Goal: Task Accomplishment & Management: Complete application form

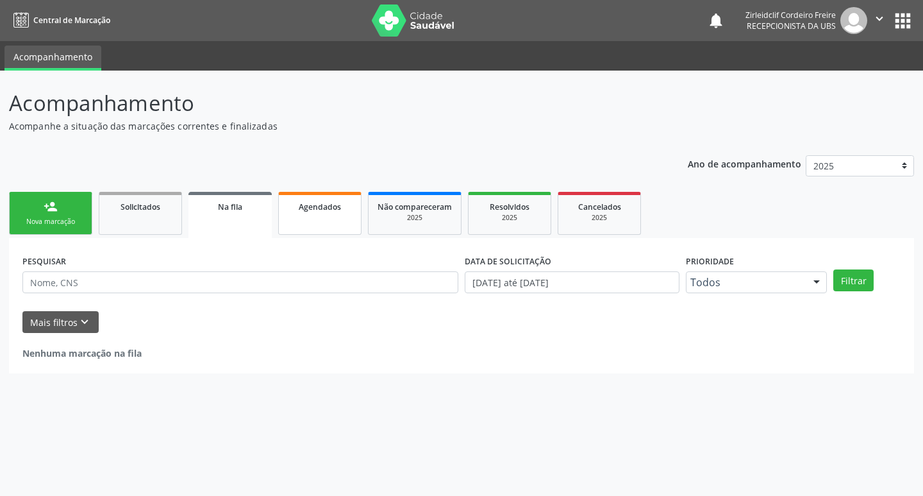
click at [337, 214] on link "Agendados" at bounding box center [319, 213] width 83 height 43
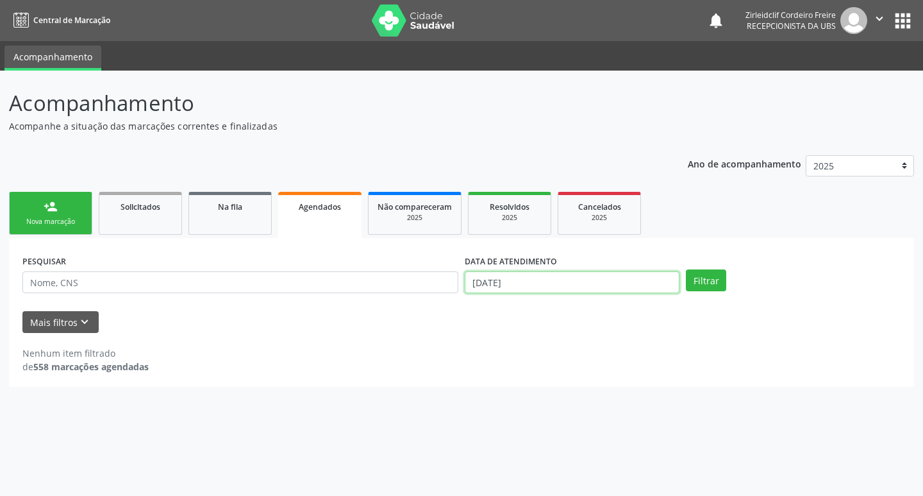
click at [576, 285] on input "27/08/2025" at bounding box center [572, 282] width 215 height 22
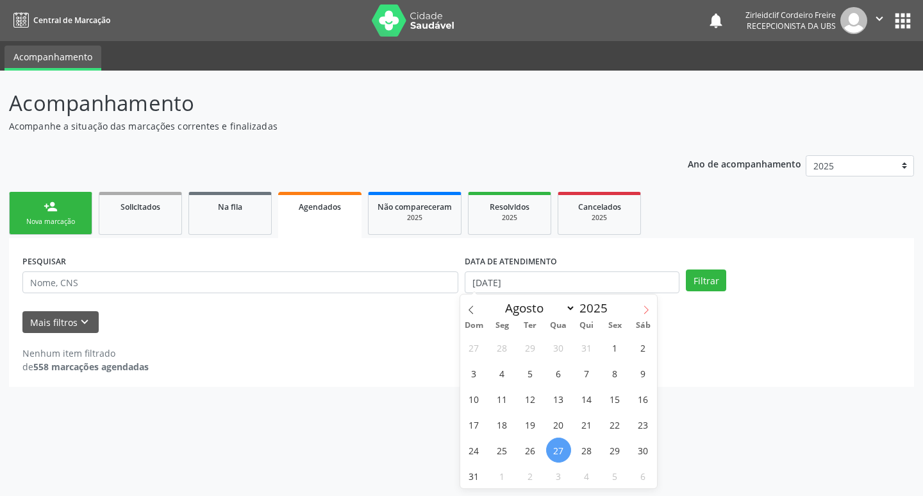
click at [641, 307] on span at bounding box center [647, 305] width 22 height 22
select select "8"
click at [555, 373] on span "10" at bounding box center [558, 372] width 25 height 25
type input "10/09/2025"
click at [560, 373] on span "10" at bounding box center [558, 372] width 25 height 25
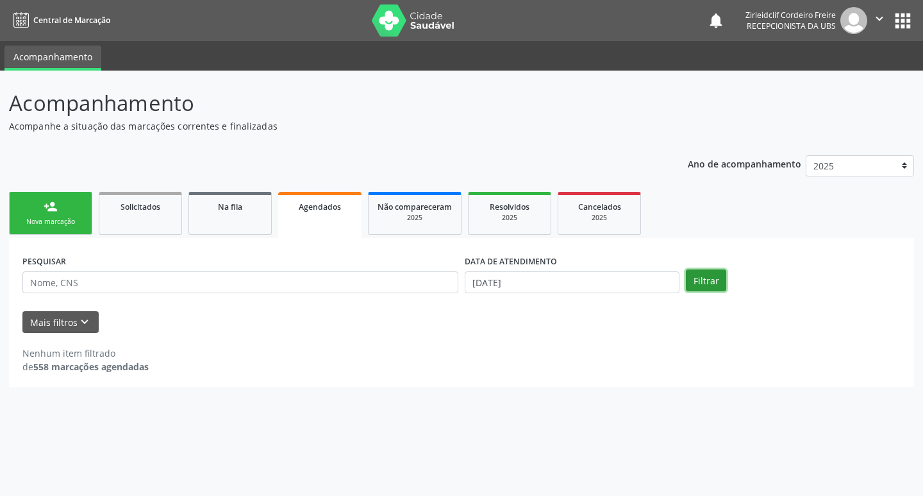
click at [707, 281] on button "Filtrar" at bounding box center [706, 280] width 40 height 22
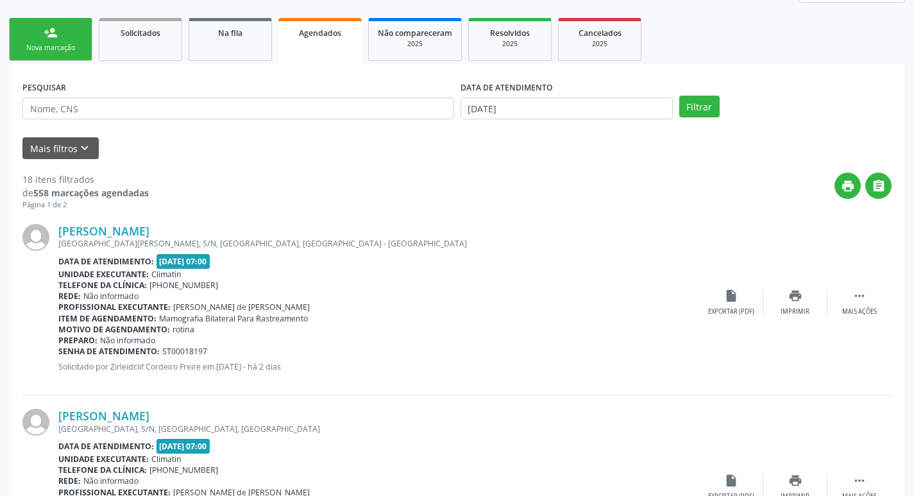
scroll to position [155, 0]
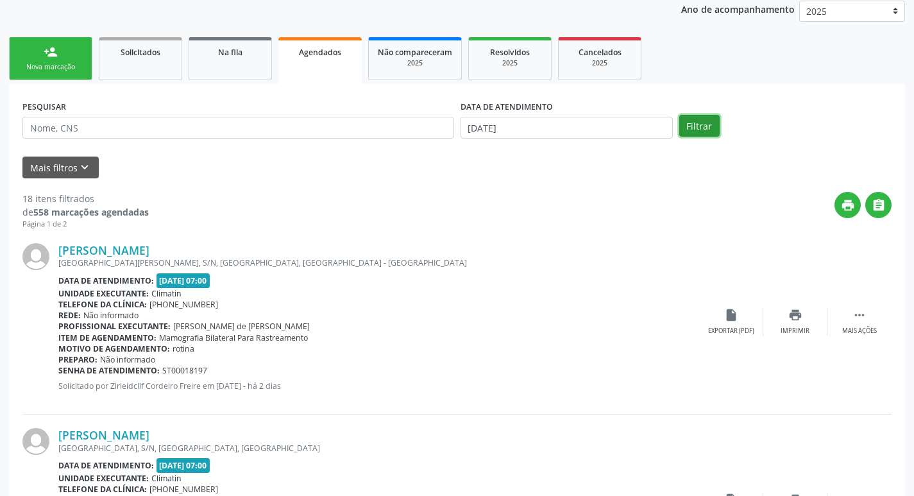
click at [707, 127] on button "Filtrar" at bounding box center [699, 126] width 40 height 22
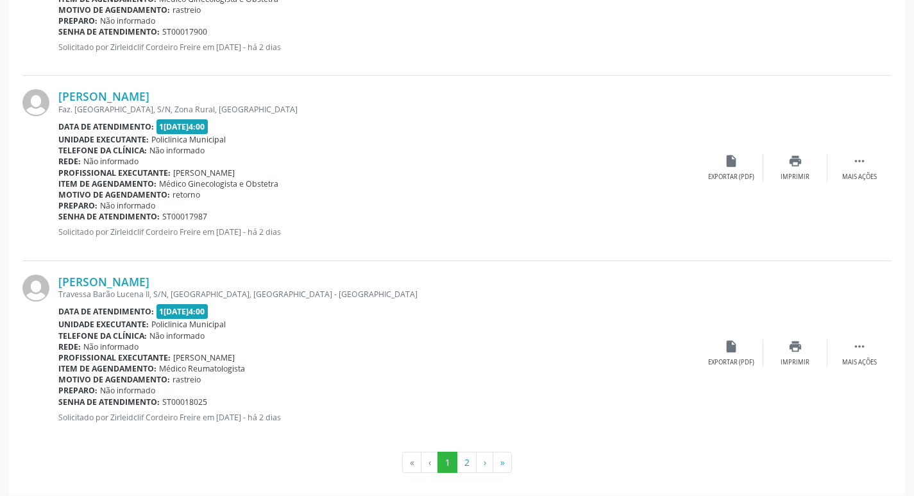
scroll to position [2720, 0]
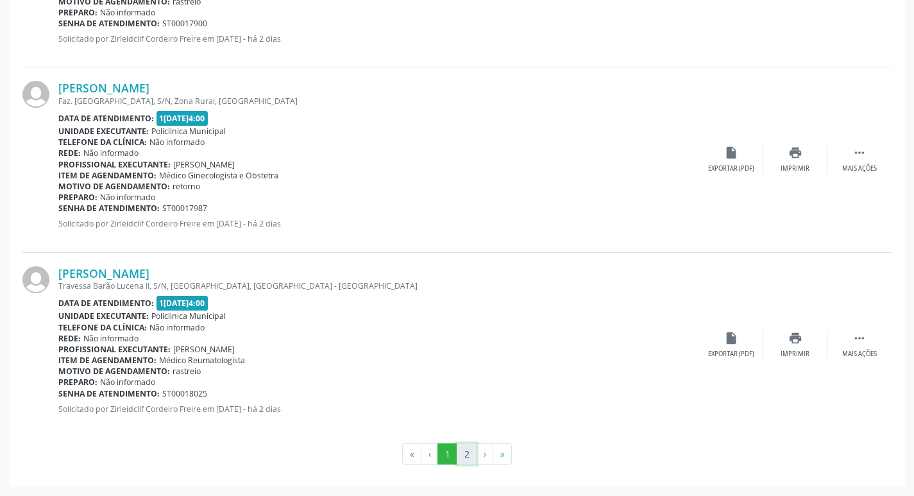
click at [471, 460] on button "2" at bounding box center [467, 454] width 20 height 22
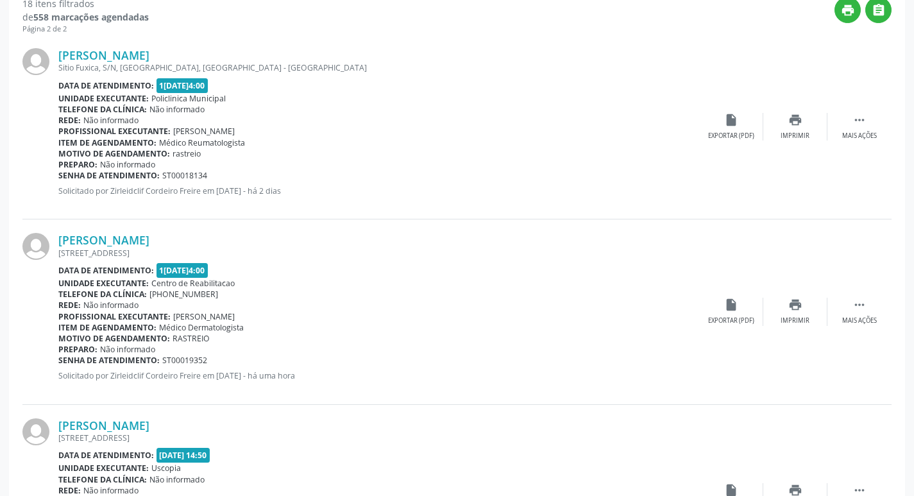
scroll to position [385, 0]
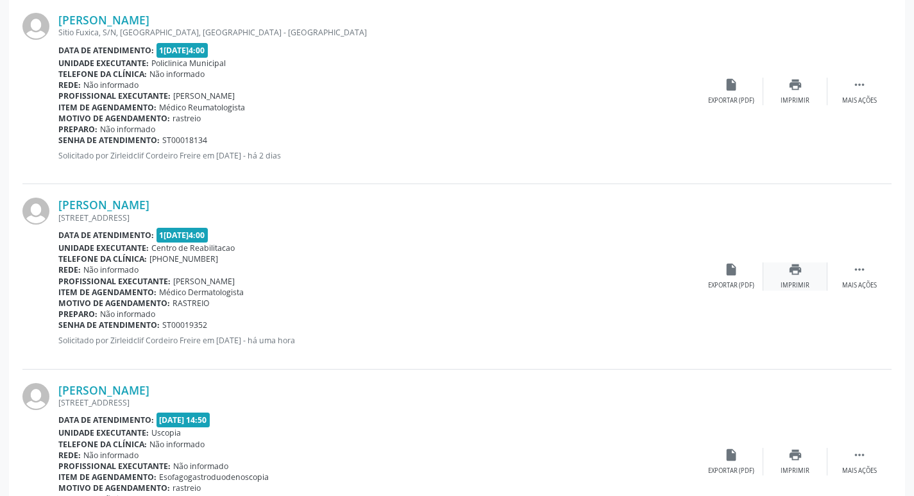
click at [805, 273] on div "print Imprimir" at bounding box center [795, 276] width 64 height 28
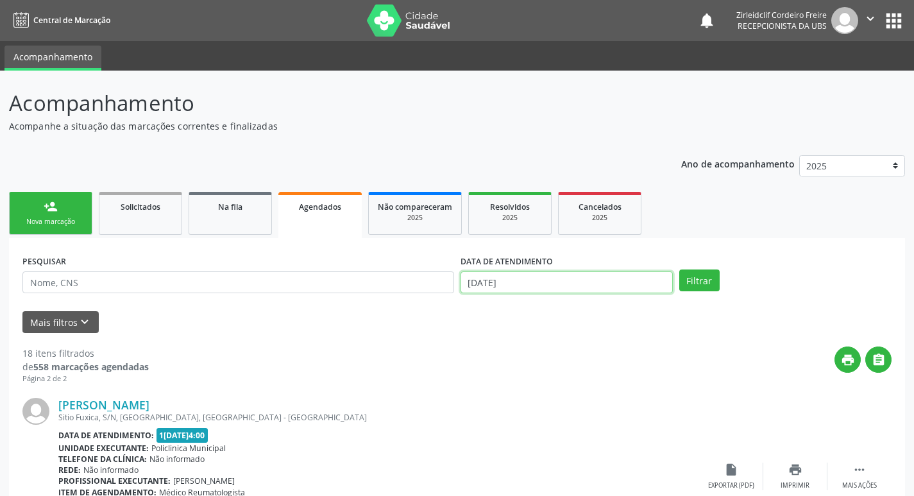
click at [621, 280] on input "10/09/2025" at bounding box center [566, 282] width 212 height 22
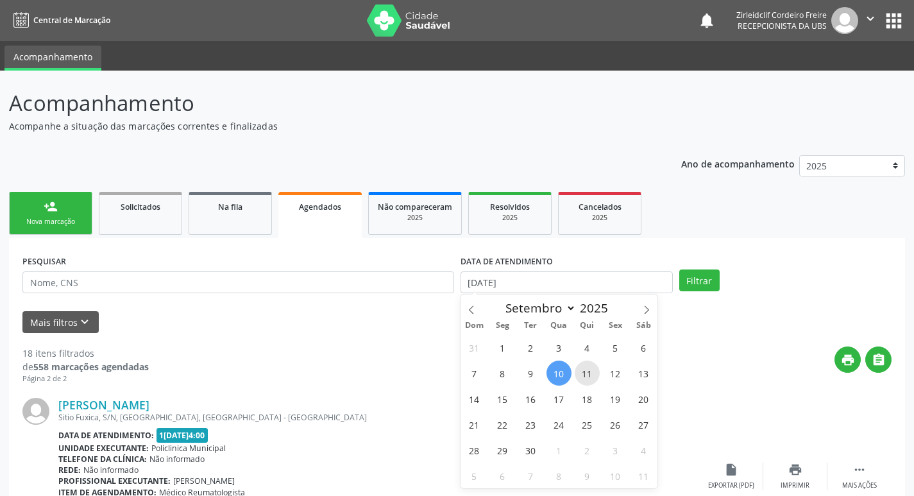
click at [580, 368] on span "11" at bounding box center [587, 372] width 25 height 25
type input "11/09/2025"
click at [585, 374] on span "11" at bounding box center [587, 372] width 25 height 25
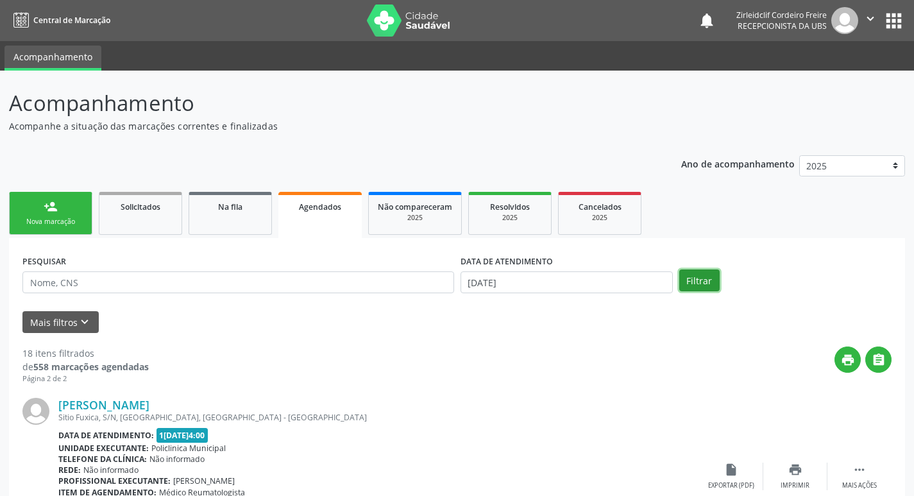
click at [690, 280] on button "Filtrar" at bounding box center [699, 280] width 40 height 22
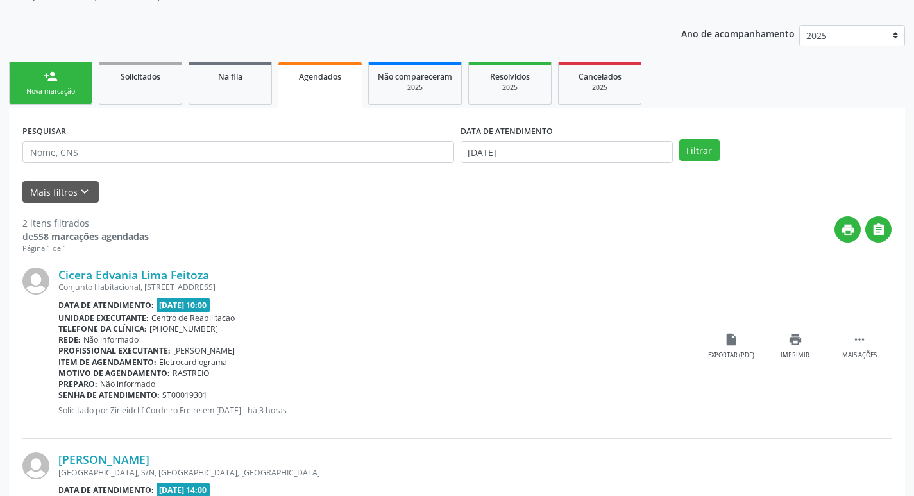
scroll to position [88, 0]
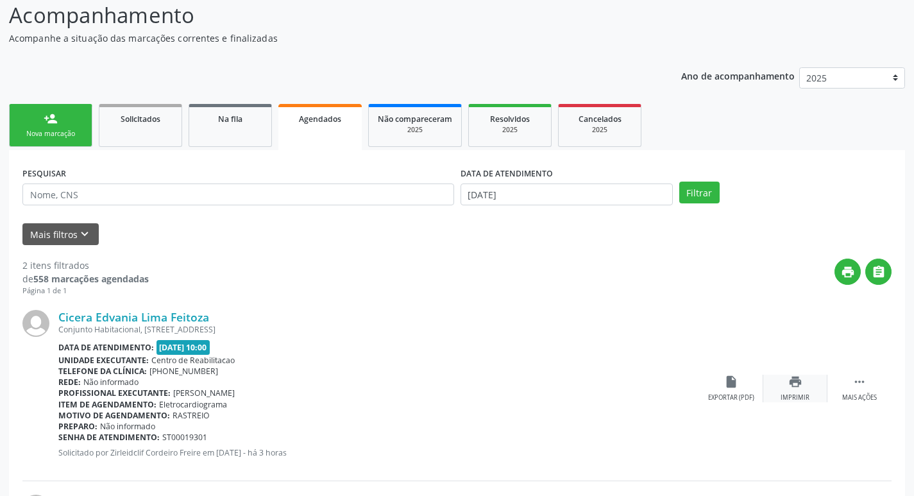
click at [804, 378] on div "print Imprimir" at bounding box center [795, 389] width 64 height 28
click at [73, 131] on div "Nova marcação" at bounding box center [51, 134] width 64 height 10
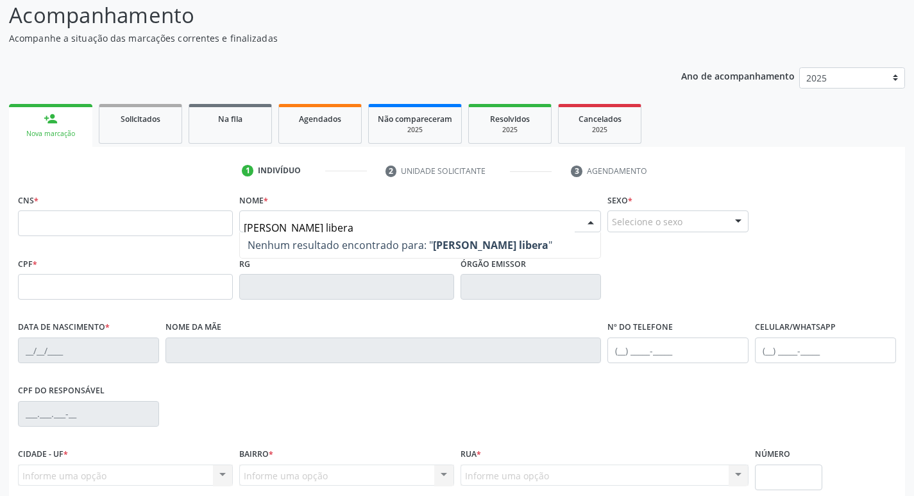
type input "ednalda gode liberal"
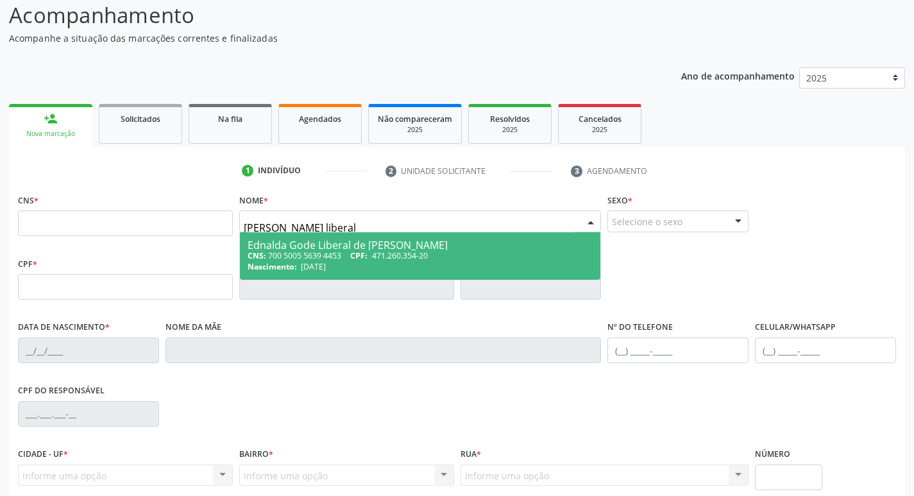
click at [428, 253] on span "471.260.354-20" at bounding box center [400, 255] width 56 height 11
type input "700 5005 5639 4453"
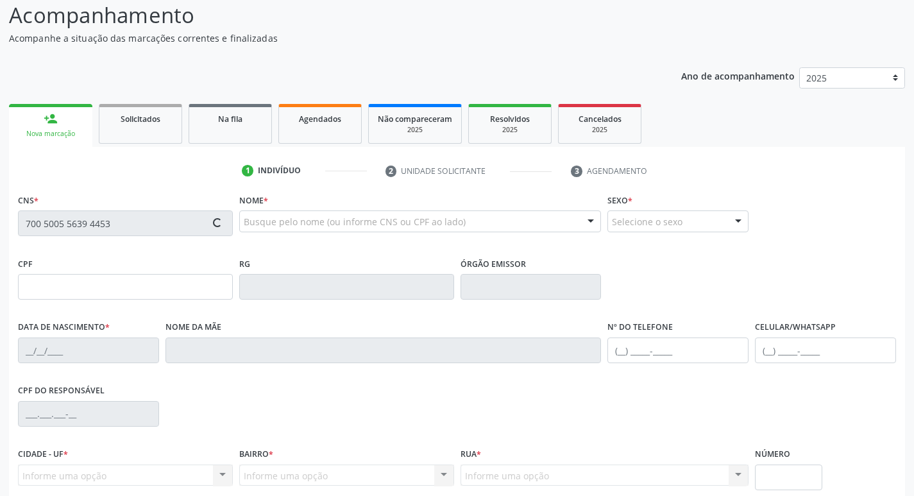
type input "471.260.354-20"
type input "27/03/1965"
type input "Helena Gode Liberal"
type input "[PHONE_NUMBER]"
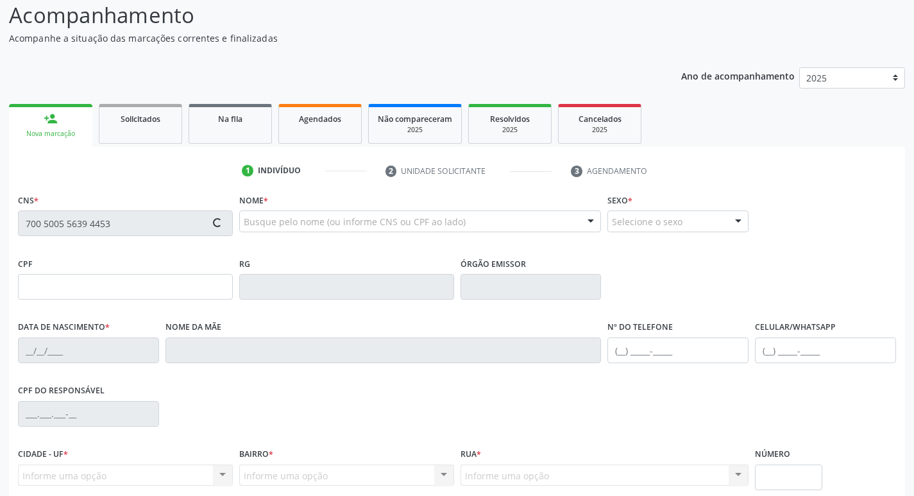
type input "S/N"
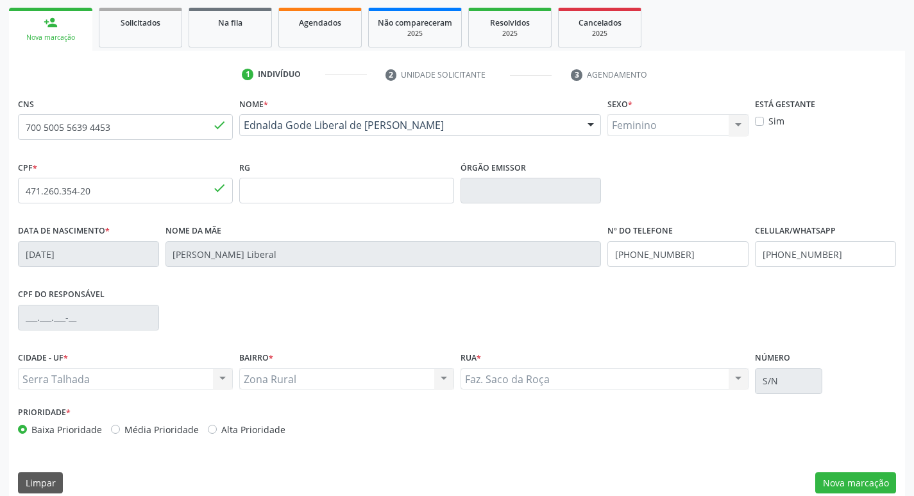
scroll to position [199, 0]
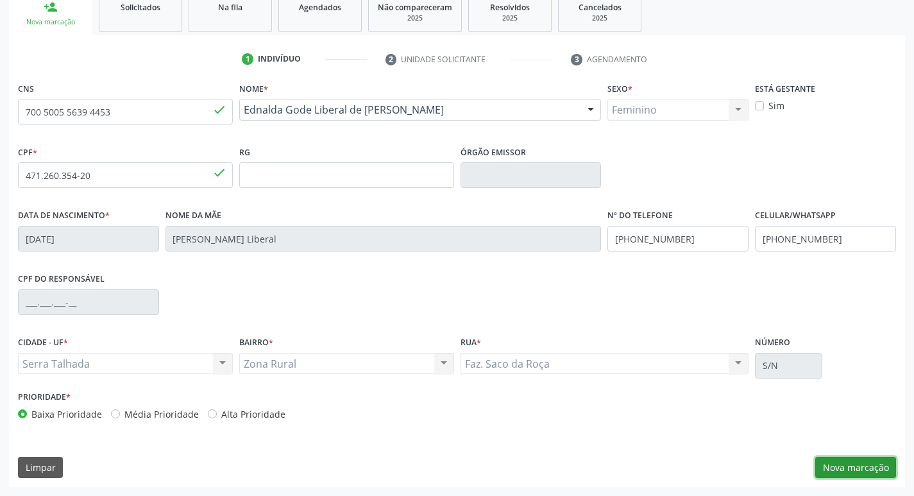
click at [883, 470] on button "Nova marcação" at bounding box center [855, 468] width 81 height 22
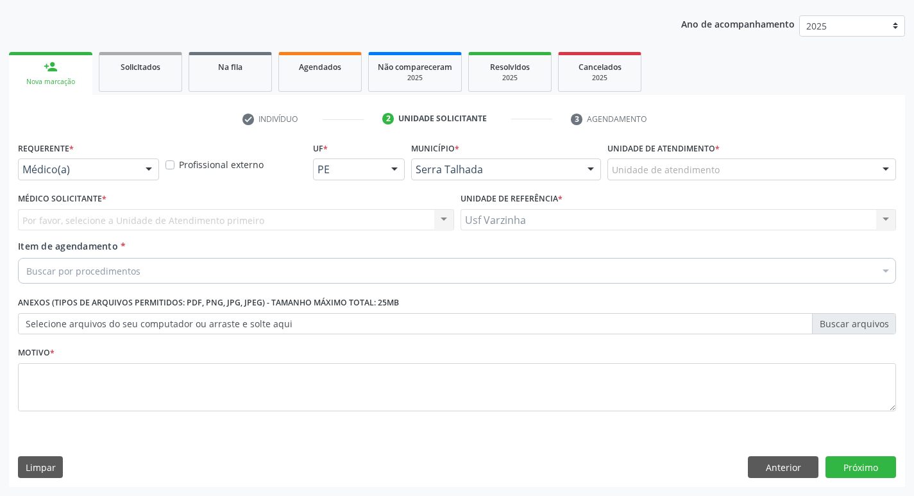
scroll to position [140, 0]
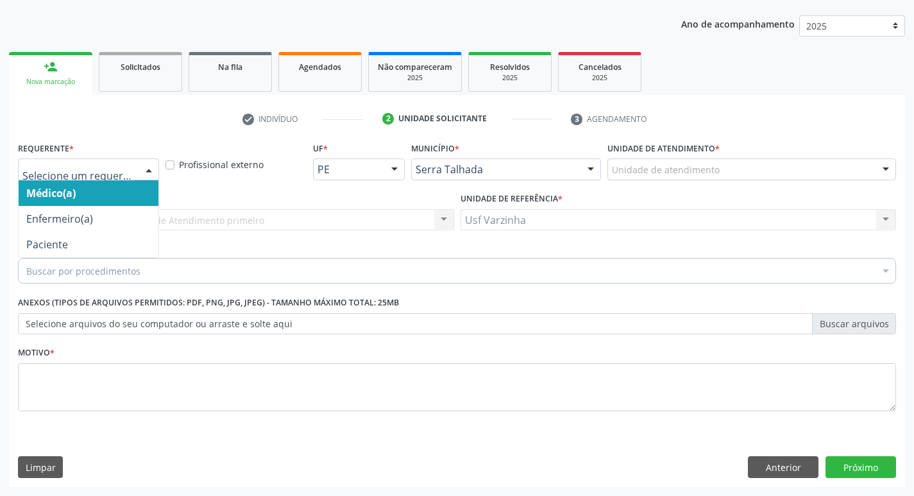
click at [147, 169] on div at bounding box center [148, 170] width 19 height 22
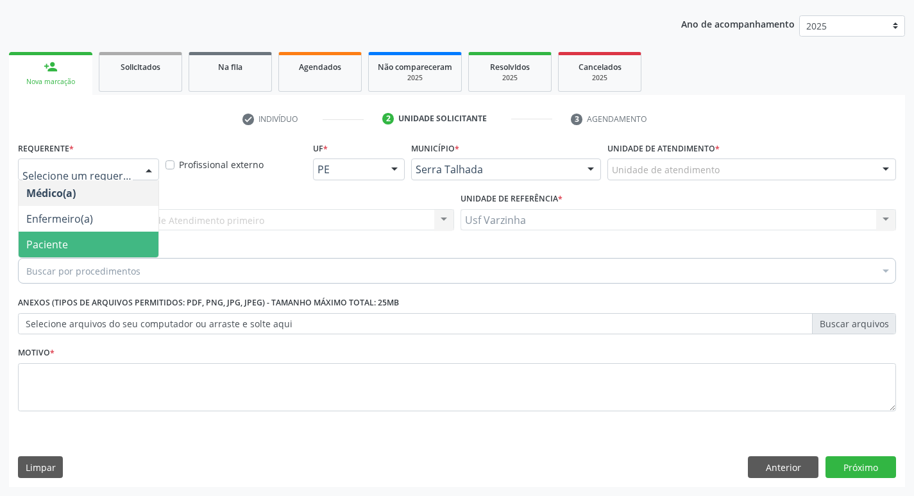
click at [100, 246] on span "Paciente" at bounding box center [89, 245] width 140 height 26
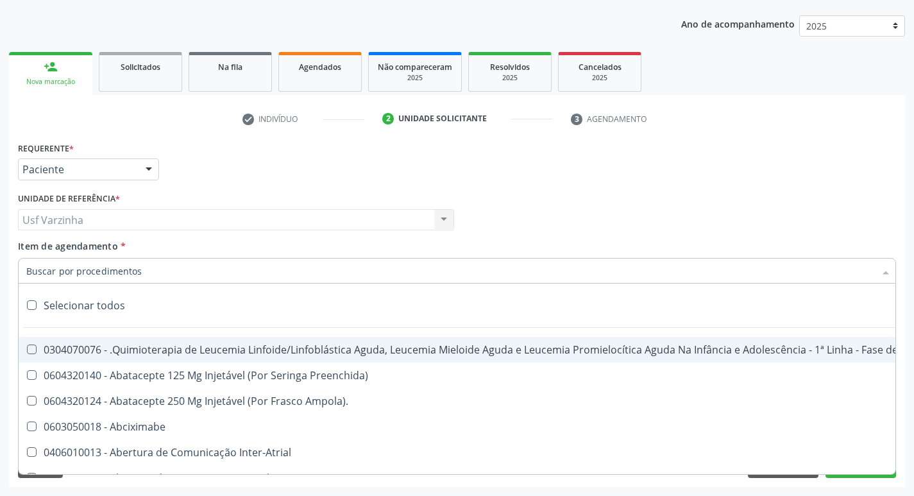
type input "o"
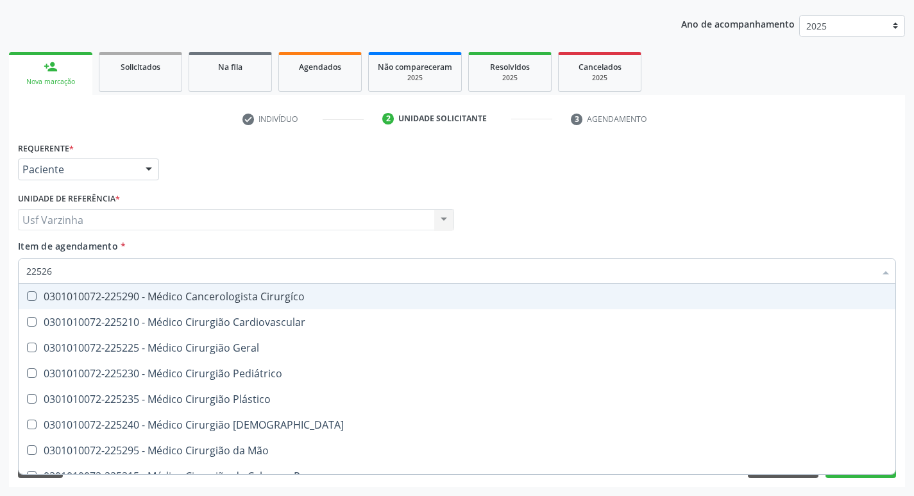
type input "225265"
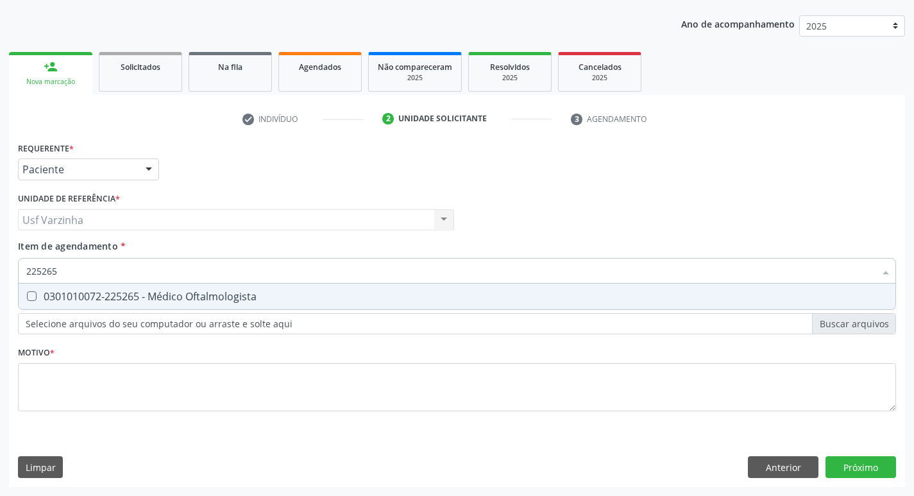
click at [29, 298] on Oftalmologista at bounding box center [32, 296] width 10 height 10
click at [27, 298] on Oftalmologista "checkbox" at bounding box center [23, 296] width 8 height 8
checkbox Oftalmologista "true"
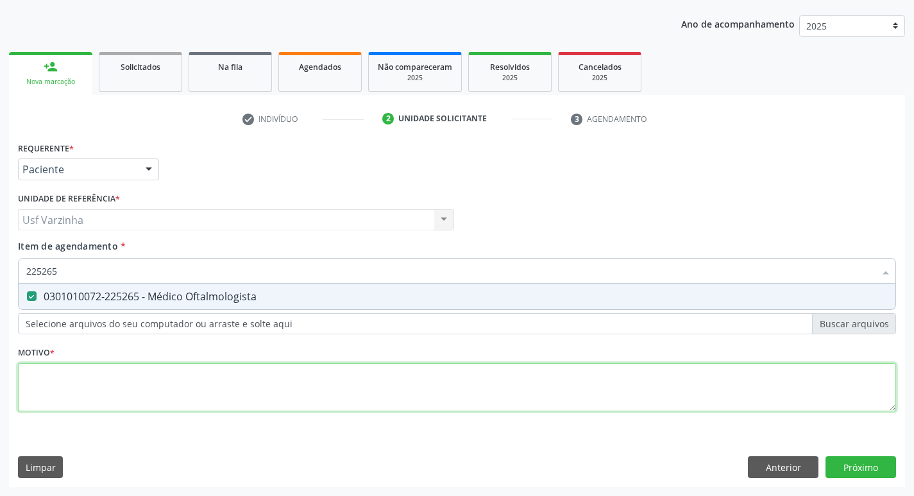
click at [47, 385] on div "Requerente * Paciente Médico(a) Enfermeiro(a) Paciente Nenhum resultado encontr…" at bounding box center [457, 284] width 878 height 291
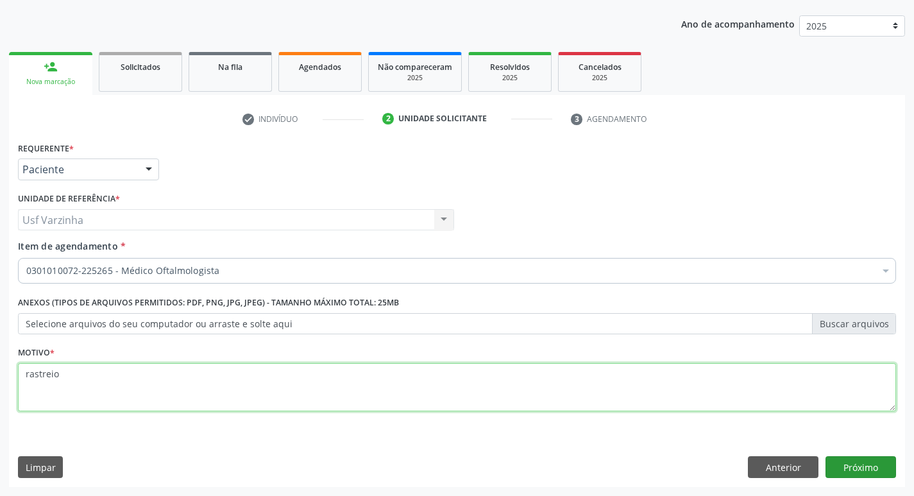
type textarea "rastreio"
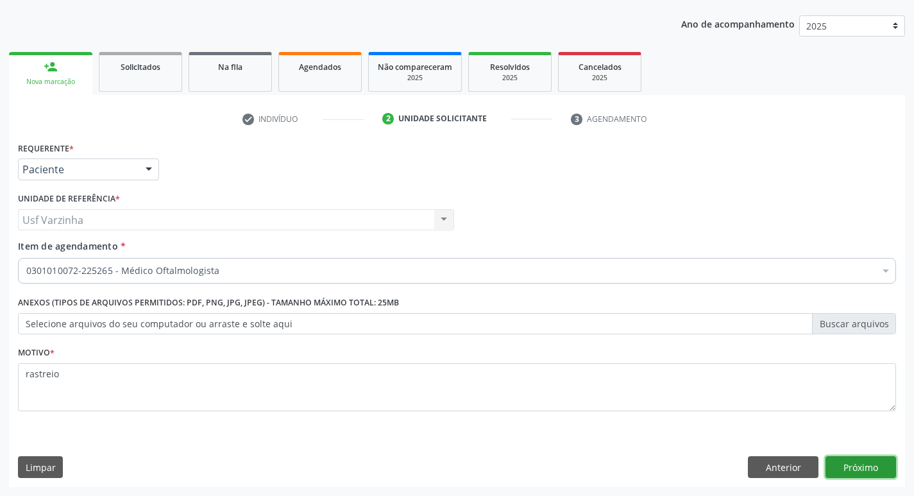
click at [870, 465] on button "Próximo" at bounding box center [860, 467] width 71 height 22
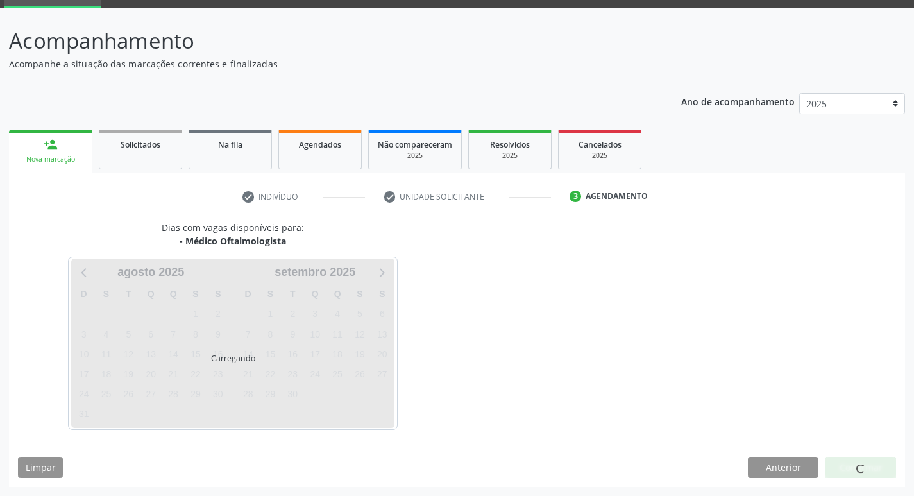
scroll to position [62, 0]
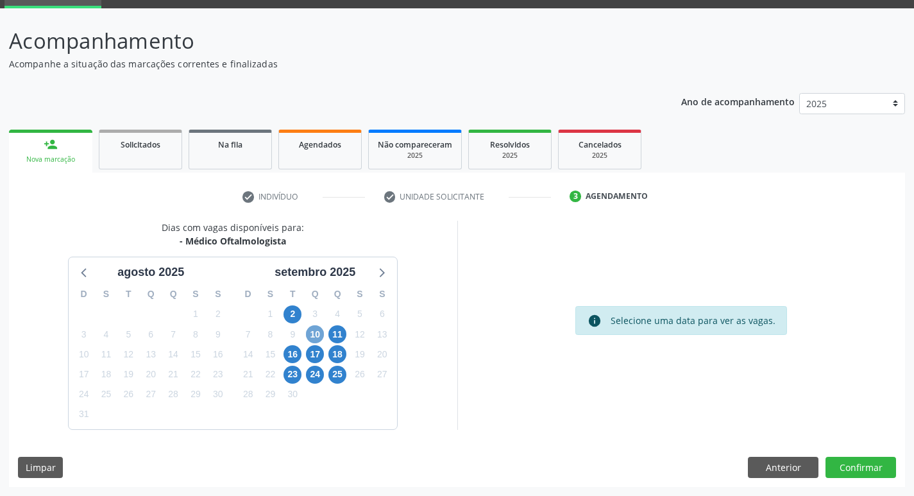
click at [316, 334] on span "10" at bounding box center [315, 334] width 18 height 18
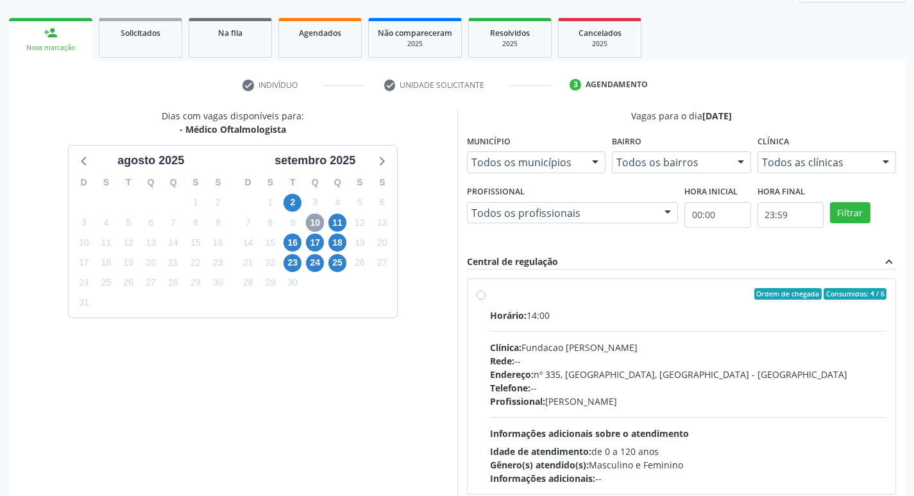
scroll to position [190, 0]
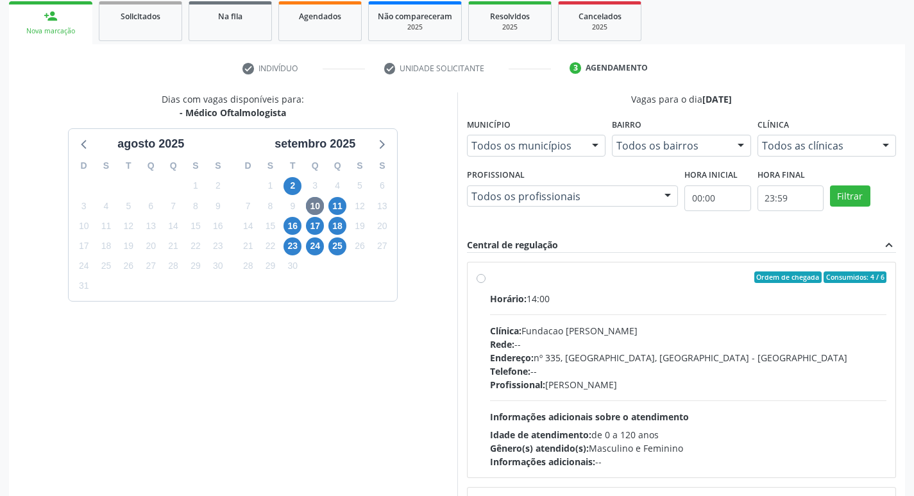
click at [490, 278] on label "Ordem de chegada Consumidos: 4 / 6 Horário: 14:00 Clínica: Fundacao Altino Vent…" at bounding box center [688, 369] width 397 height 197
click at [480, 278] on input "Ordem de chegada Consumidos: 4 / 6 Horário: 14:00 Clínica: Fundacao Altino Vent…" at bounding box center [480, 277] width 9 height 12
radio input "true"
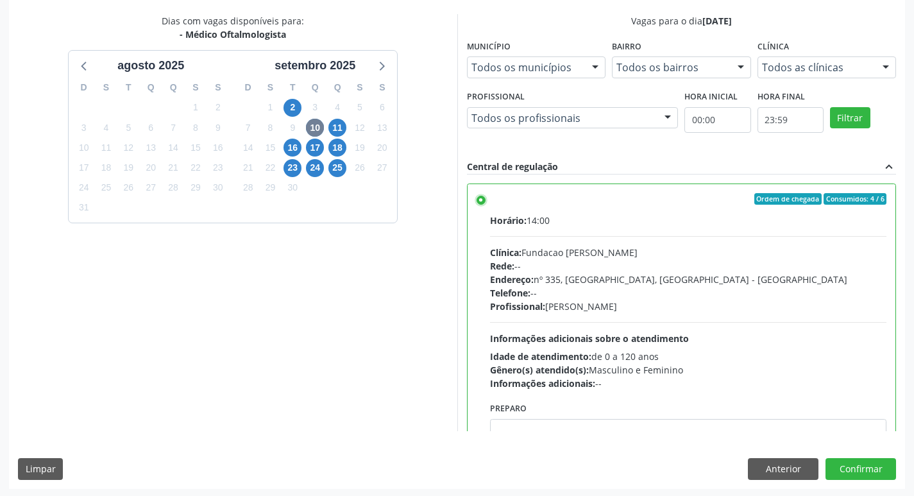
scroll to position [271, 0]
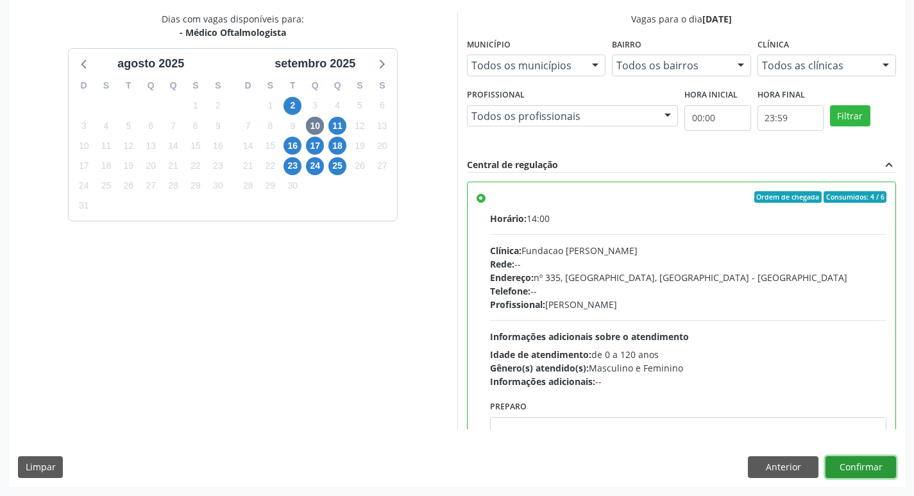
click at [867, 470] on button "Confirmar" at bounding box center [860, 467] width 71 height 22
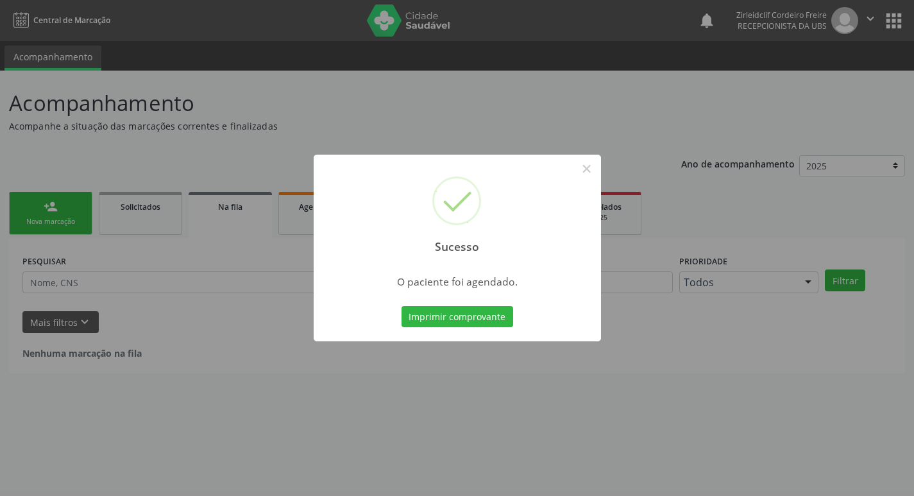
scroll to position [0, 0]
click at [463, 320] on button "Imprimir comprovante" at bounding box center [462, 317] width 112 height 22
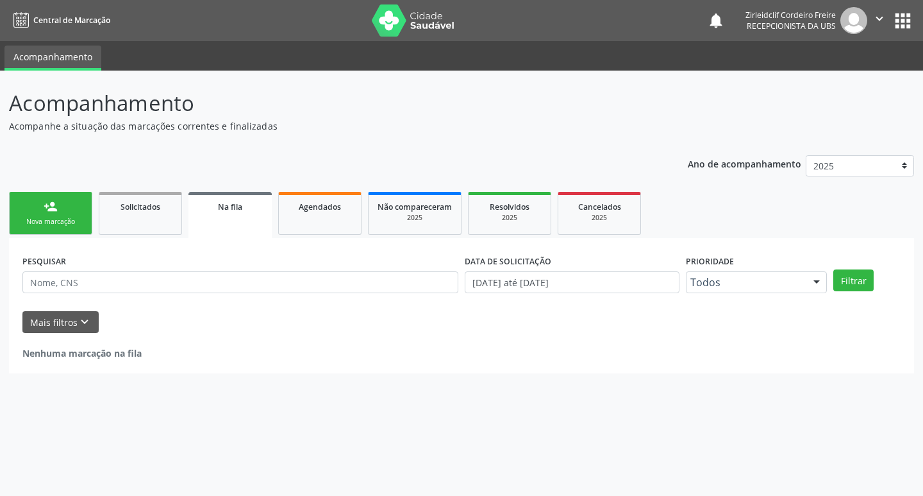
click at [60, 207] on link "person_add Nova marcação" at bounding box center [50, 213] width 83 height 43
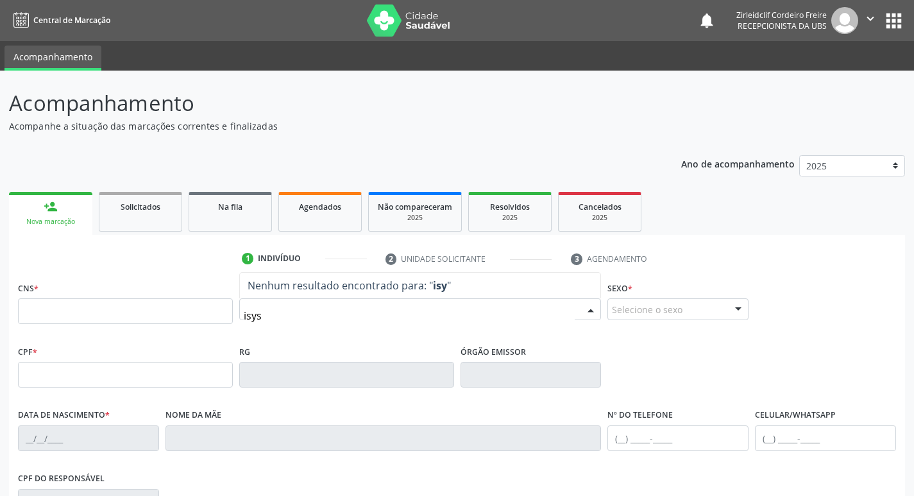
type input "isys"
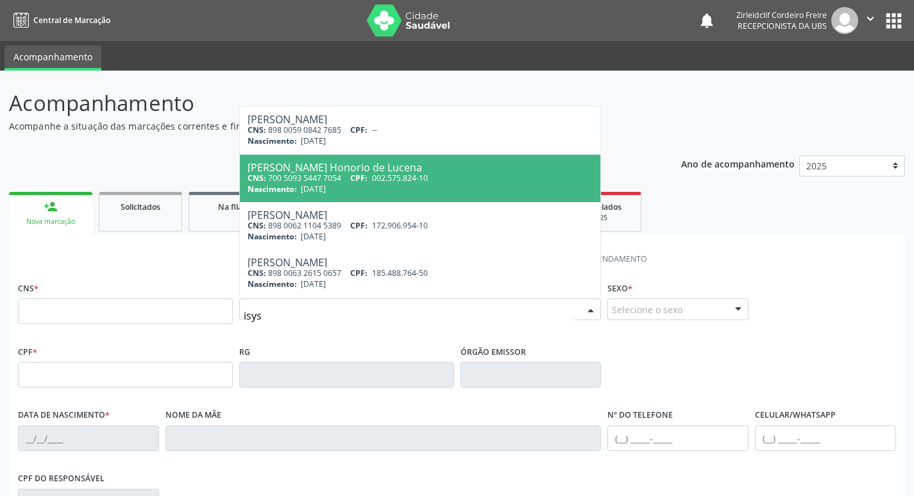
click at [326, 185] on span "27/02/2024" at bounding box center [313, 188] width 25 height 11
type input "700 5093 5447 7054"
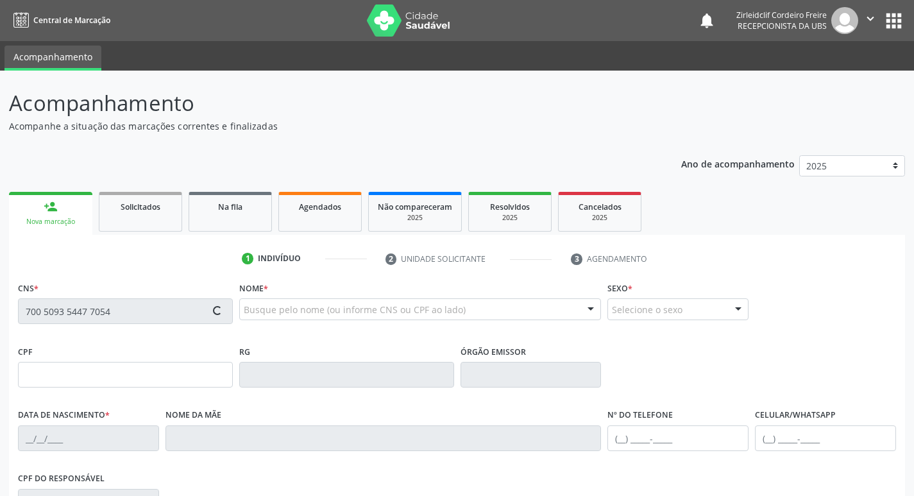
type input "002.575.824-10"
type input "27/02/2024"
type input "Ana Eloisa de Lucena Pereira"
type input "(87) 3945-1069"
type input "151.290.224-16"
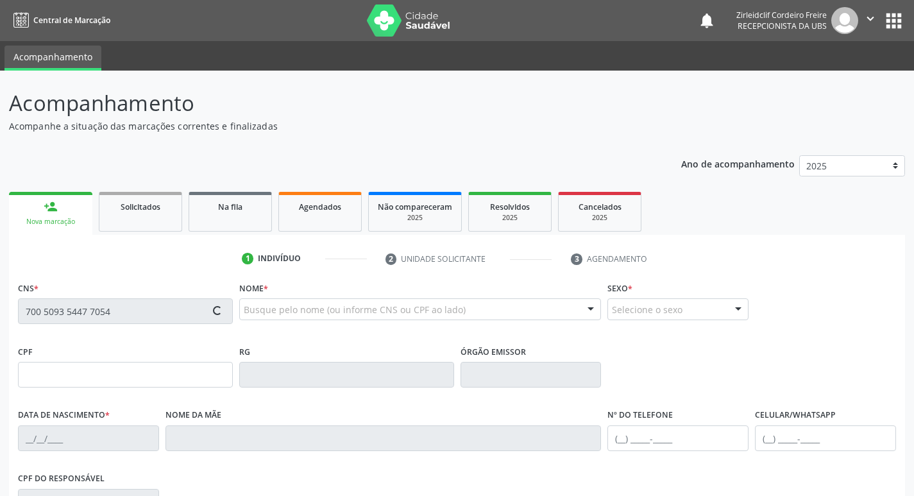
type input "S/N"
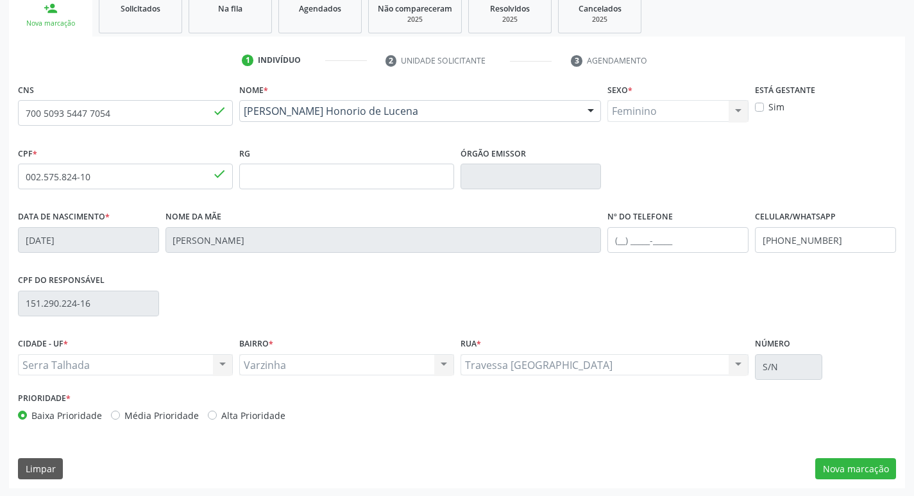
scroll to position [199, 0]
click at [879, 469] on button "Nova marcação" at bounding box center [855, 468] width 81 height 22
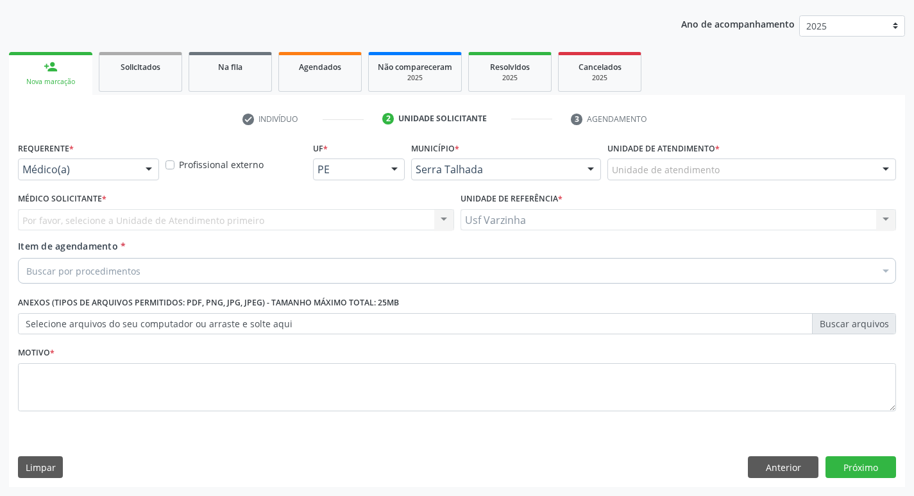
scroll to position [140, 0]
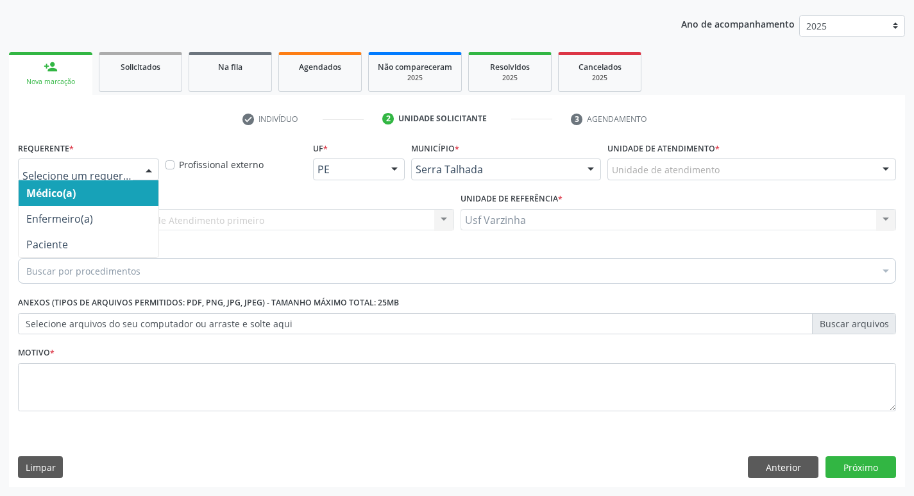
click at [143, 173] on div at bounding box center [148, 170] width 19 height 22
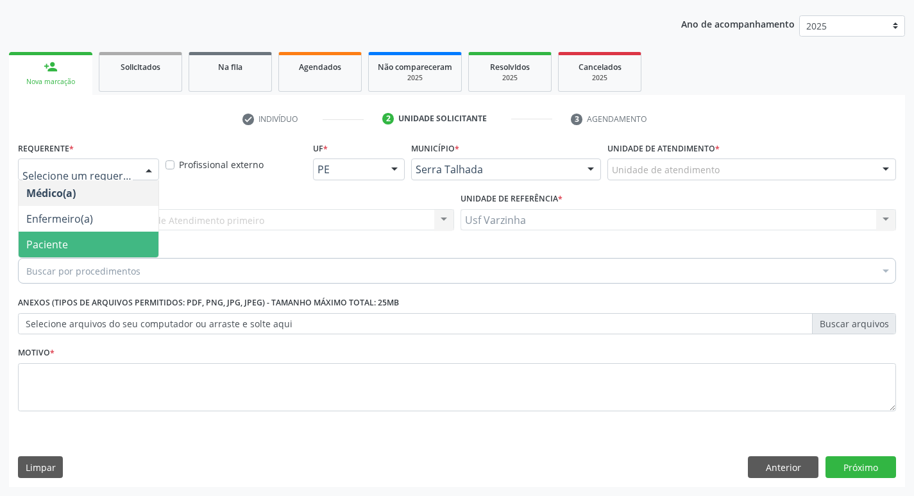
click at [117, 236] on span "Paciente" at bounding box center [89, 245] width 140 height 26
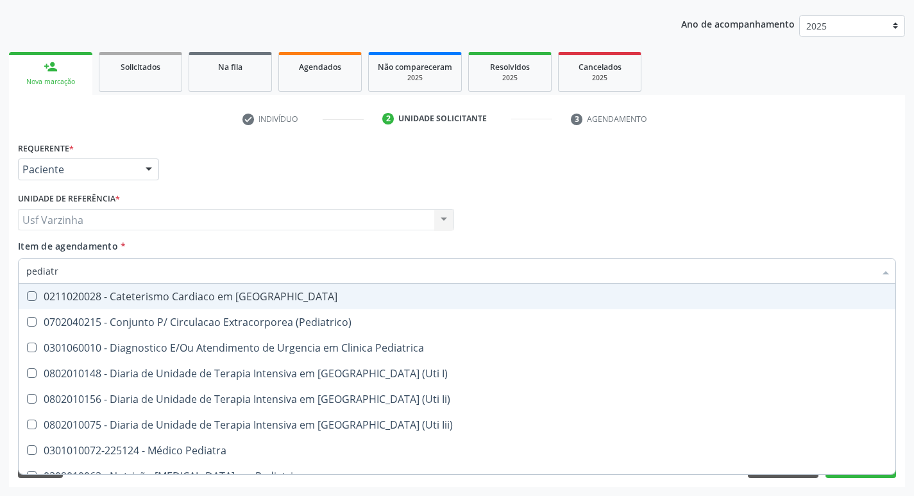
type input "pediatra"
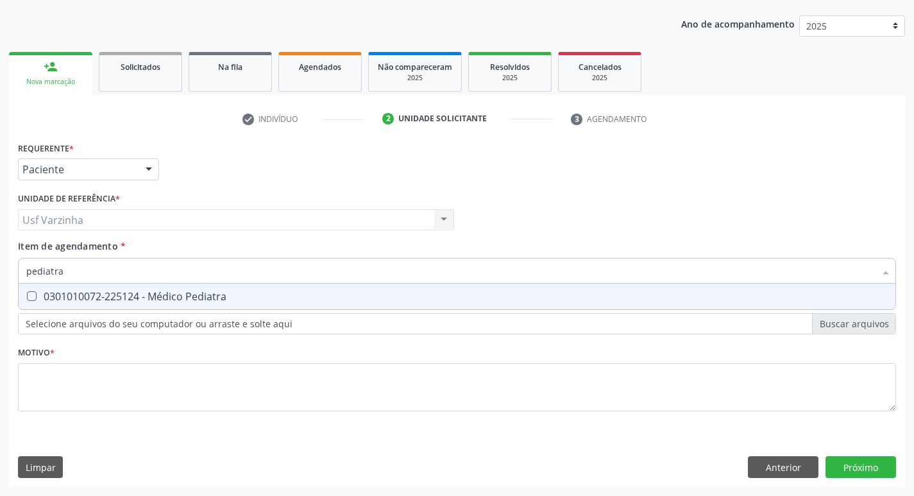
click at [80, 295] on div "0301010072-225124 - Médico Pediatra" at bounding box center [456, 296] width 861 height 10
checkbox Pediatra "true"
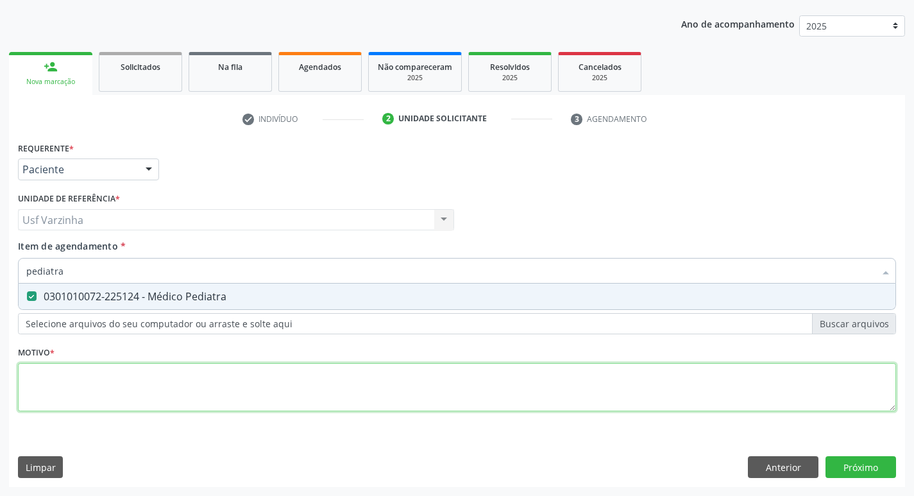
click at [80, 375] on div "Requerente * Paciente Médico(a) Enfermeiro(a) Paciente Nenhum resultado encontr…" at bounding box center [457, 284] width 878 height 291
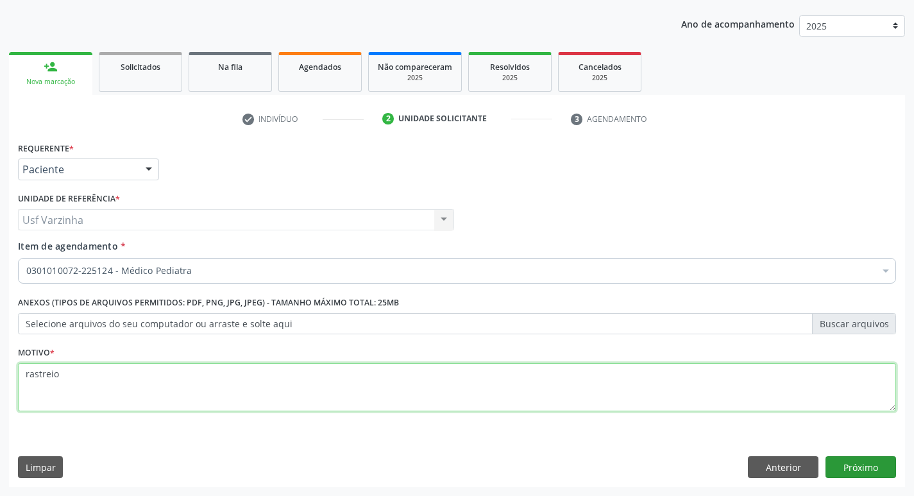
type textarea "rastreio"
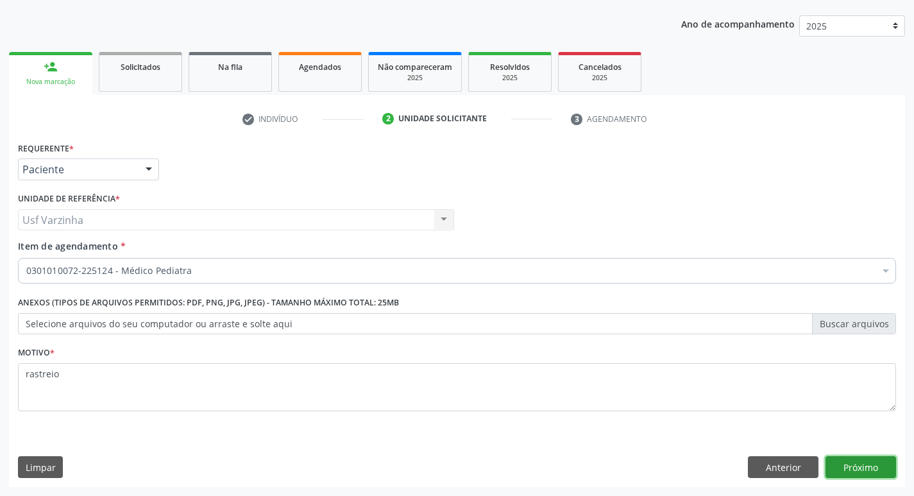
click at [858, 469] on button "Próximo" at bounding box center [860, 467] width 71 height 22
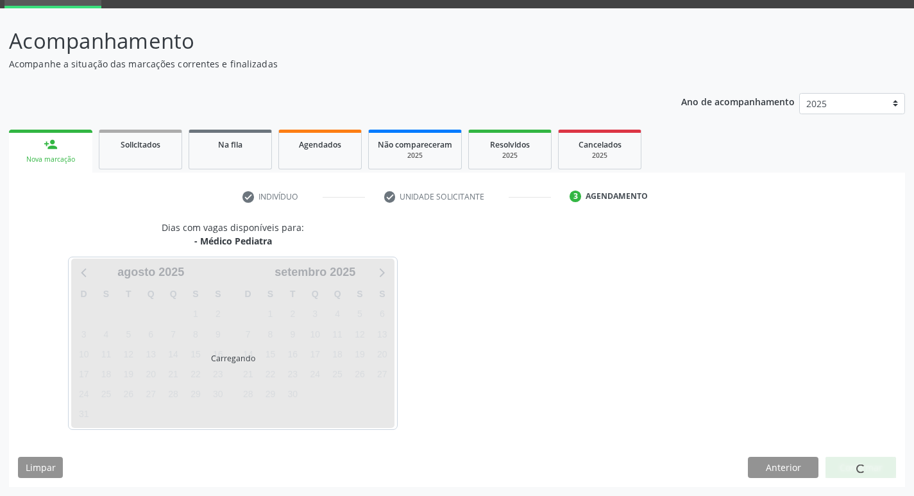
scroll to position [62, 0]
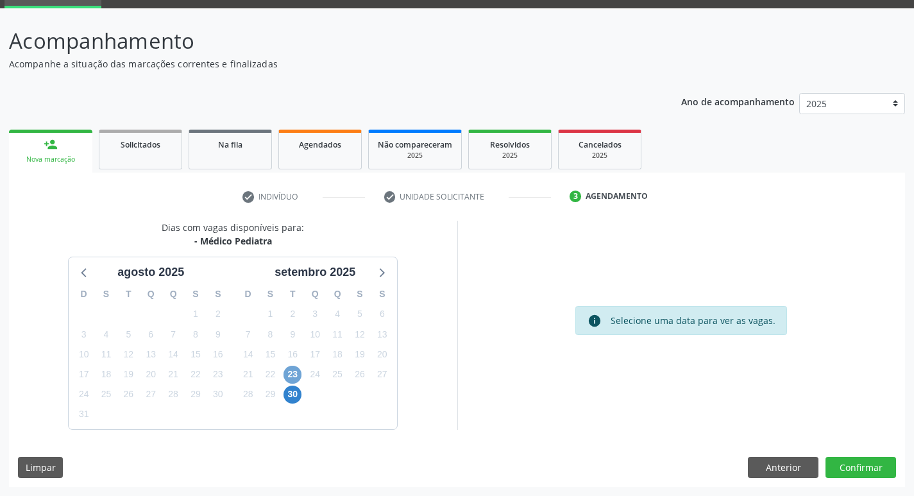
click at [293, 374] on span "23" at bounding box center [292, 375] width 18 height 18
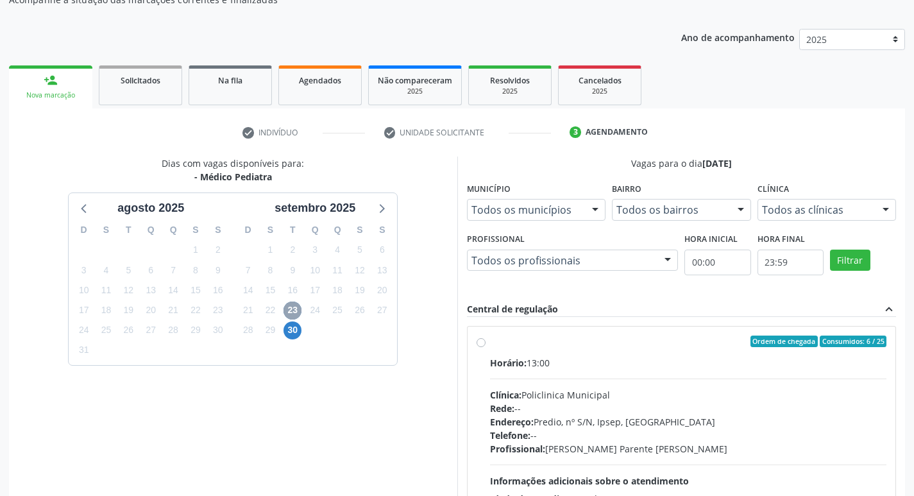
scroll to position [190, 0]
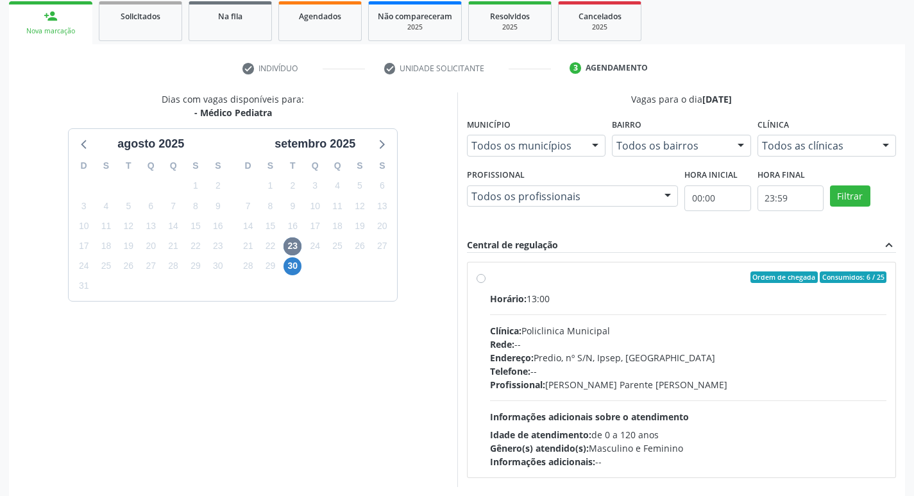
click at [490, 274] on label "Ordem de chegada Consumidos: 6 / 25 Horário: 13:00 Clínica: Policlinica Municip…" at bounding box center [688, 369] width 397 height 197
click at [478, 274] on input "Ordem de chegada Consumidos: 6 / 25 Horário: 13:00 Clínica: Policlinica Municip…" at bounding box center [480, 277] width 9 height 12
radio input "true"
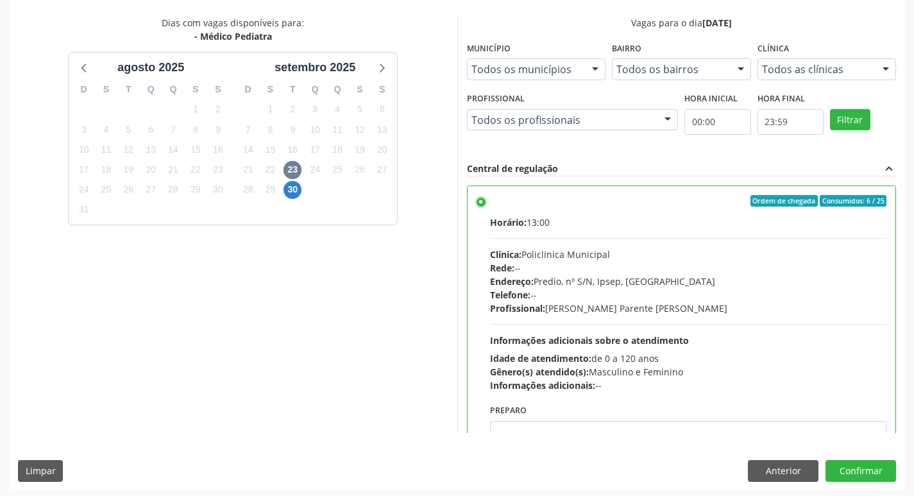
scroll to position [271, 0]
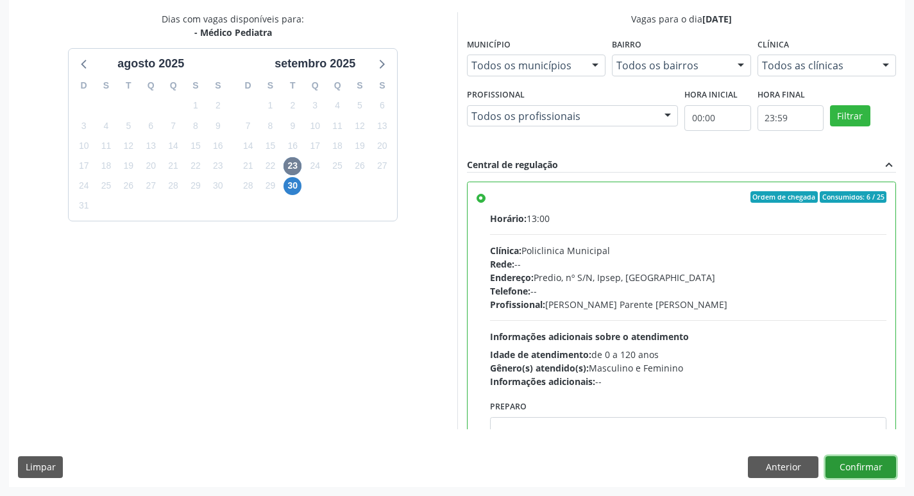
click at [868, 465] on button "Confirmar" at bounding box center [860, 467] width 71 height 22
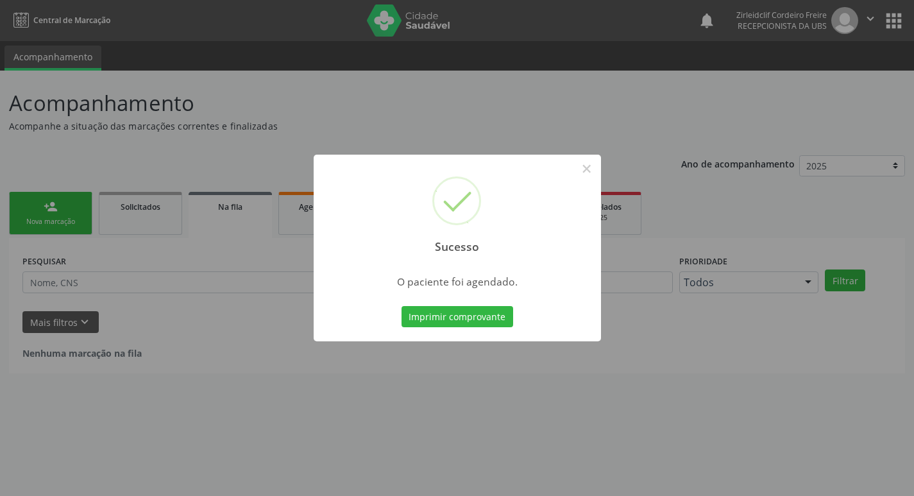
scroll to position [0, 0]
click at [475, 317] on button "Imprimir comprovante" at bounding box center [462, 317] width 112 height 22
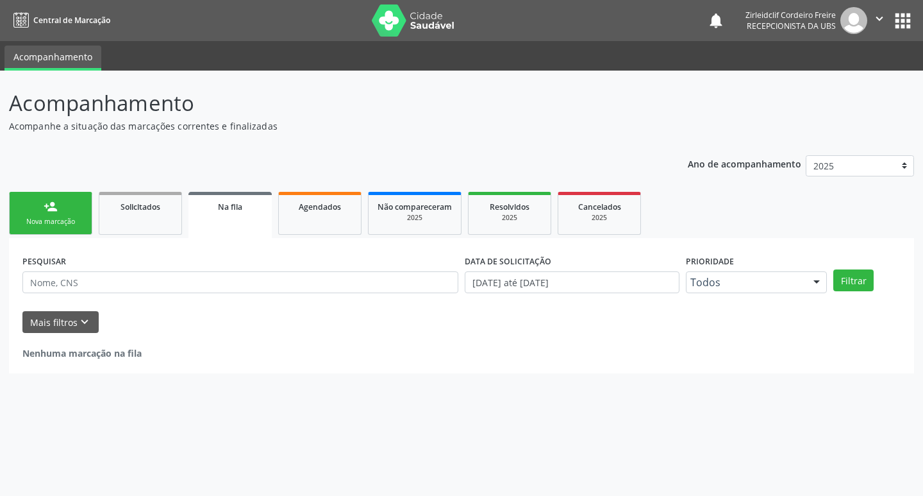
click at [70, 217] on div "Nova marcação" at bounding box center [51, 222] width 64 height 10
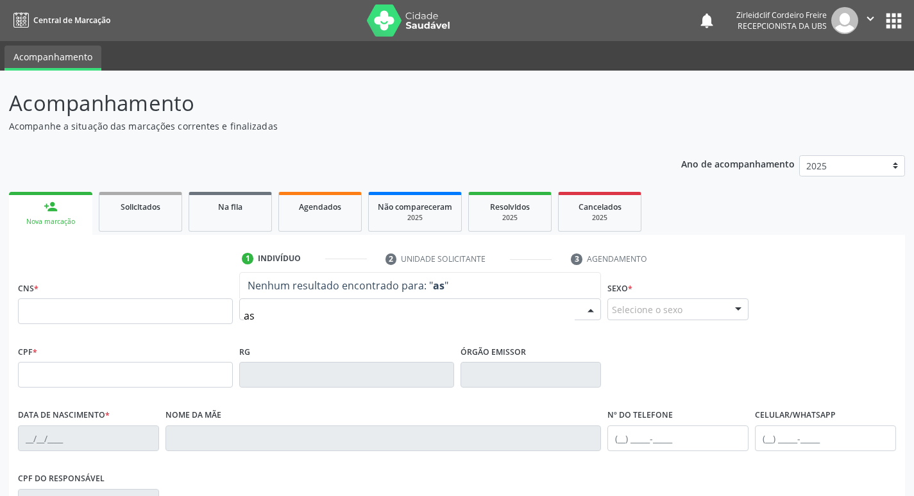
type input "a"
type input "aylla cibely pereira da silva"
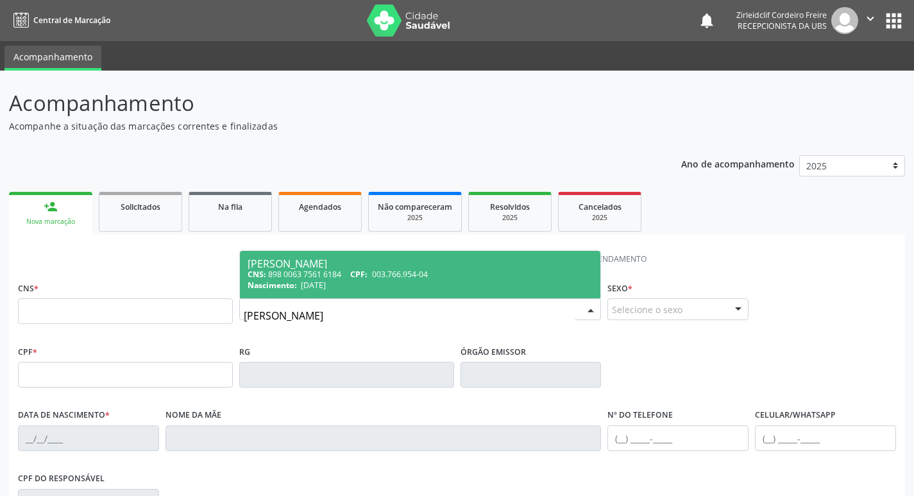
click at [396, 282] on div "Nascimento: 06/08/2024" at bounding box center [421, 285] width 346 height 11
type input "898 0063 7561 6184"
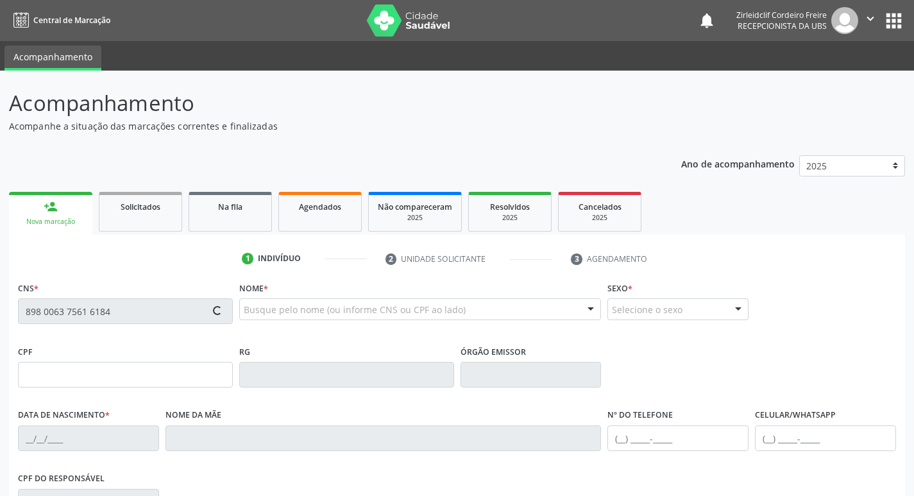
type input "003.766.954-04"
type input "06/08/2024"
type input "Maria Edineide de Souza da Silva"
type input "(87) 99665-7183"
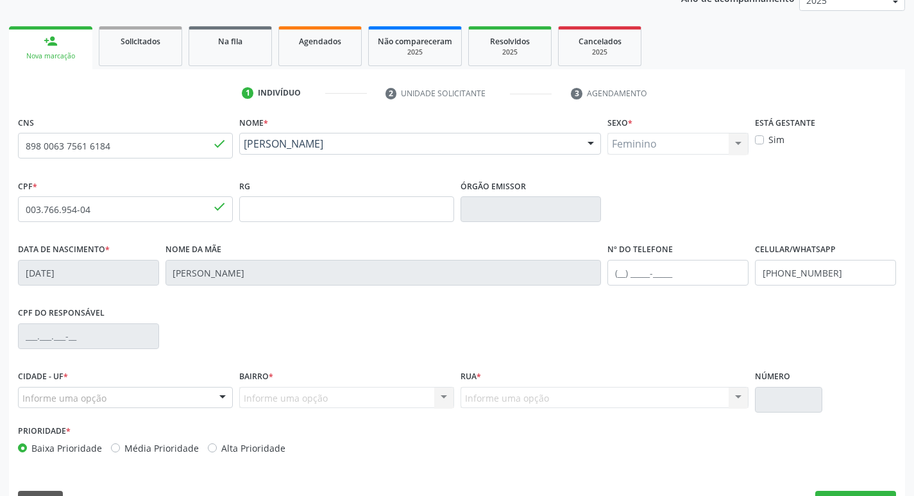
scroll to position [199, 0]
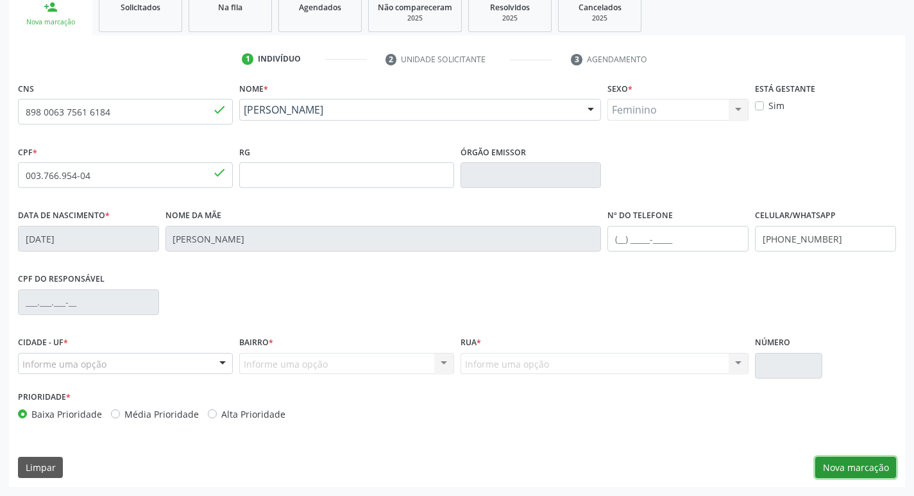
click at [834, 465] on button "Nova marcação" at bounding box center [855, 468] width 81 height 22
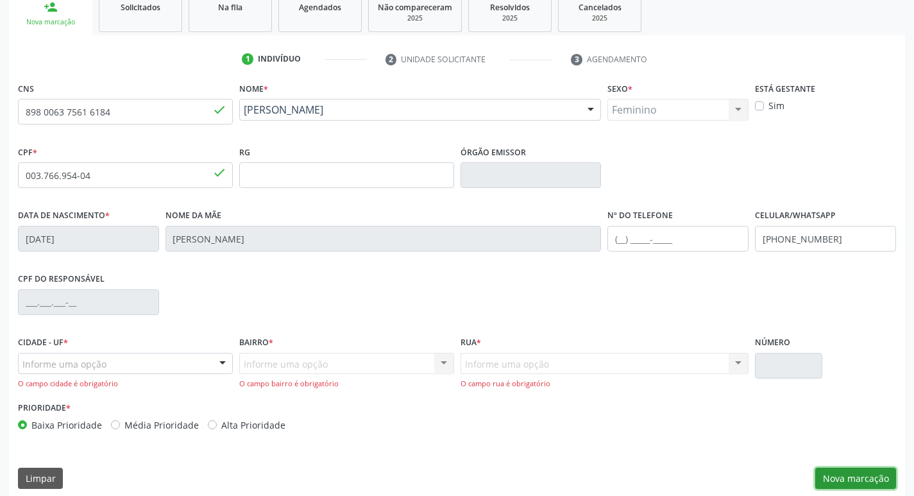
click at [843, 477] on button "Nova marcação" at bounding box center [855, 479] width 81 height 22
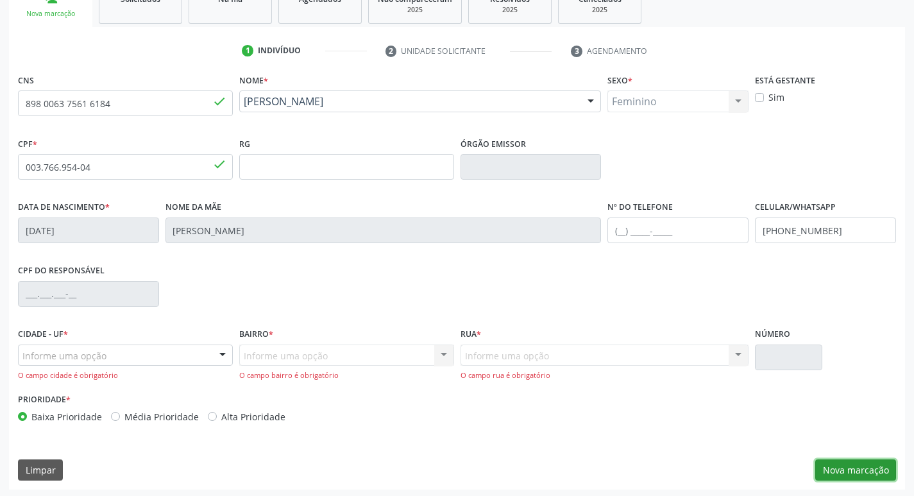
scroll to position [210, 0]
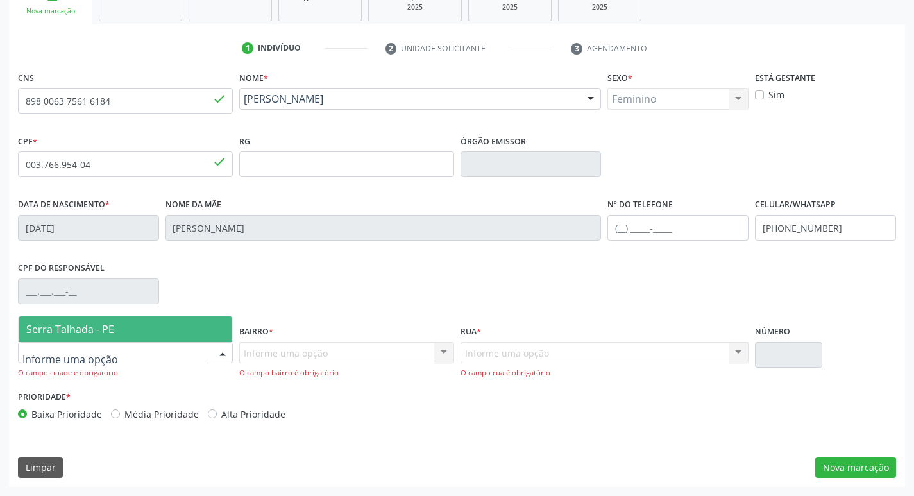
click at [223, 355] on div at bounding box center [222, 353] width 19 height 22
click at [201, 328] on span "Serra Talhada - PE" at bounding box center [126, 329] width 214 height 26
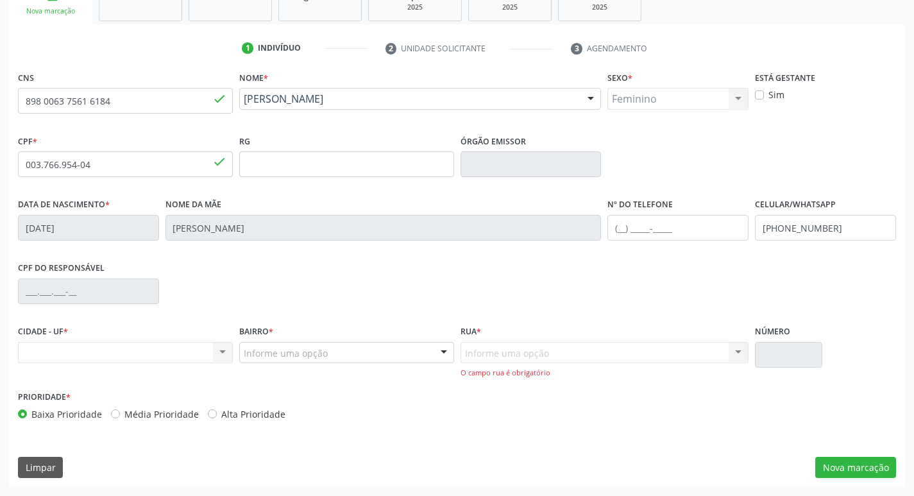
click at [445, 351] on div at bounding box center [443, 353] width 19 height 22
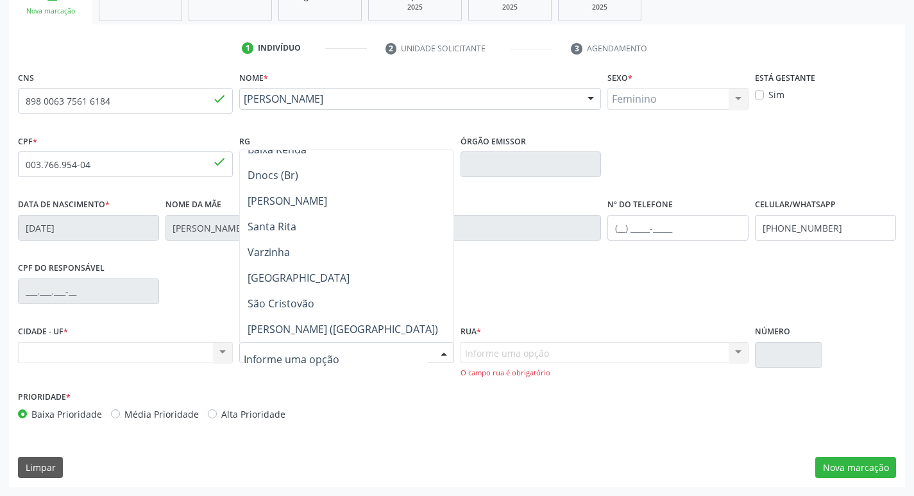
scroll to position [192, 0]
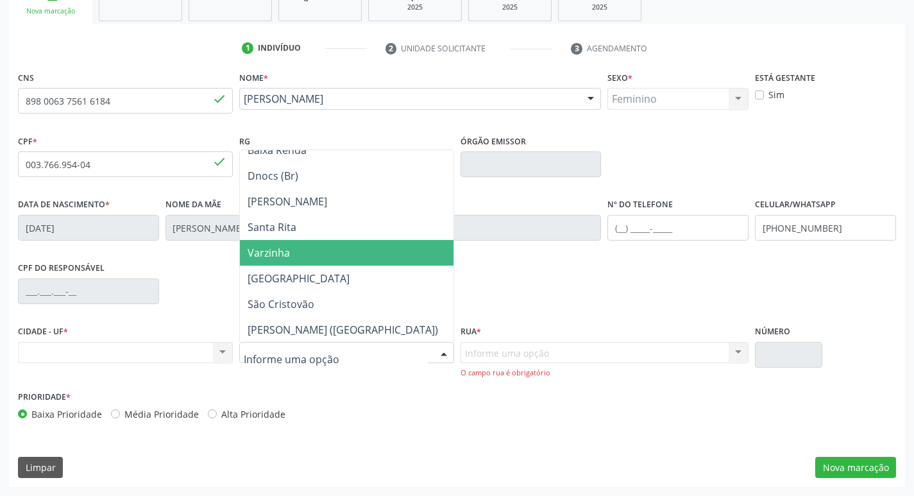
click at [305, 261] on span "Varzinha" at bounding box center [347, 253] width 214 height 26
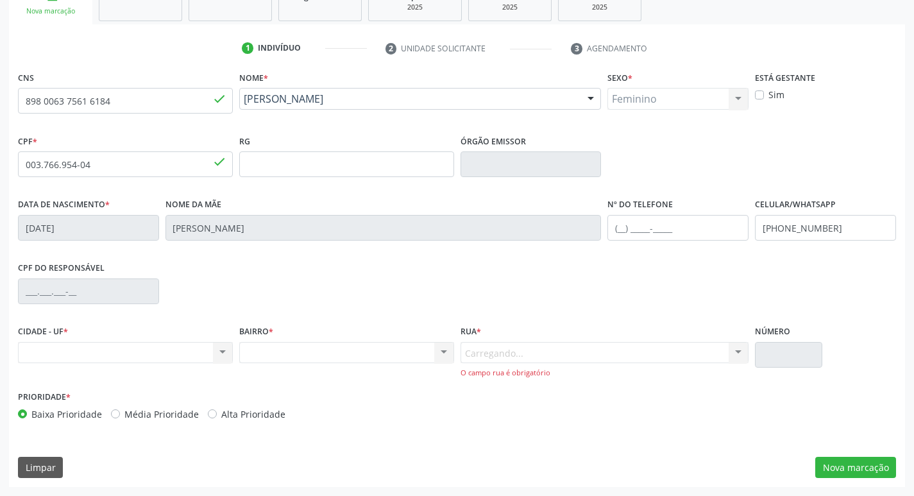
scroll to position [199, 0]
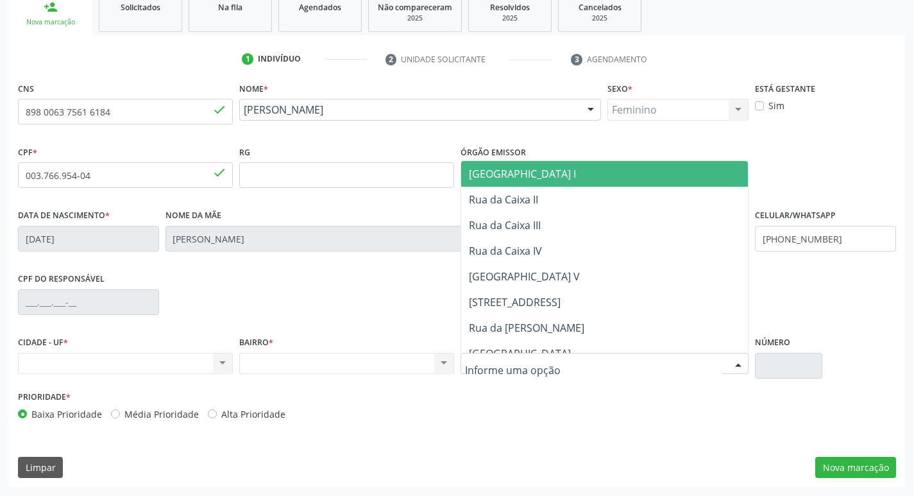
click at [734, 361] on div at bounding box center [738, 364] width 19 height 22
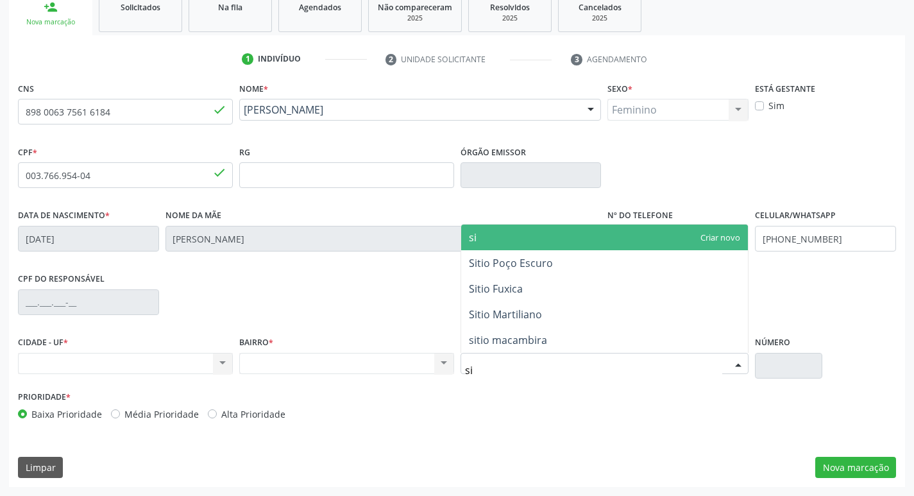
type input "s"
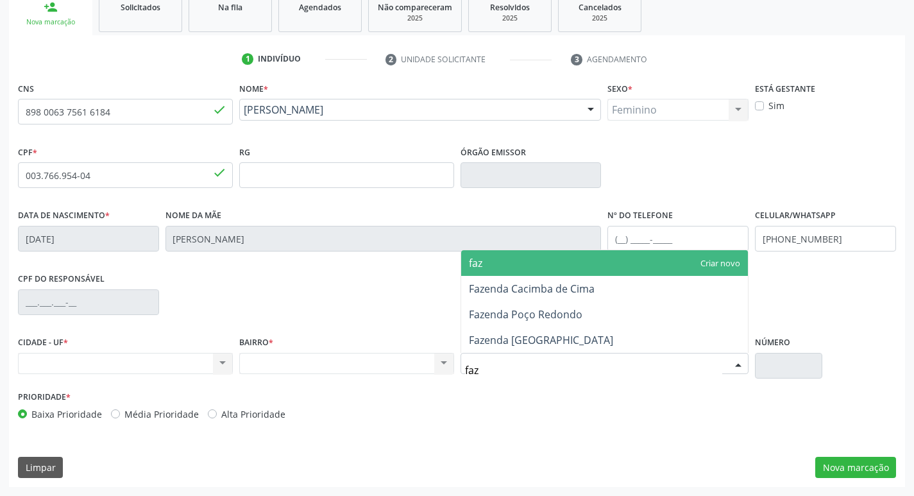
type input "faze"
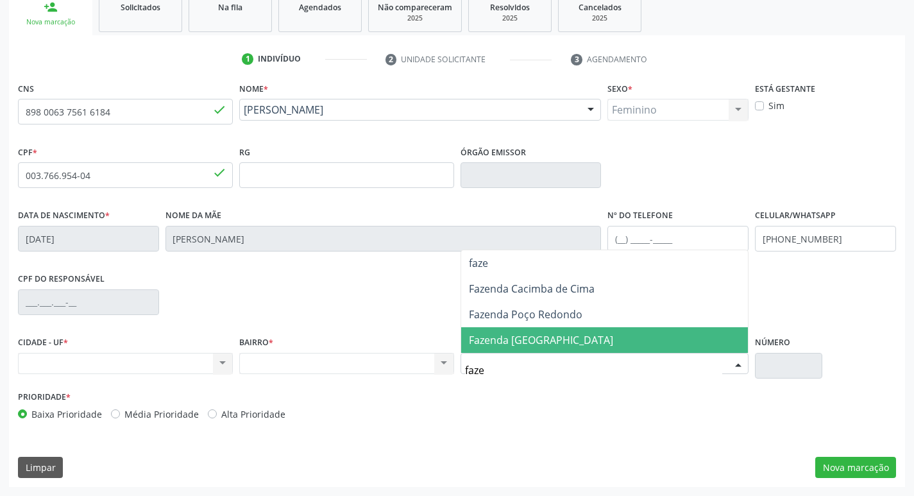
click at [589, 344] on span "Fazenda Serra Grande" at bounding box center [604, 340] width 287 height 26
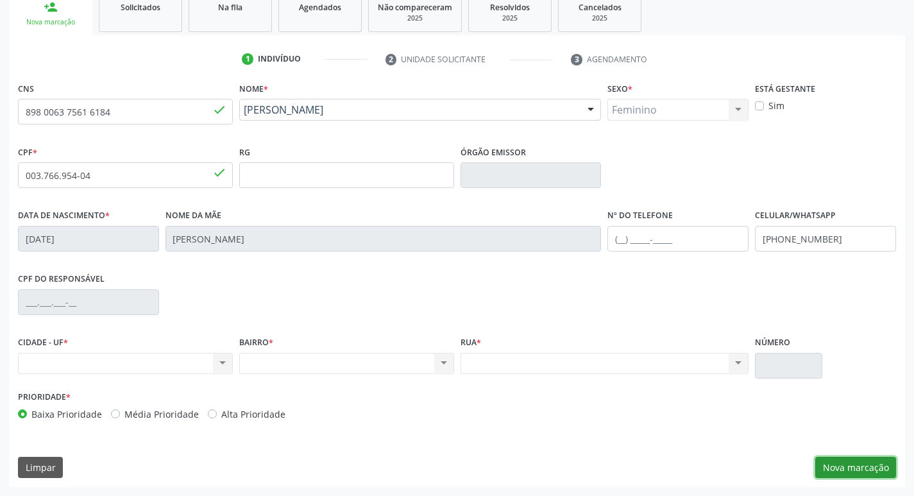
click at [854, 469] on button "Nova marcação" at bounding box center [855, 468] width 81 height 22
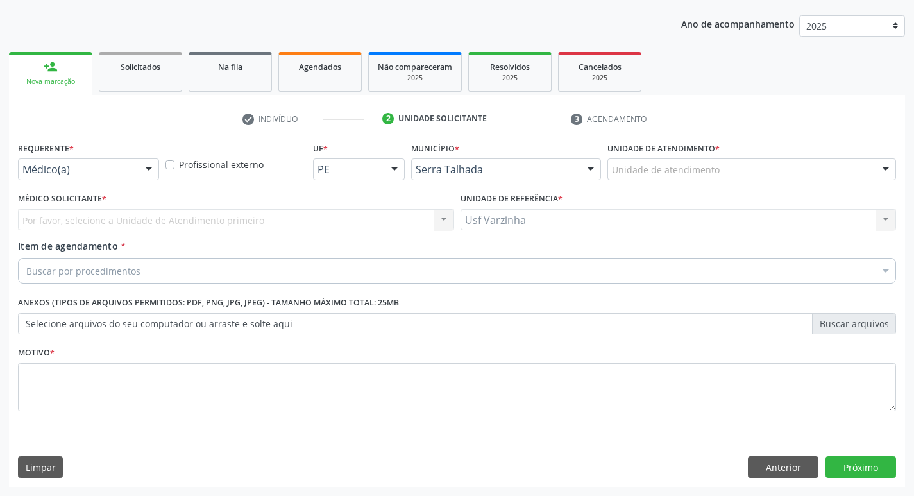
scroll to position [140, 0]
click at [144, 171] on div at bounding box center [148, 170] width 19 height 22
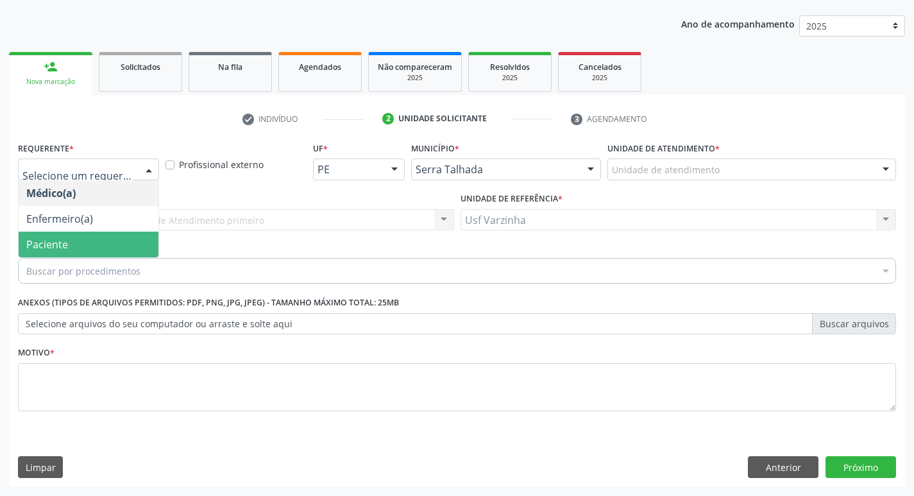
click at [105, 246] on span "Paciente" at bounding box center [89, 245] width 140 height 26
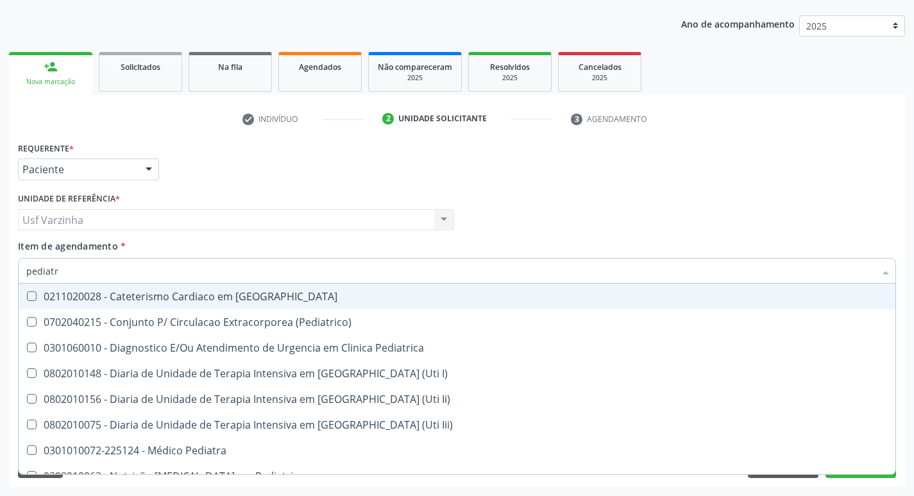
type input "pediatra"
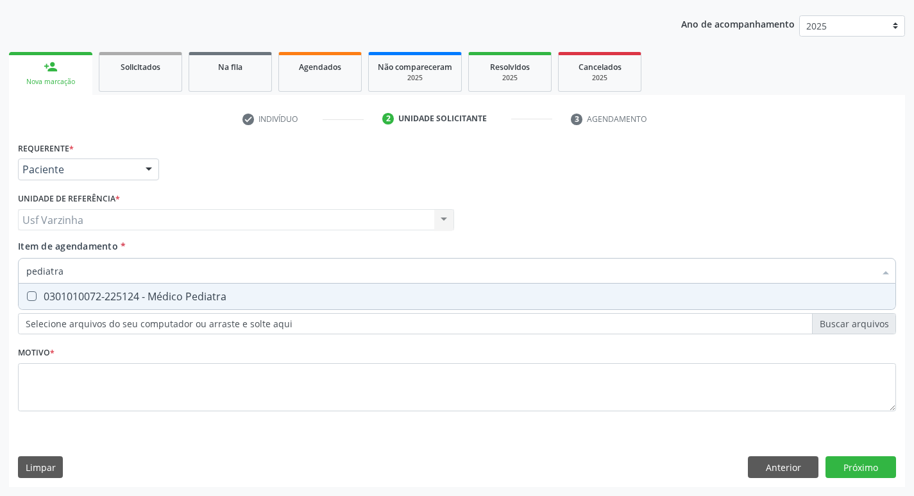
click at [85, 299] on div "0301010072-225124 - Médico Pediatra" at bounding box center [456, 296] width 861 height 10
checkbox Pediatra "true"
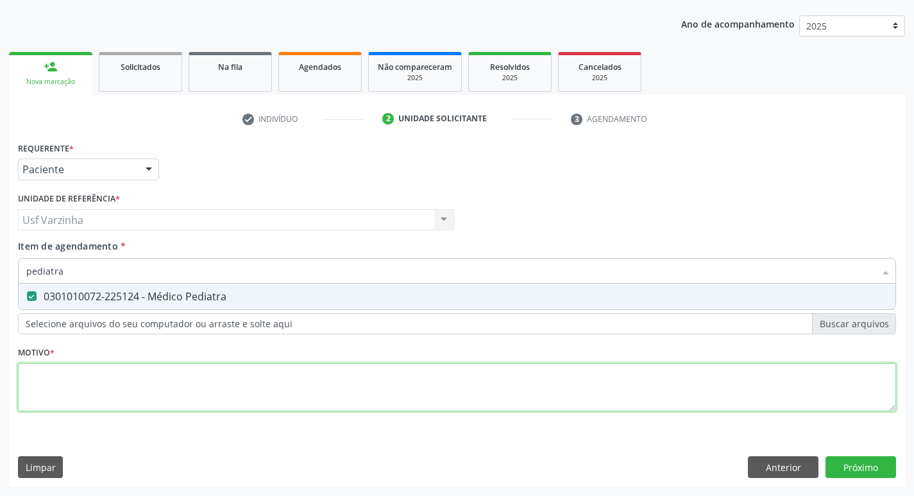
click at [82, 387] on div "Requerente * Paciente Médico(a) Enfermeiro(a) Paciente Nenhum resultado encontr…" at bounding box center [457, 284] width 878 height 291
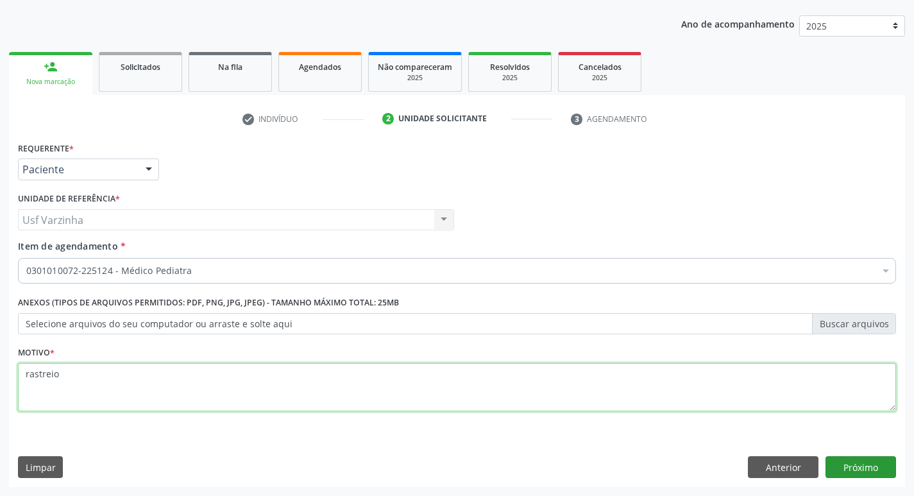
type textarea "rastreio"
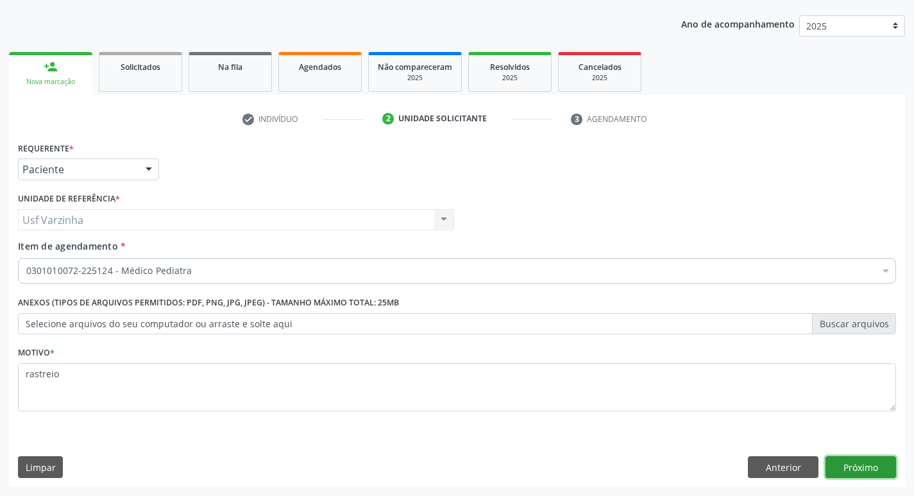
click at [857, 466] on button "Próximo" at bounding box center [860, 467] width 71 height 22
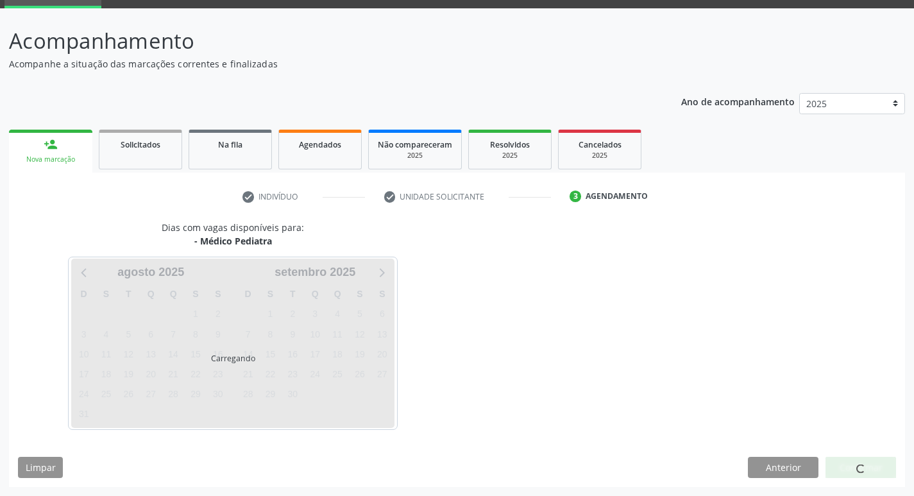
scroll to position [62, 0]
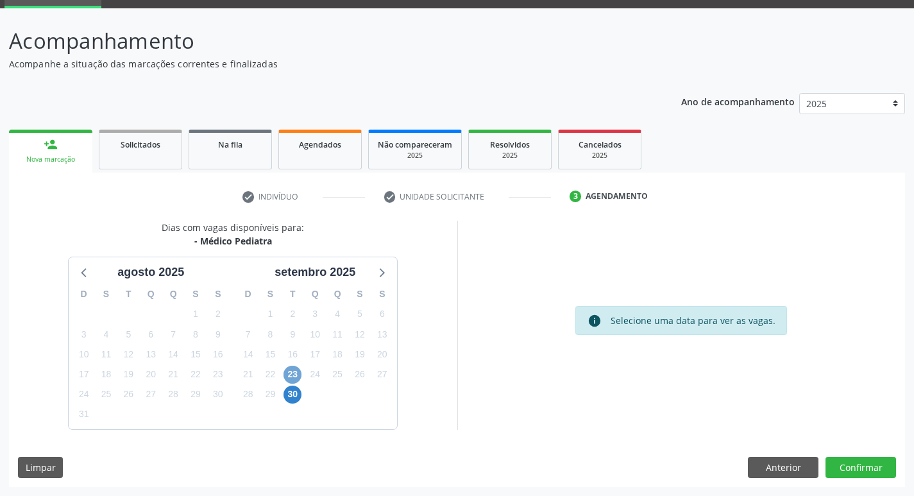
click at [290, 371] on span "23" at bounding box center [292, 375] width 18 height 18
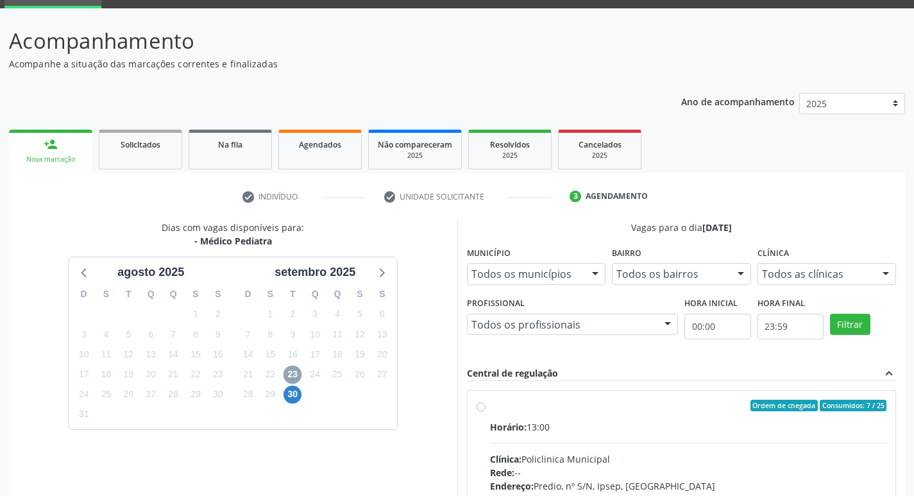
scroll to position [126, 0]
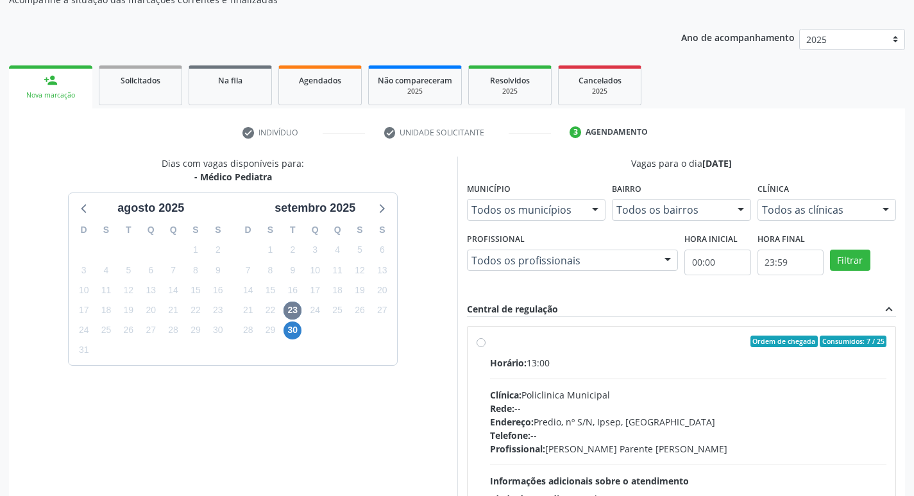
click at [490, 341] on label "Ordem de chegada Consumidos: 7 / 25 Horário: 13:00 Clínica: Policlinica Municip…" at bounding box center [688, 433] width 397 height 197
click at [482, 341] on input "Ordem de chegada Consumidos: 7 / 25 Horário: 13:00 Clínica: Policlinica Municip…" at bounding box center [480, 341] width 9 height 12
radio input "true"
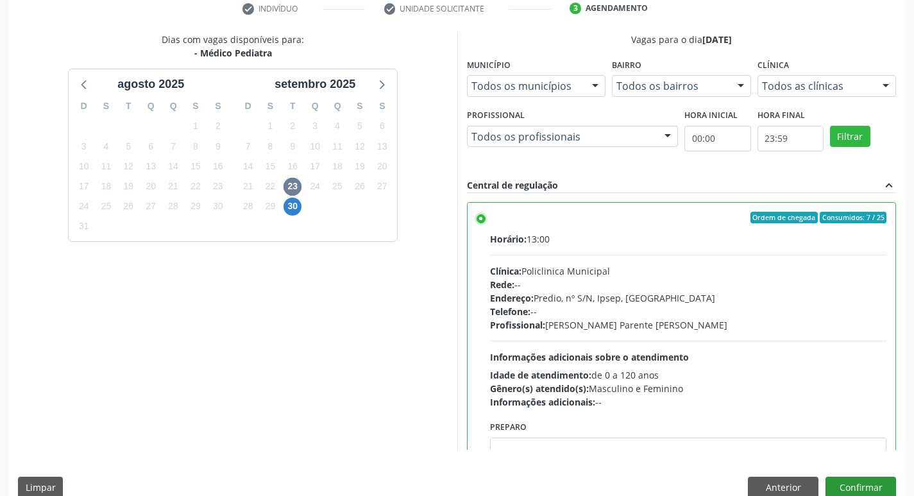
scroll to position [255, 0]
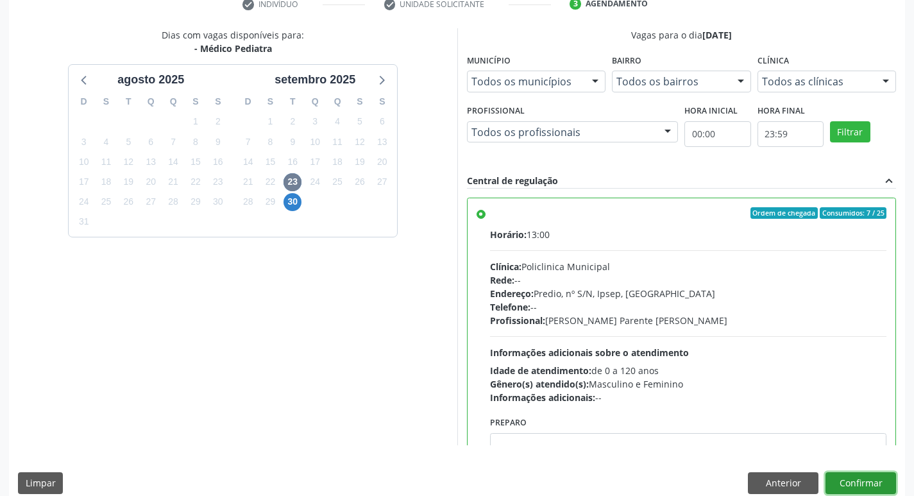
click at [877, 487] on button "Confirmar" at bounding box center [860, 483] width 71 height 22
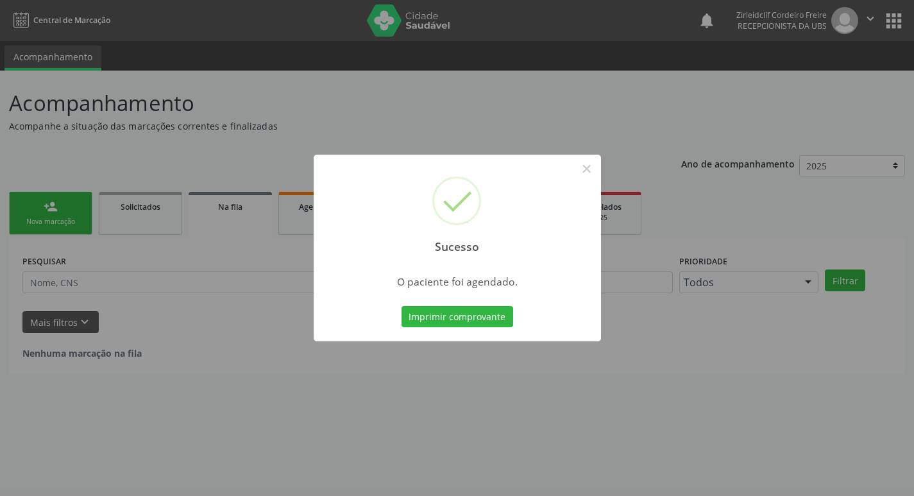
scroll to position [0, 0]
click at [441, 321] on button "Imprimir comprovante" at bounding box center [462, 317] width 112 height 22
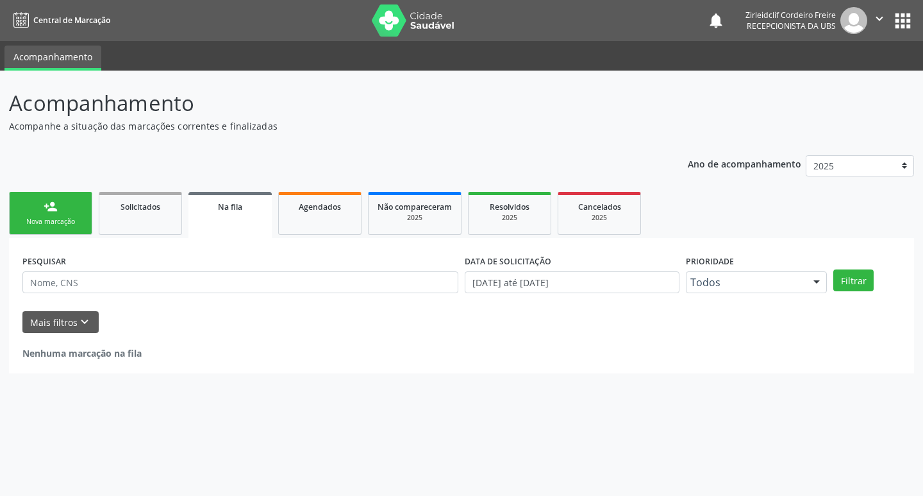
click at [61, 210] on link "person_add Nova marcação" at bounding box center [50, 213] width 83 height 43
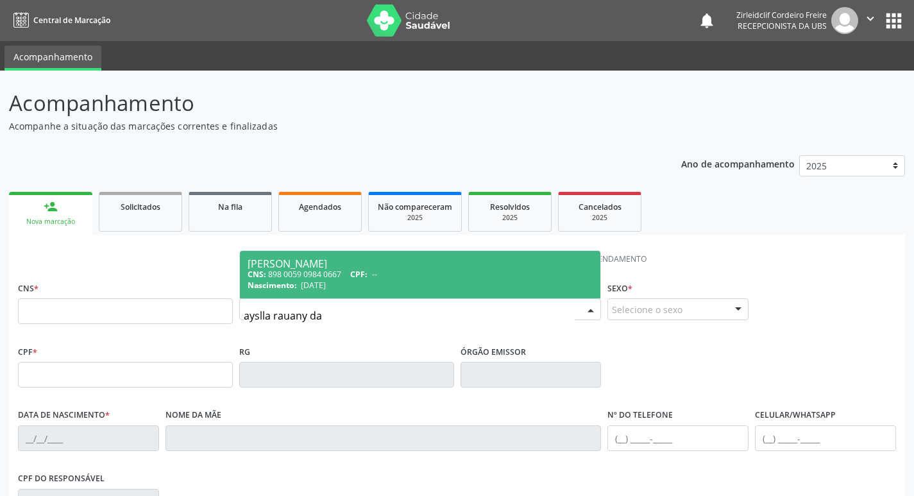
type input "ayslla rauany da"
click at [321, 280] on span "04/02/2019" at bounding box center [313, 285] width 25 height 11
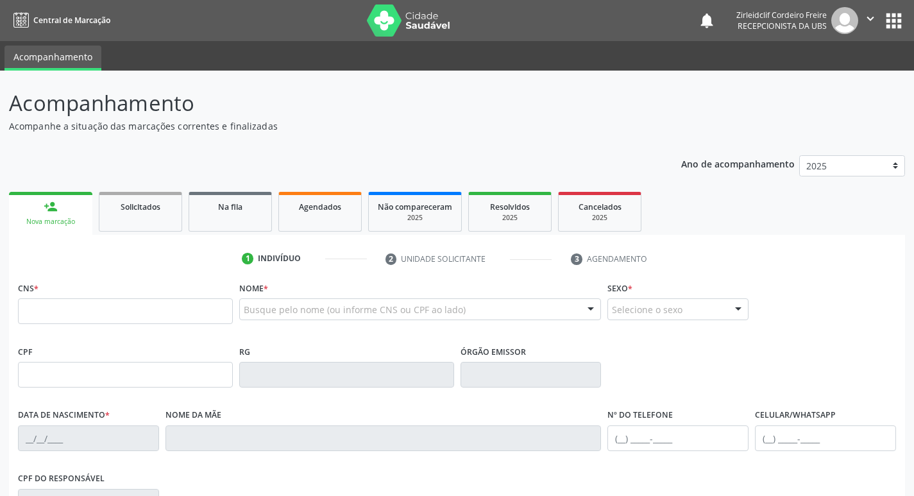
type input "898 0059 0984 0667"
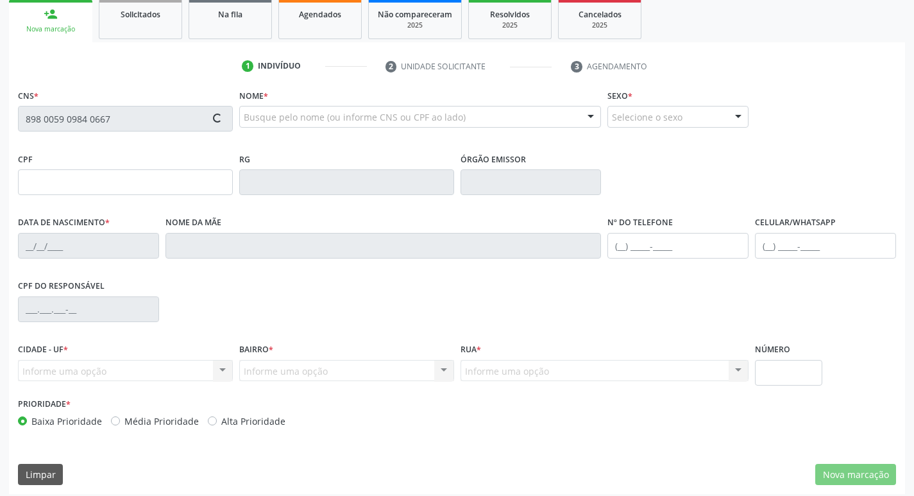
scroll to position [199, 0]
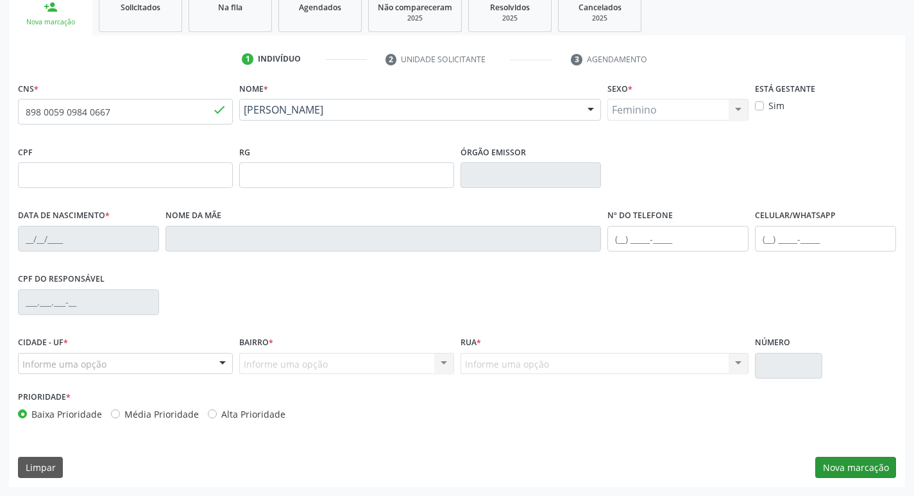
type input "04/02/2019"
type input "Sheyla Lima da Silva"
type input "(87) 98176-3992"
type input "S/N"
click at [867, 469] on button "Nova marcação" at bounding box center [855, 468] width 81 height 22
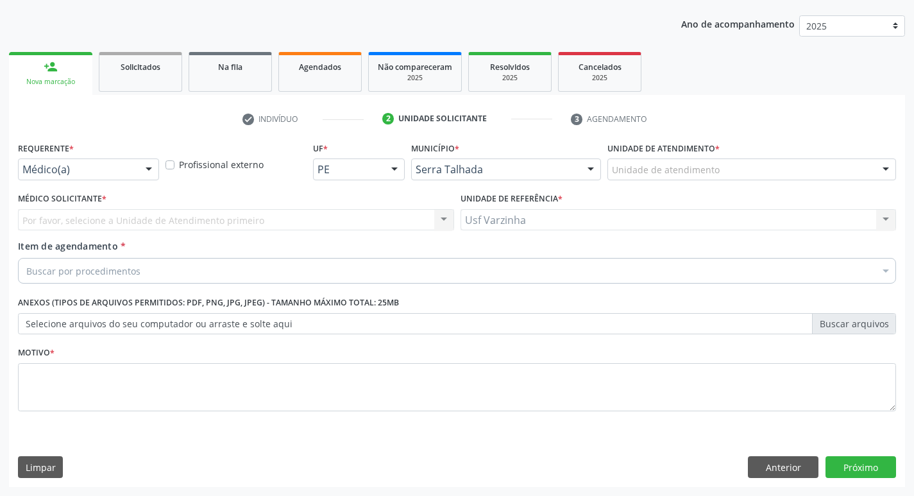
scroll to position [140, 0]
click at [147, 167] on div at bounding box center [148, 170] width 19 height 22
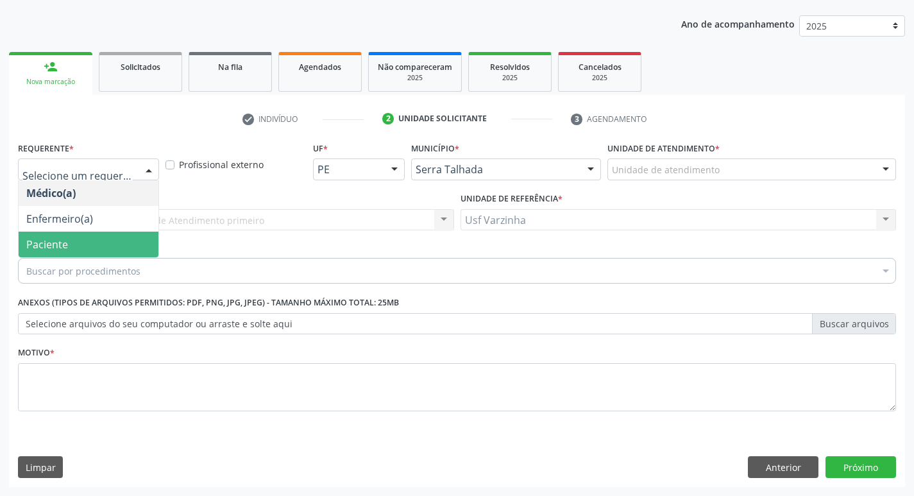
click at [84, 251] on span "Paciente" at bounding box center [89, 245] width 140 height 26
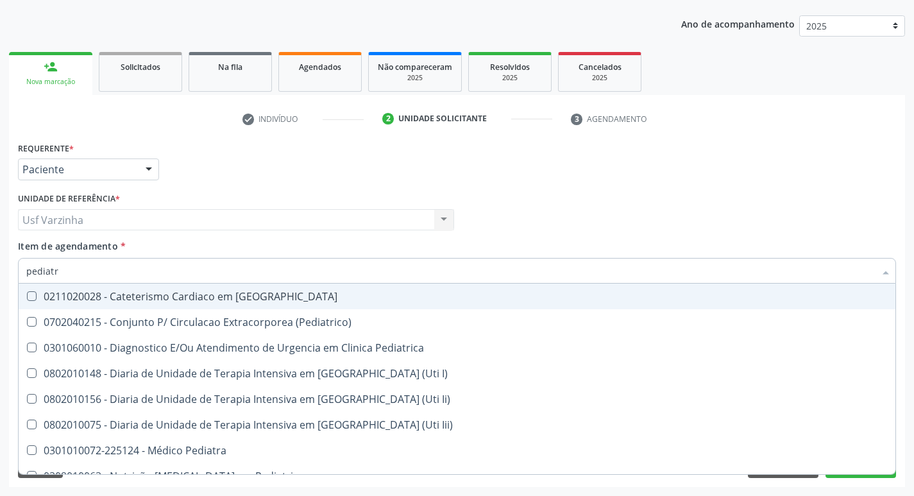
type input "pediatra"
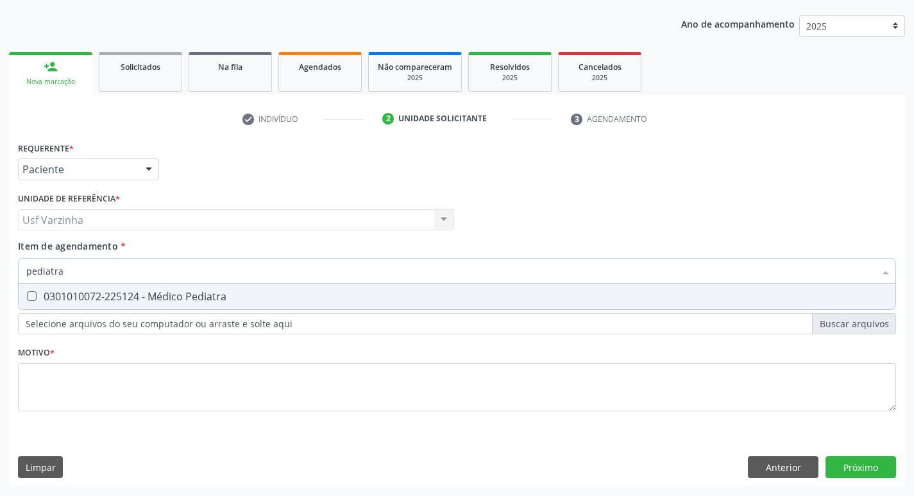
click at [55, 300] on div "0301010072-225124 - Médico Pediatra" at bounding box center [456, 296] width 861 height 10
checkbox Pediatra "true"
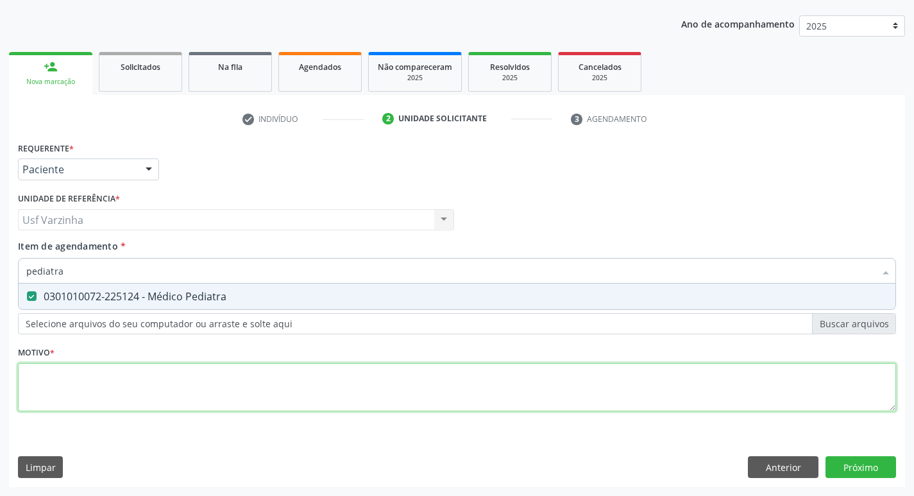
click at [56, 373] on div "Requerente * Paciente Médico(a) Enfermeiro(a) Paciente Nenhum resultado encontr…" at bounding box center [457, 284] width 878 height 291
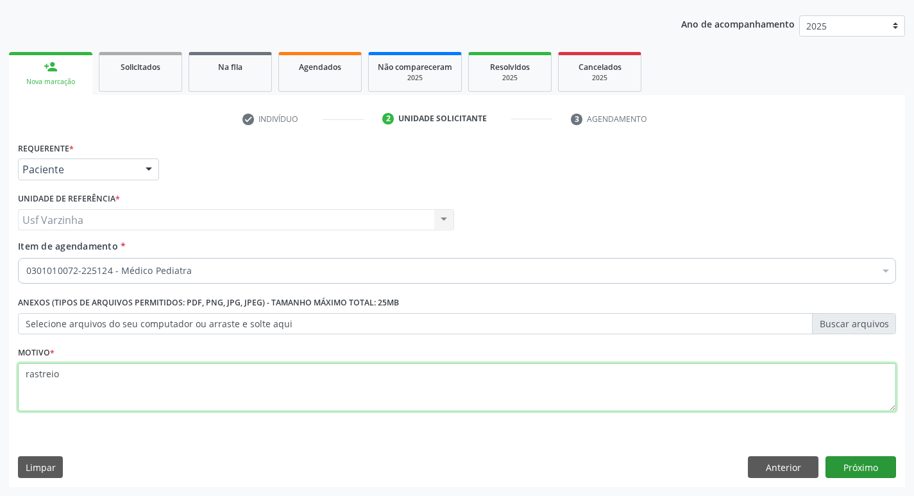
type textarea "rastreio"
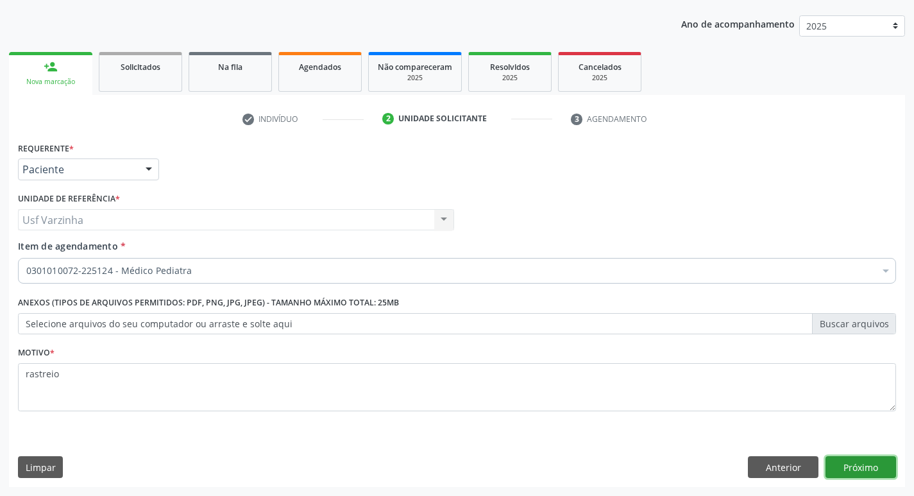
click at [872, 469] on button "Próximo" at bounding box center [860, 467] width 71 height 22
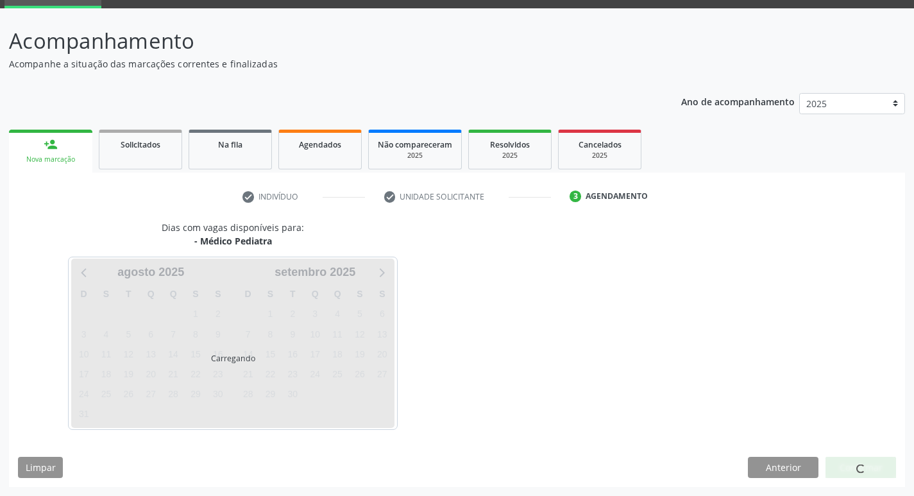
scroll to position [62, 0]
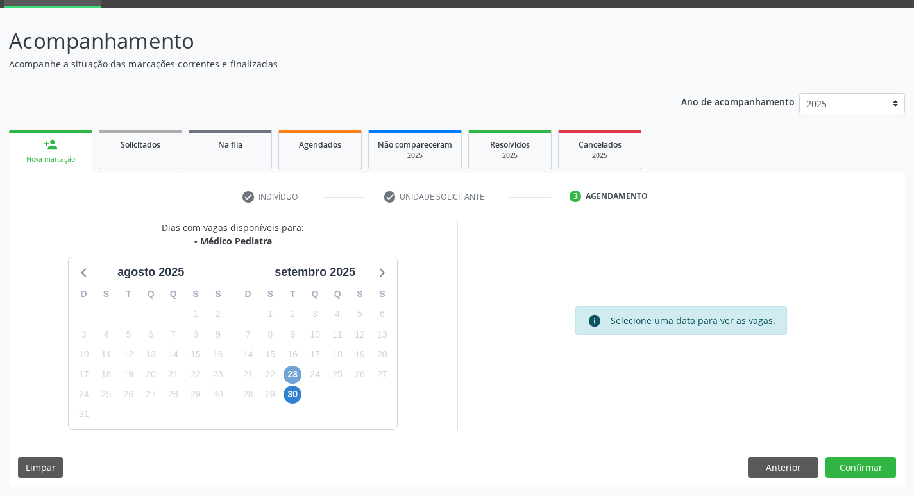
click at [297, 375] on span "23" at bounding box center [292, 375] width 18 height 18
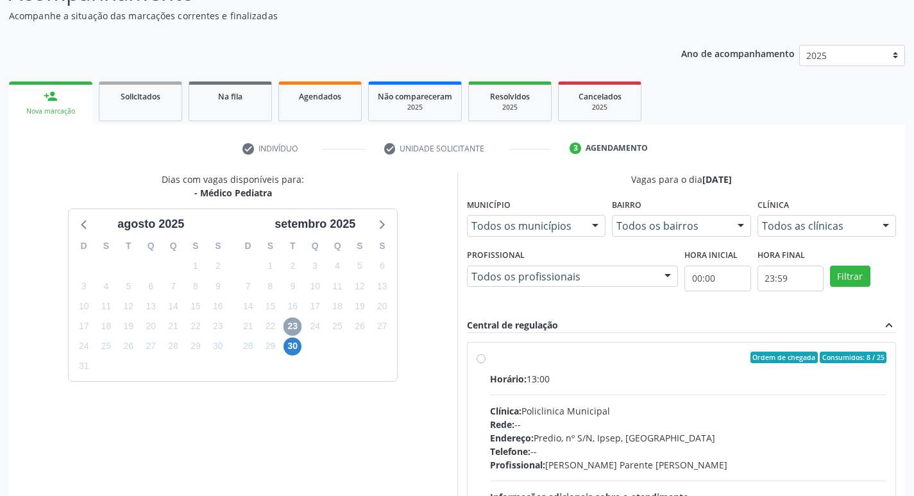
scroll to position [190, 0]
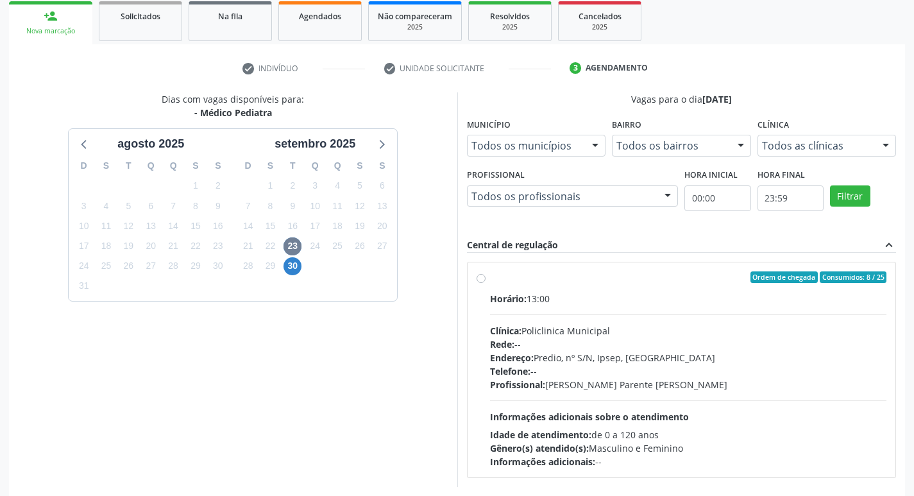
click at [475, 278] on div "Ordem de chegada Consumidos: 8 / 25 Horário: 13:00 Clínica: Policlinica Municip…" at bounding box center [682, 369] width 428 height 215
radio input "true"
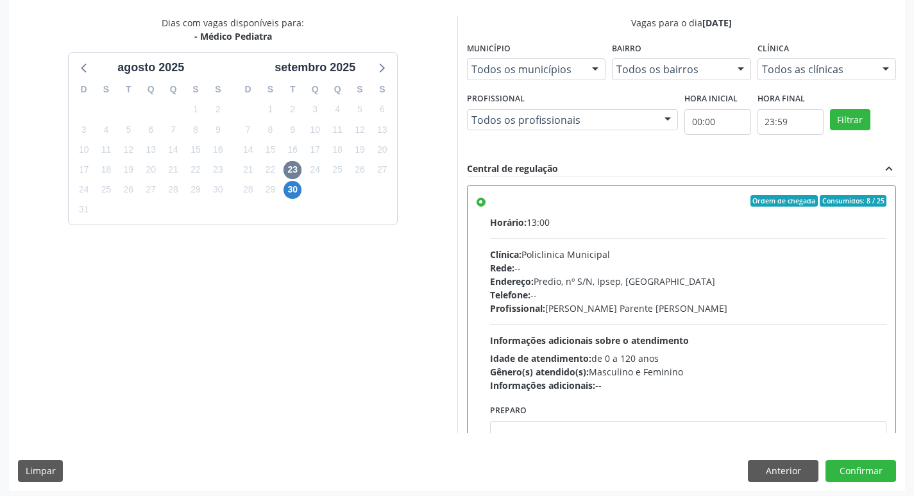
scroll to position [271, 0]
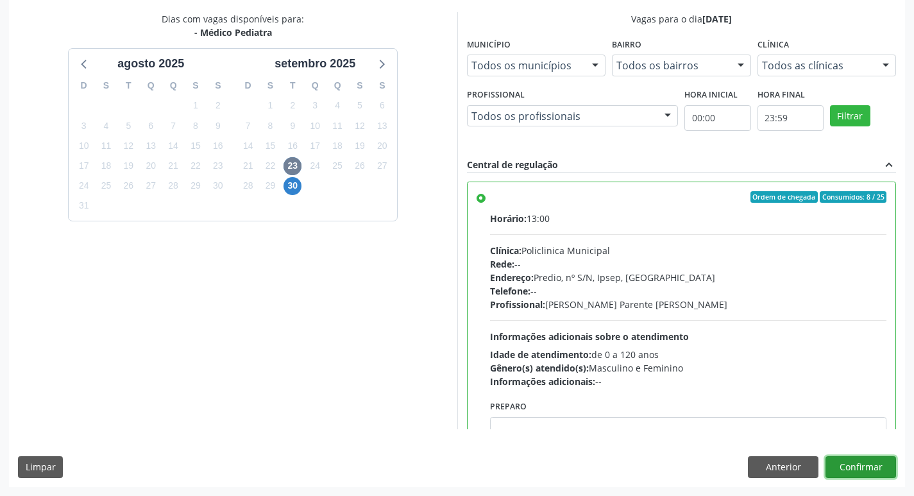
click at [841, 463] on button "Confirmar" at bounding box center [860, 467] width 71 height 22
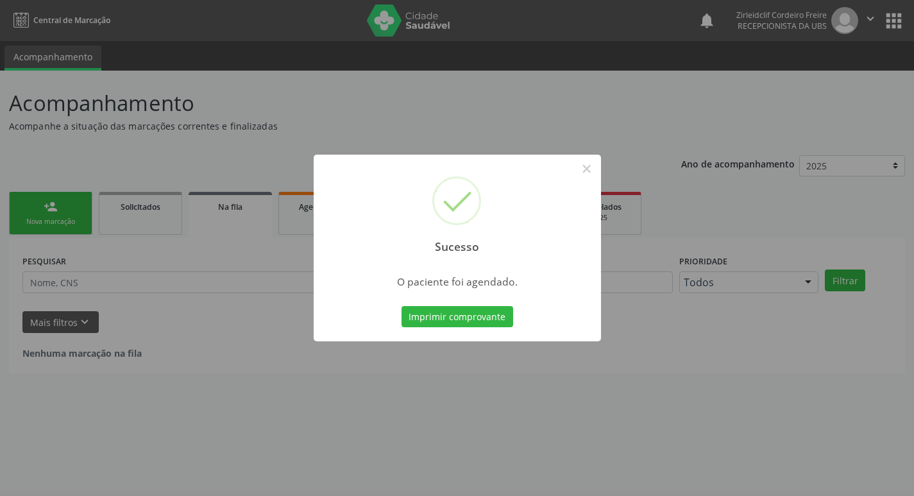
scroll to position [0, 0]
click at [476, 319] on button "Imprimir comprovante" at bounding box center [462, 317] width 112 height 22
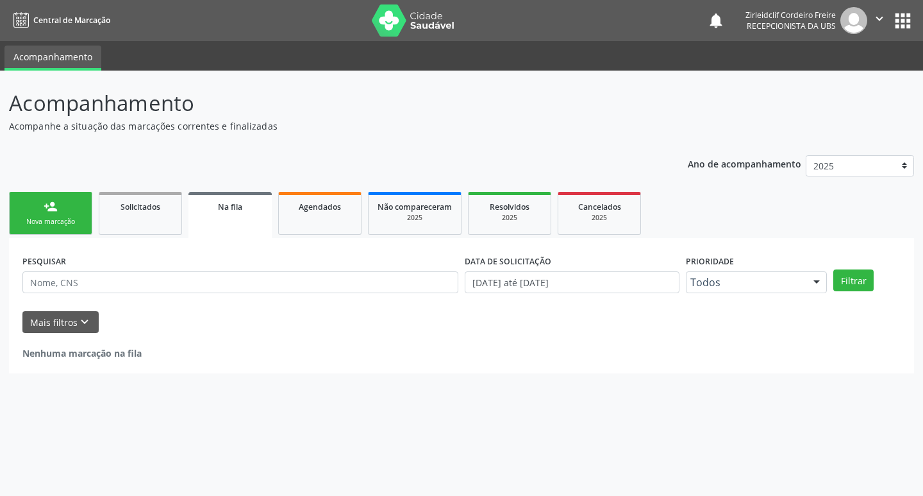
click at [74, 221] on div "Sucesso × O paciente foi agendado. Imprimir comprovante Cancel" at bounding box center [461, 248] width 923 height 496
click at [78, 209] on link "person_add Nova marcação" at bounding box center [50, 213] width 83 height 43
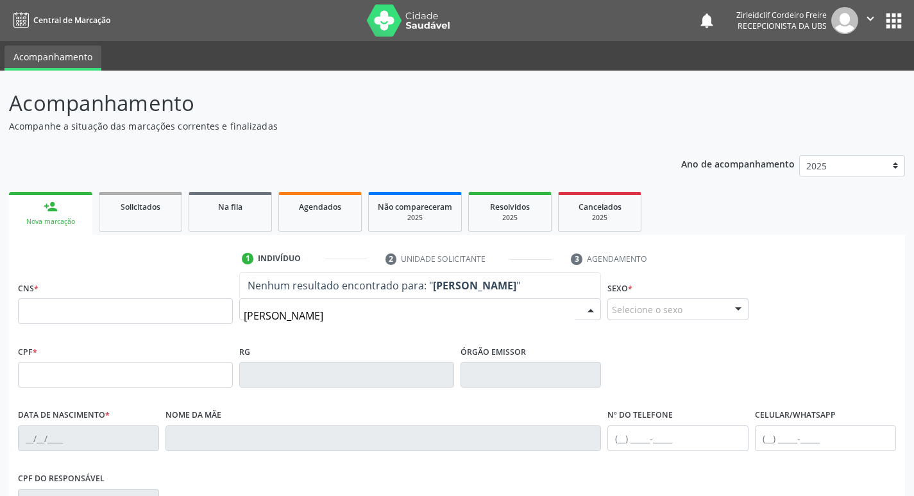
type input "allan pereira de lima"
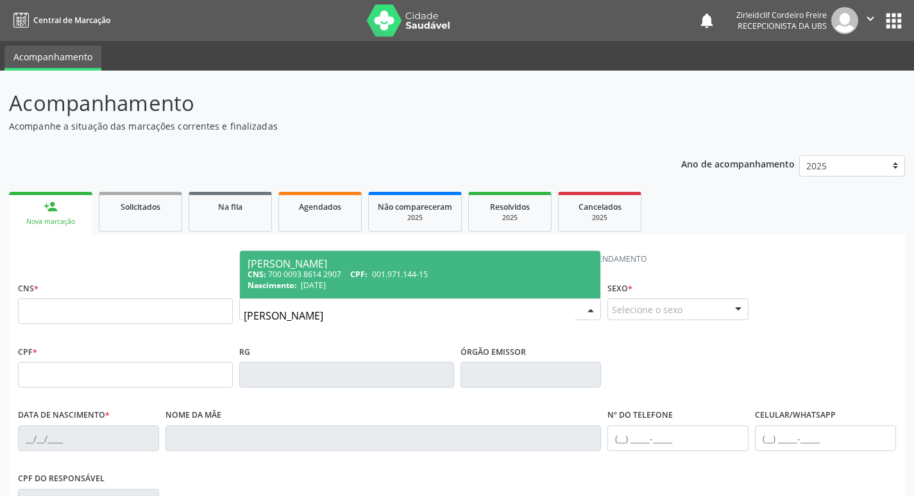
click at [351, 285] on div "Nascimento: 31/01/2024" at bounding box center [421, 285] width 346 height 11
type input "700 0093 8614 2907"
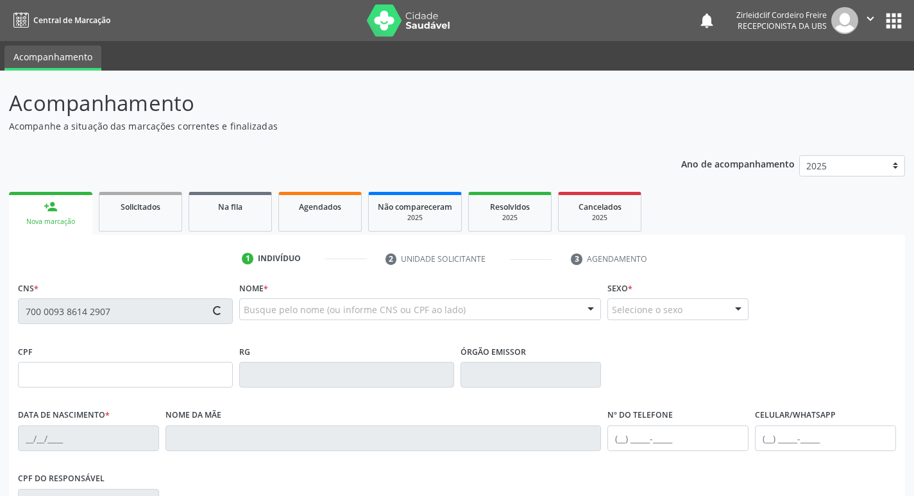
type input "001.971.144-15"
type input "31/01/2024"
type input "Maria Rosa Pereira de Freitas"
type input "(87) 99999-9999"
type input "118.926.644-02"
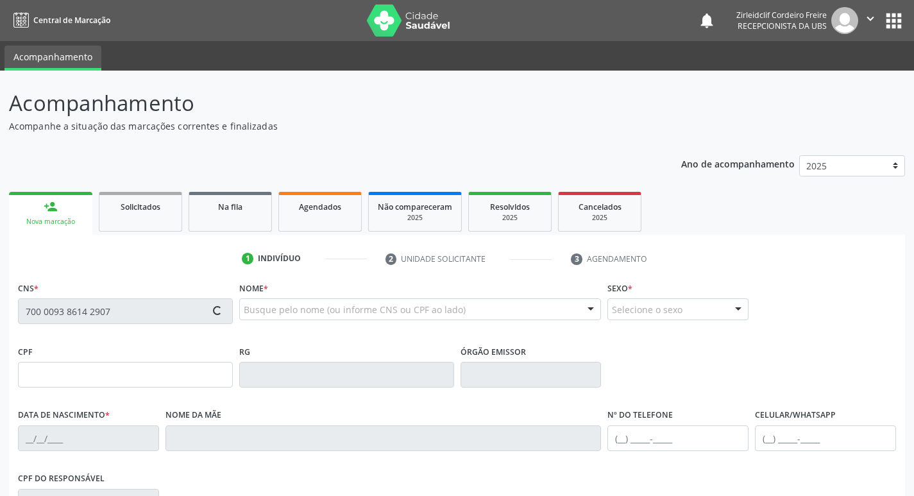
type input "146"
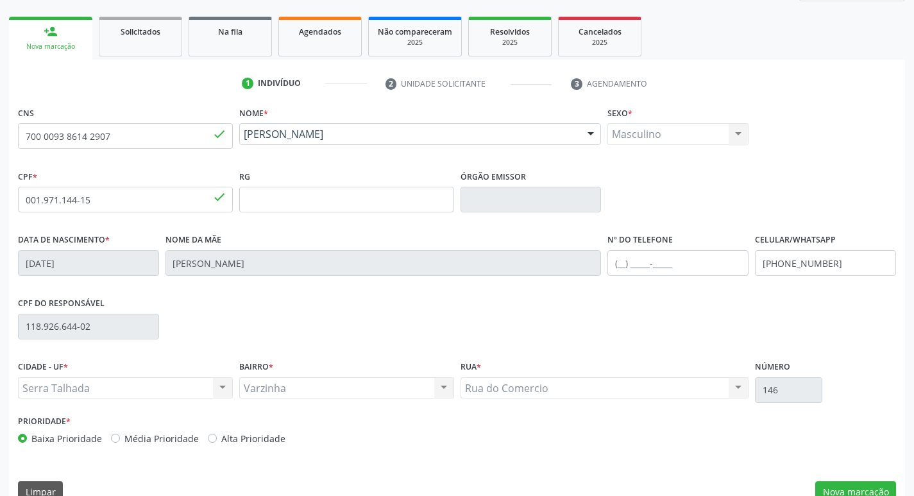
scroll to position [199, 0]
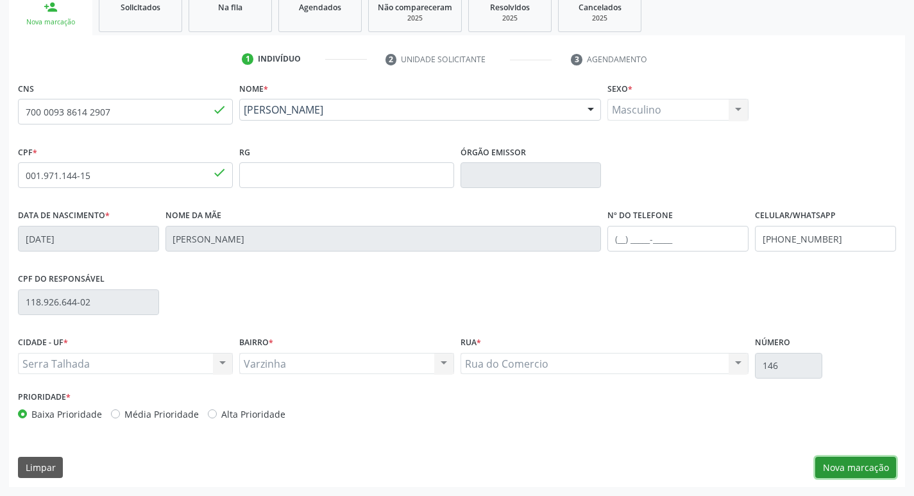
click at [849, 468] on button "Nova marcação" at bounding box center [855, 468] width 81 height 22
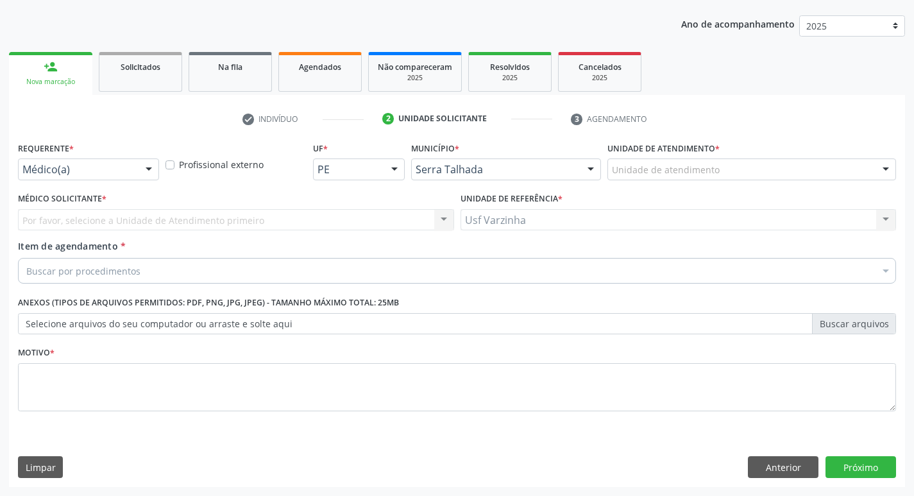
scroll to position [140, 0]
click at [150, 168] on div at bounding box center [148, 170] width 19 height 22
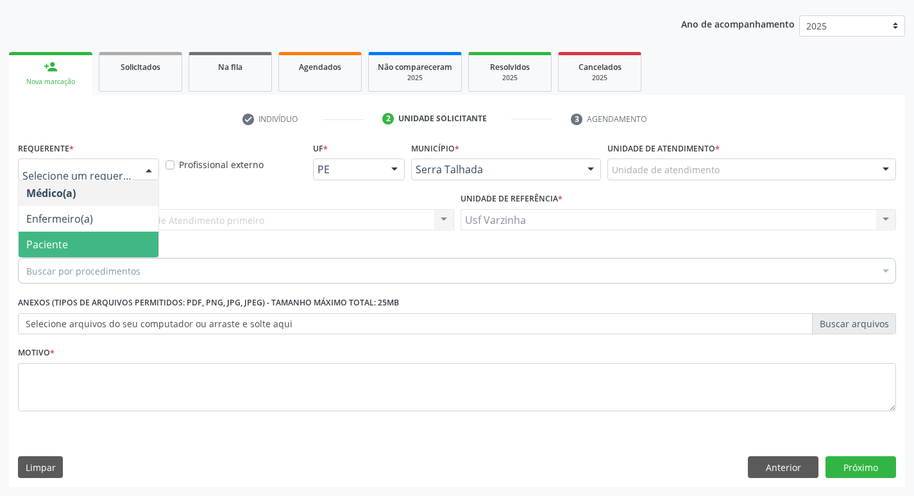
click at [122, 247] on span "Paciente" at bounding box center [89, 245] width 140 height 26
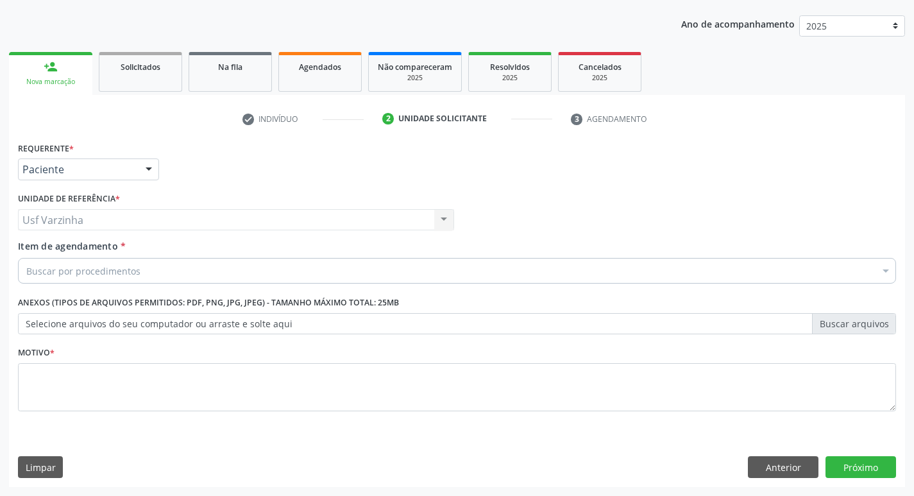
click at [71, 245] on div "Requerente * Paciente Médico(a) Enfermeiro(a) Paciente Nenhum resultado encontr…" at bounding box center [457, 284] width 878 height 291
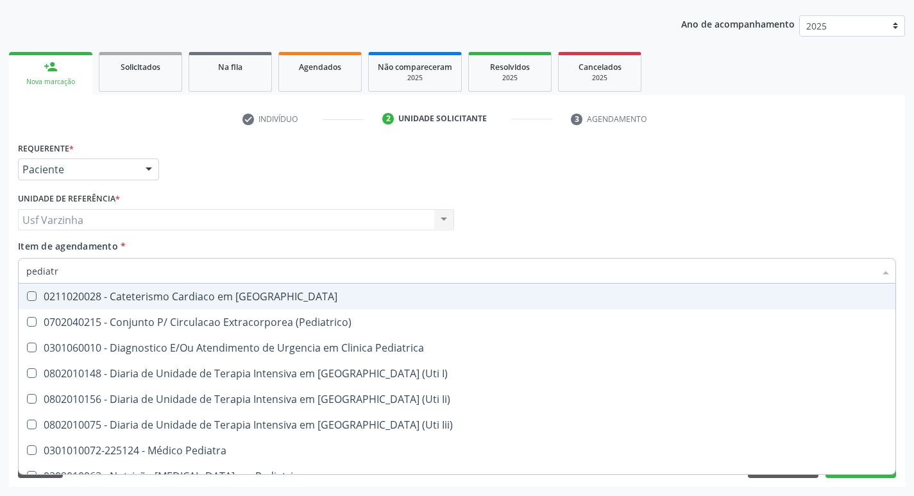
type input "pediatra"
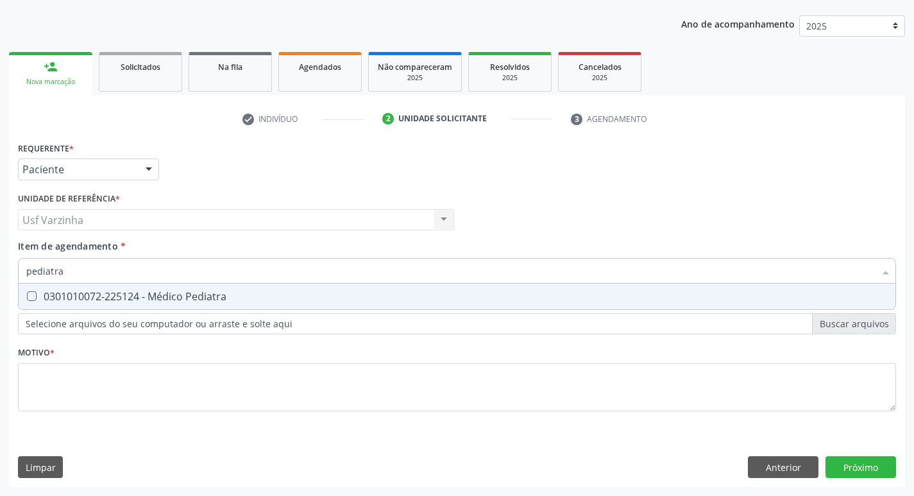
click at [56, 298] on div "0301010072-225124 - Médico Pediatra" at bounding box center [456, 296] width 861 height 10
checkbox Pediatra "true"
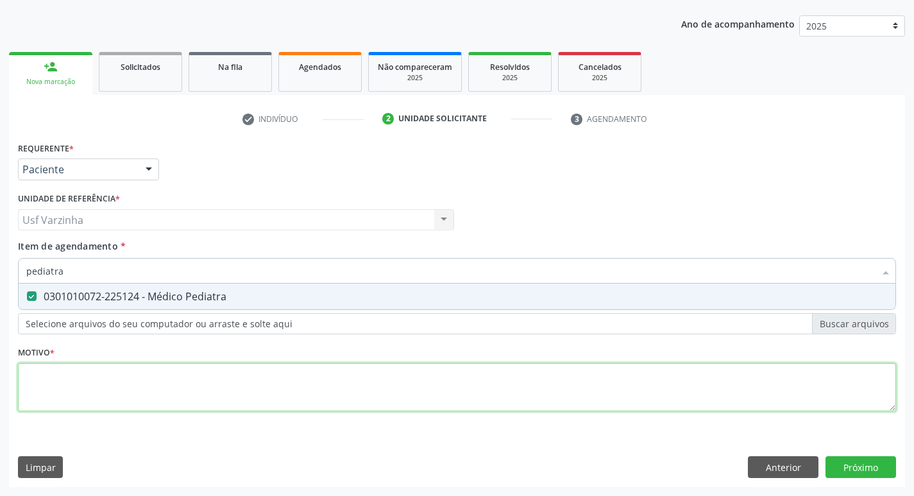
click at [35, 394] on div "Requerente * Paciente Médico(a) Enfermeiro(a) Paciente Nenhum resultado encontr…" at bounding box center [457, 284] width 878 height 291
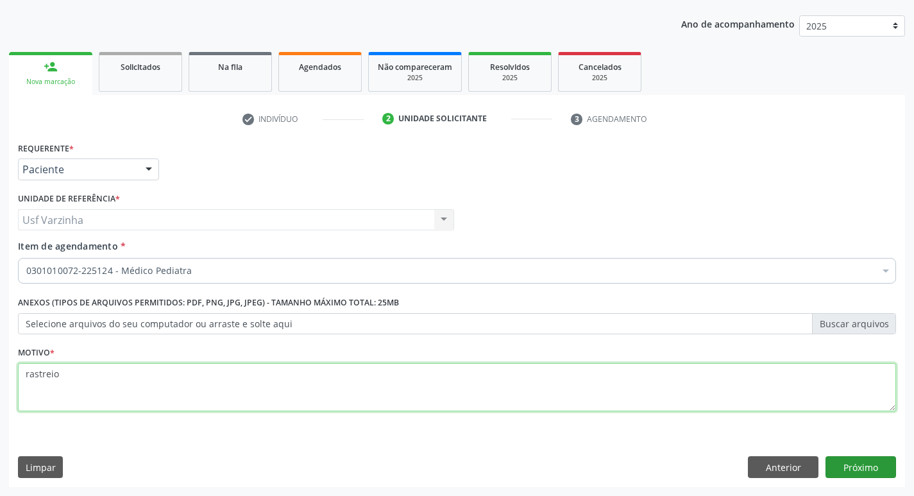
type textarea "rastreio"
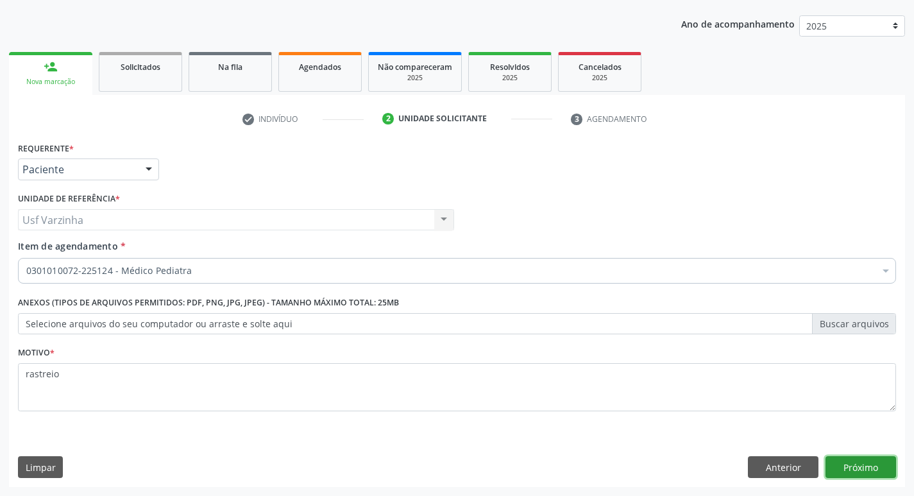
click at [854, 463] on button "Próximo" at bounding box center [860, 467] width 71 height 22
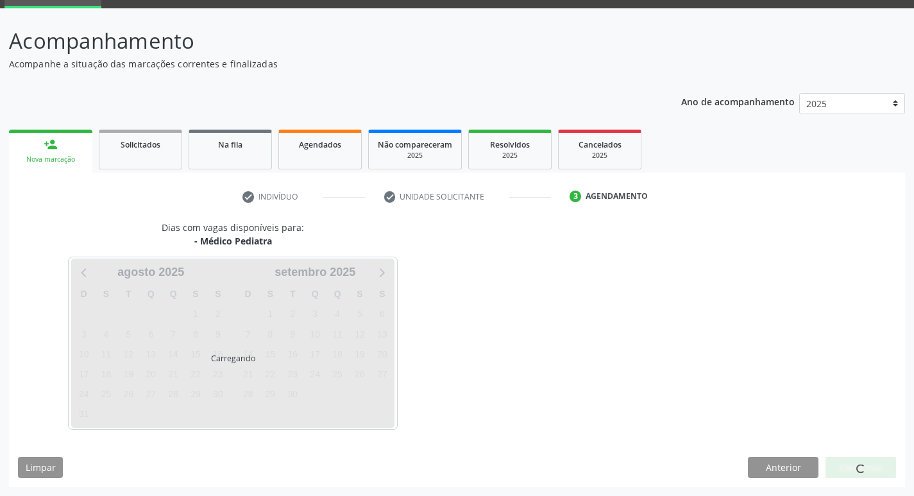
scroll to position [62, 0]
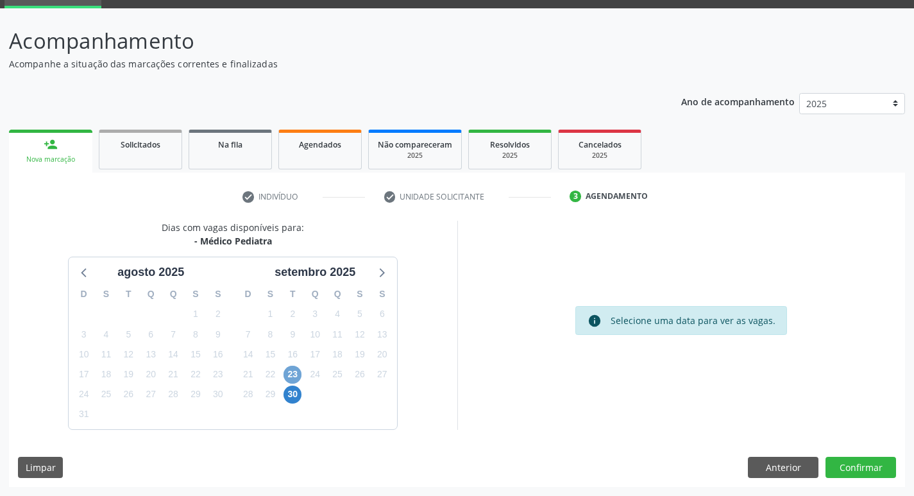
click at [292, 377] on span "23" at bounding box center [292, 375] width 18 height 18
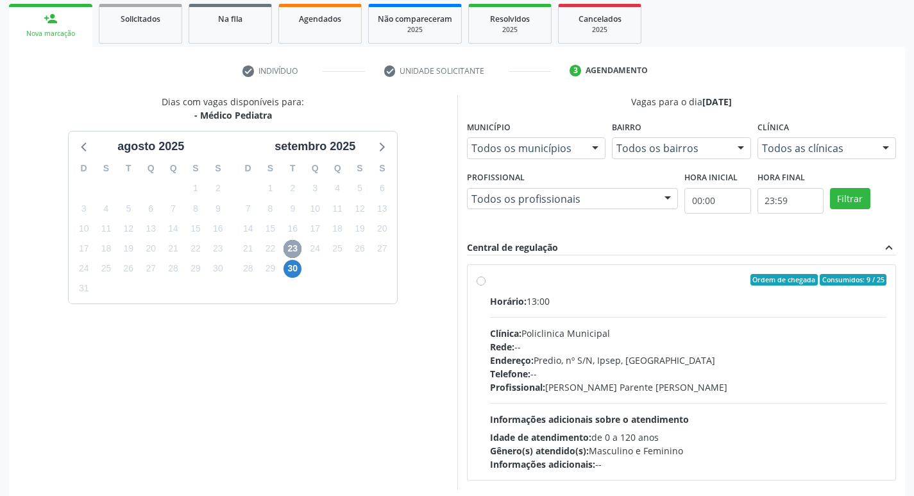
scroll to position [190, 0]
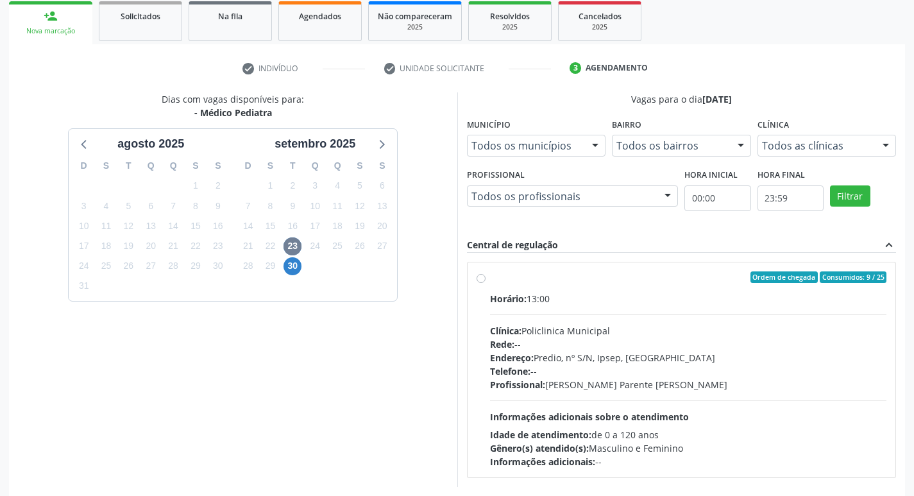
click at [490, 279] on label "Ordem de chegada Consumidos: 9 / 25 Horário: 13:00 Clínica: Policlinica Municip…" at bounding box center [688, 369] width 397 height 197
click at [480, 279] on input "Ordem de chegada Consumidos: 9 / 25 Horário: 13:00 Clínica: Policlinica Municip…" at bounding box center [480, 277] width 9 height 12
radio input "true"
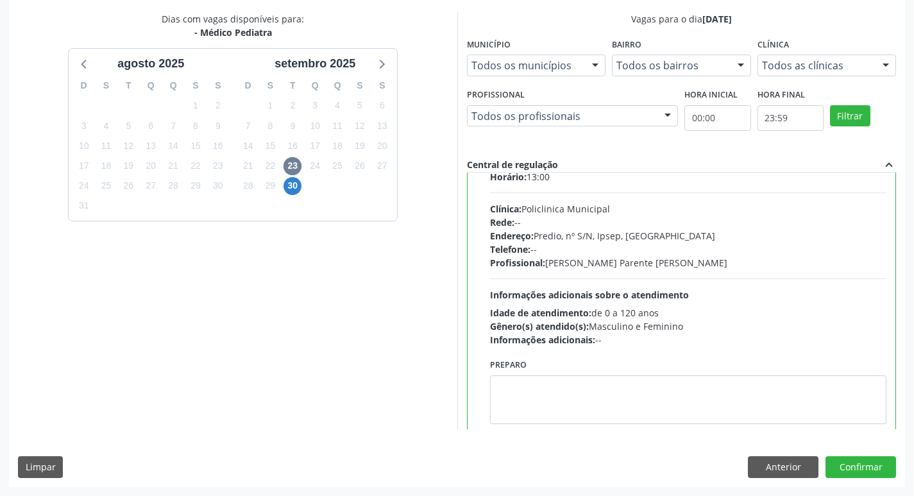
scroll to position [63, 0]
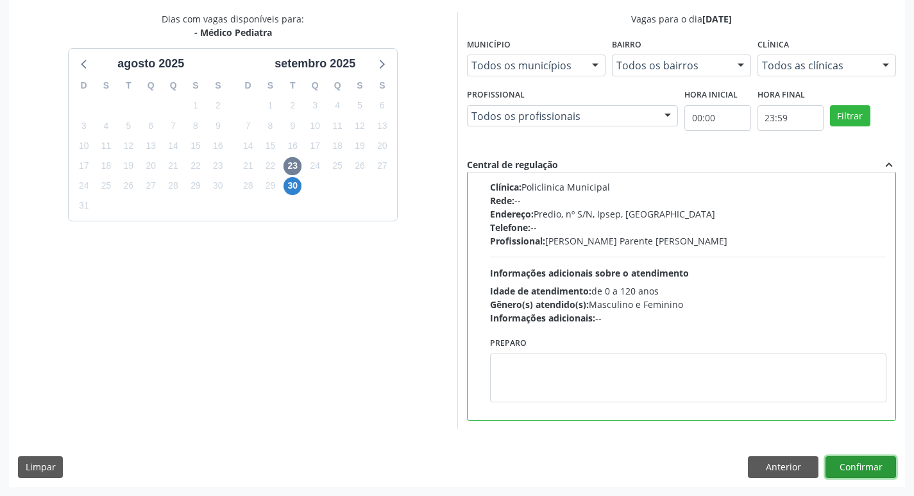
click at [869, 466] on button "Confirmar" at bounding box center [860, 467] width 71 height 22
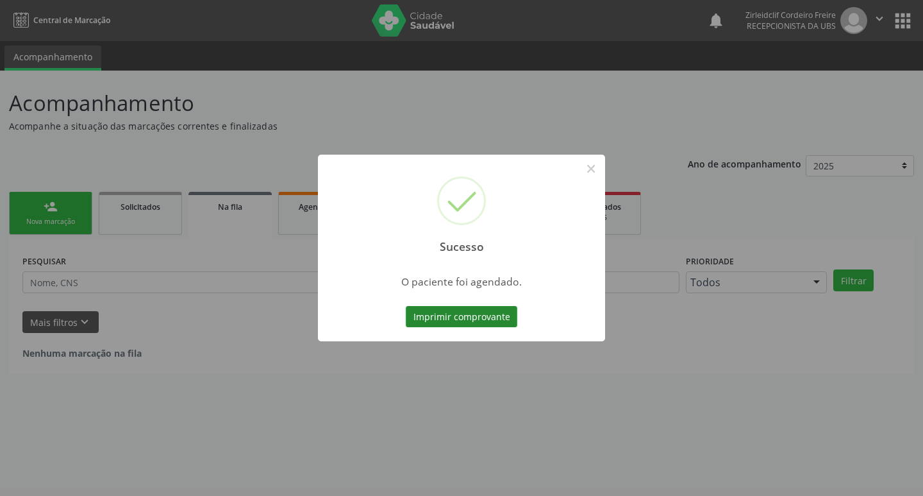
click at [483, 318] on button "Imprimir comprovante" at bounding box center [462, 317] width 112 height 22
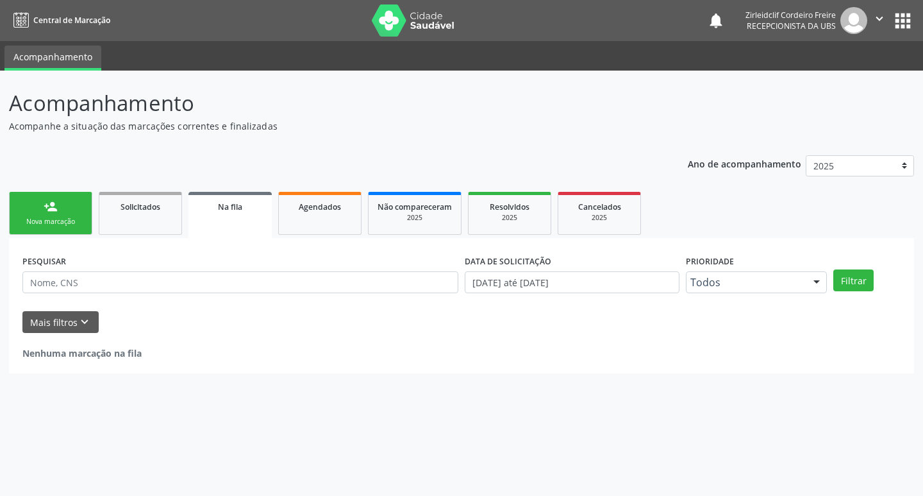
click at [63, 224] on div "Nova marcação" at bounding box center [51, 222] width 64 height 10
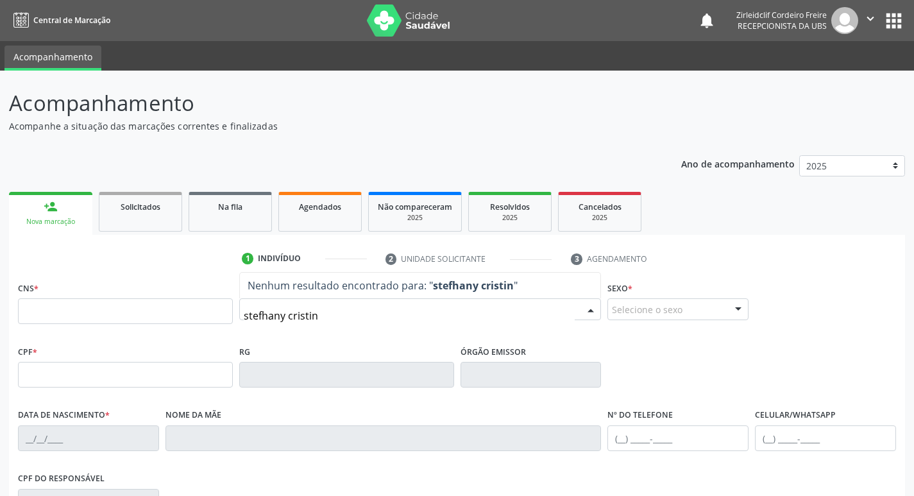
type input "[PERSON_NAME]"
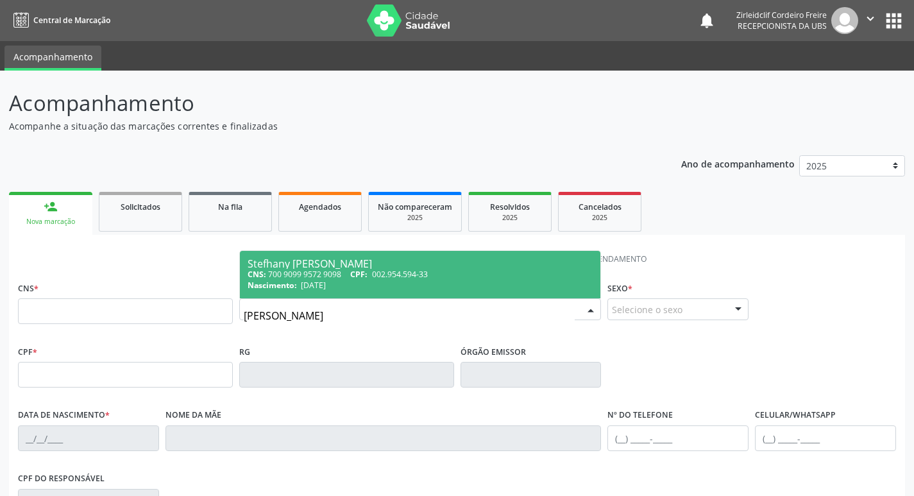
click at [398, 285] on div "Nascimento: [DATE]" at bounding box center [421, 285] width 346 height 11
type input "700 9099 9572 9098"
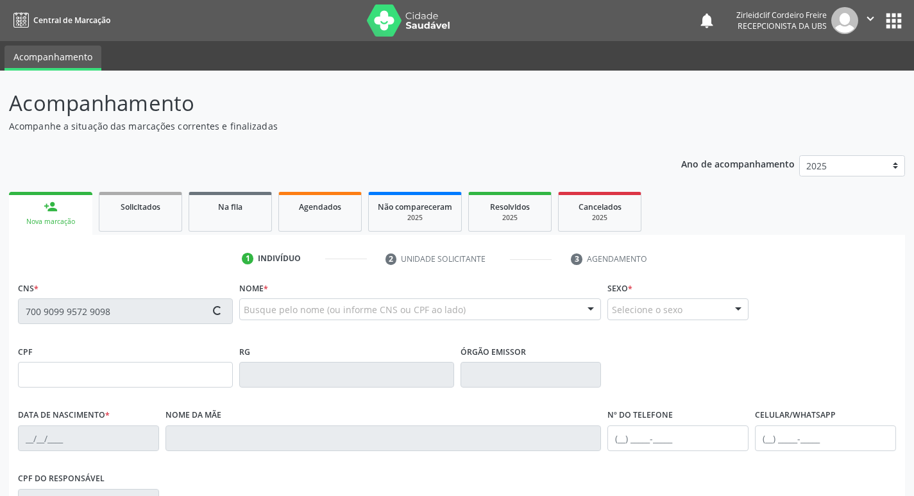
type input "002.954.594-33"
type input "[DATE]"
type input "Janeide dos Santos Capim"
type input "[PHONE_NUMBER]"
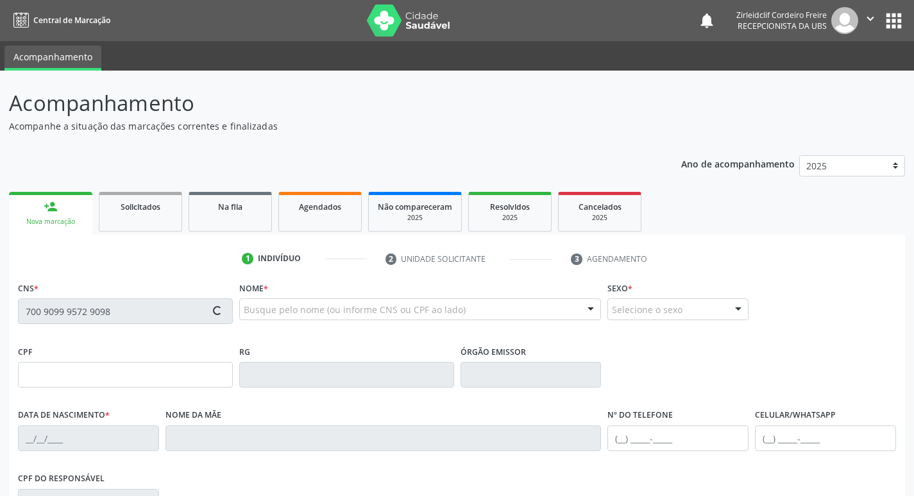
type input "102.531.704-19"
type input "S/N"
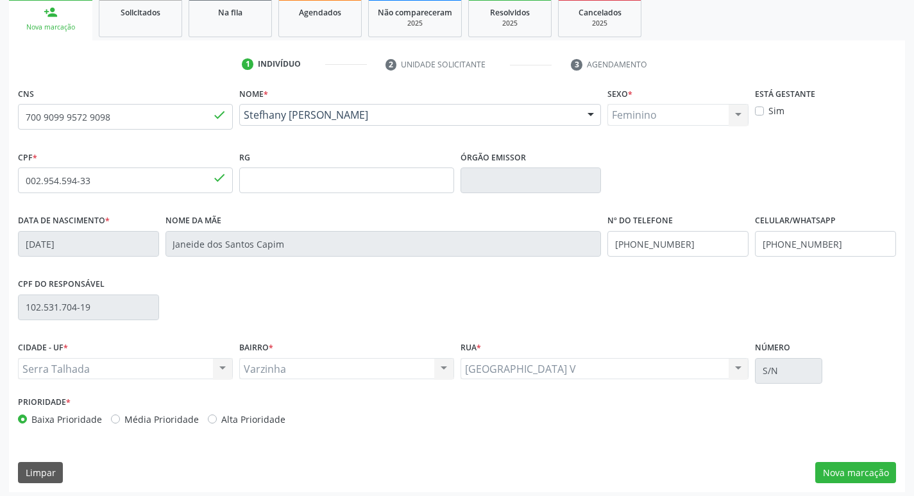
scroll to position [199, 0]
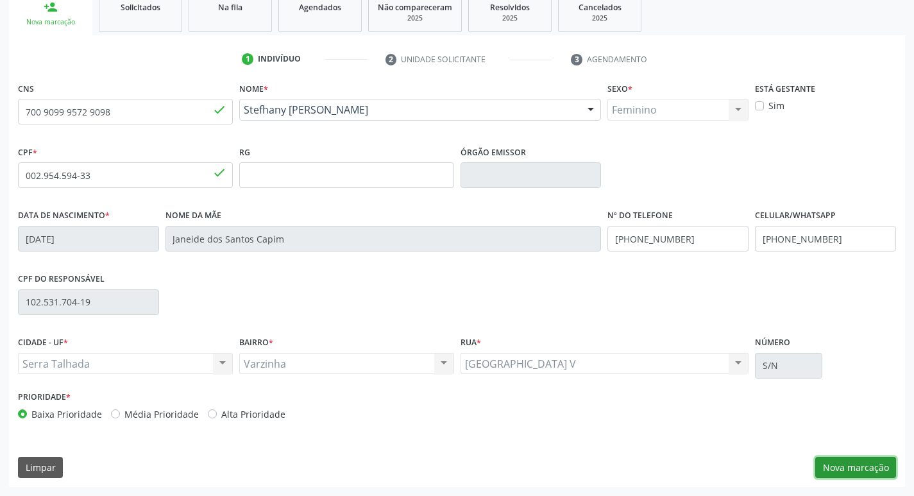
click at [839, 463] on button "Nova marcação" at bounding box center [855, 468] width 81 height 22
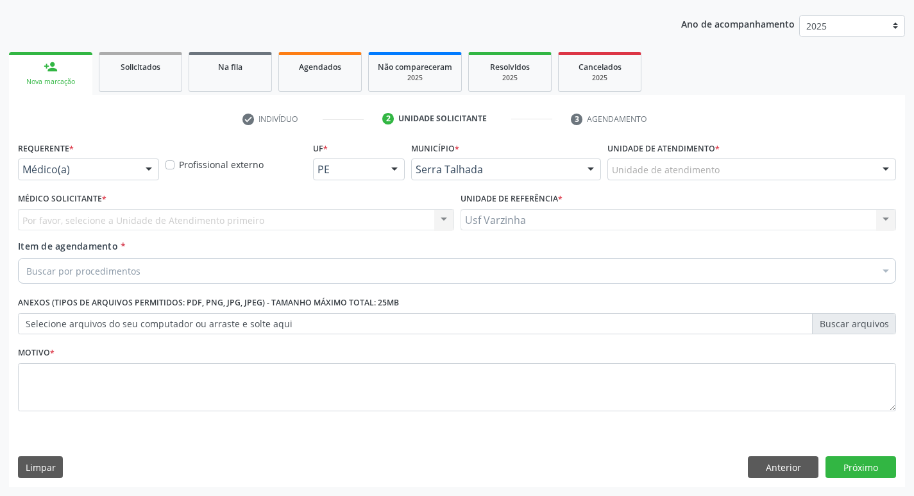
scroll to position [140, 0]
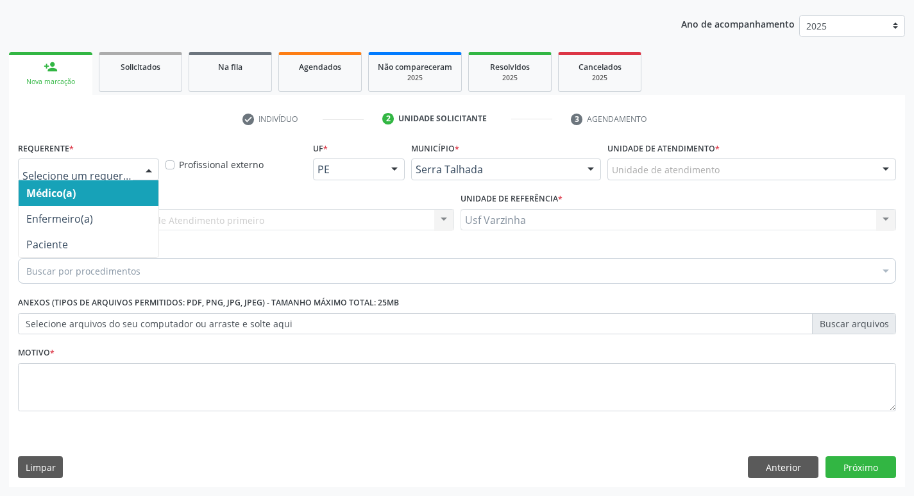
click at [149, 173] on div at bounding box center [148, 170] width 19 height 22
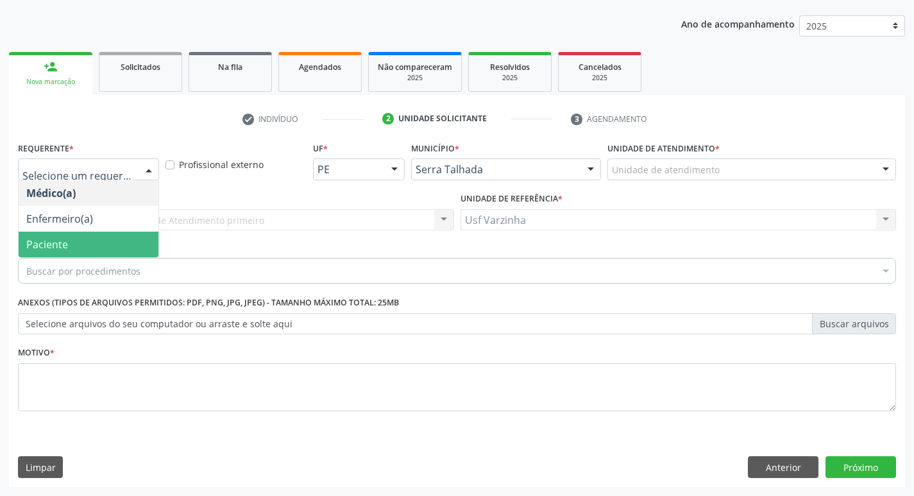
click at [104, 253] on span "Paciente" at bounding box center [89, 245] width 140 height 26
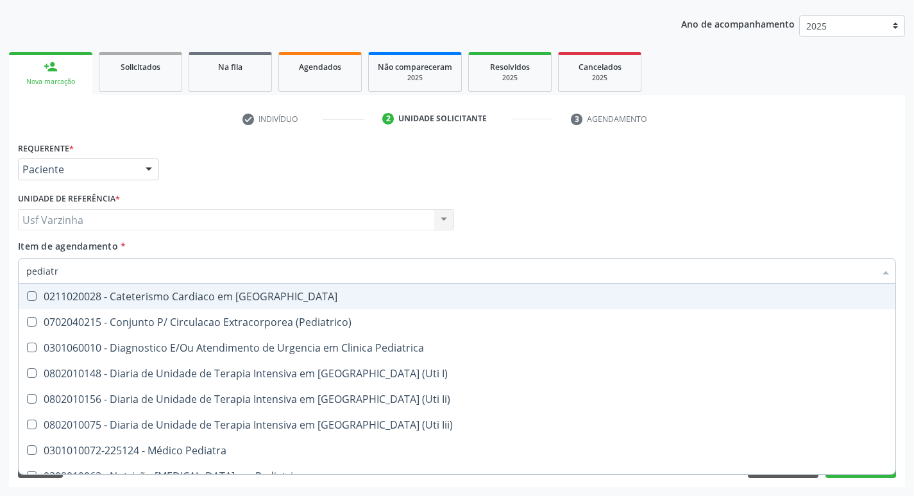
type input "pediatra"
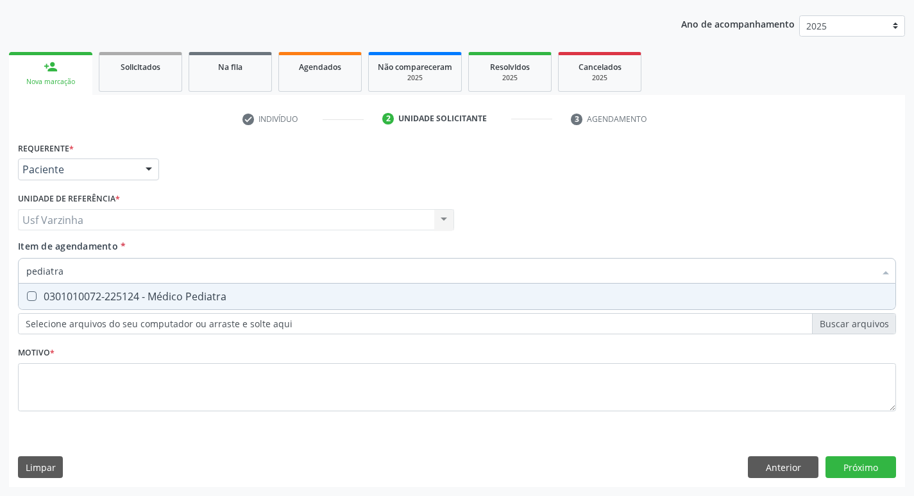
drag, startPoint x: 41, startPoint y: 292, endPoint x: 42, endPoint y: 341, distance: 48.8
click at [41, 295] on div "0301010072-225124 - Médico Pediatra" at bounding box center [456, 296] width 861 height 10
checkbox Pediatra "true"
type input "pediatra"
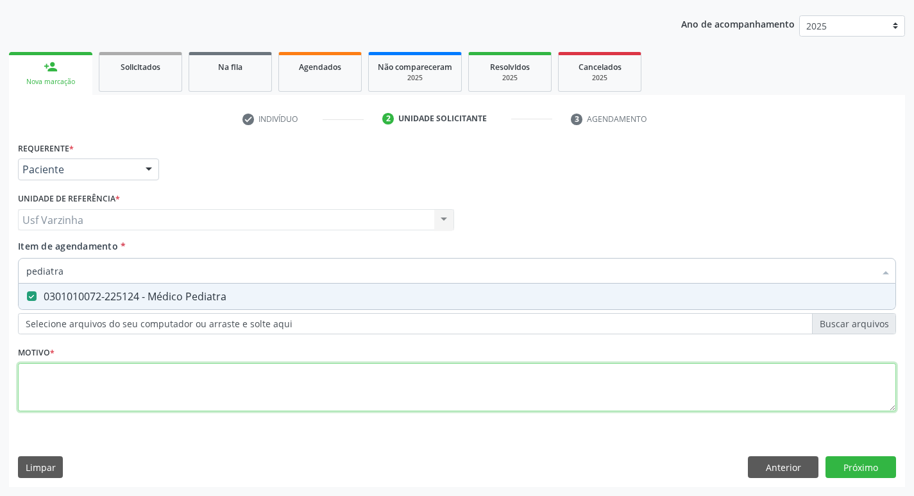
click at [41, 382] on div "Requerente * Paciente Médico(a) Enfermeiro(a) Paciente Nenhum resultado encontr…" at bounding box center [457, 284] width 878 height 291
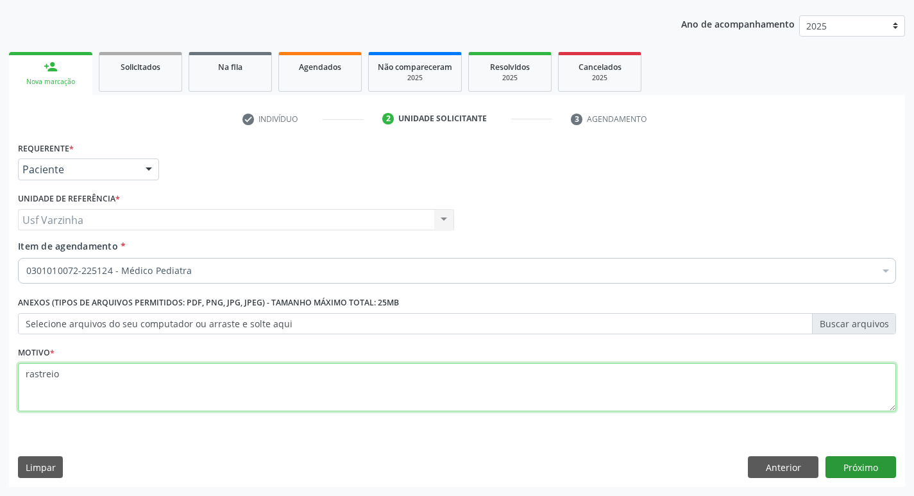
type textarea "rastreio"
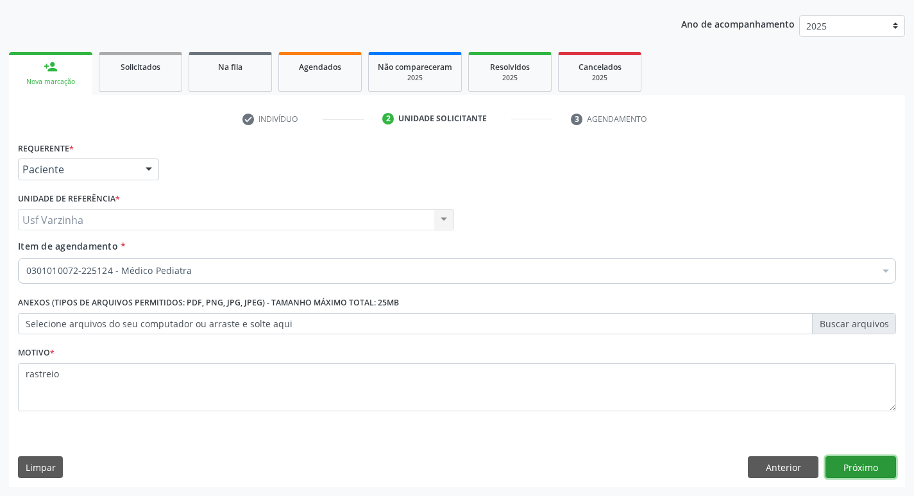
click at [847, 468] on button "Próximo" at bounding box center [860, 467] width 71 height 22
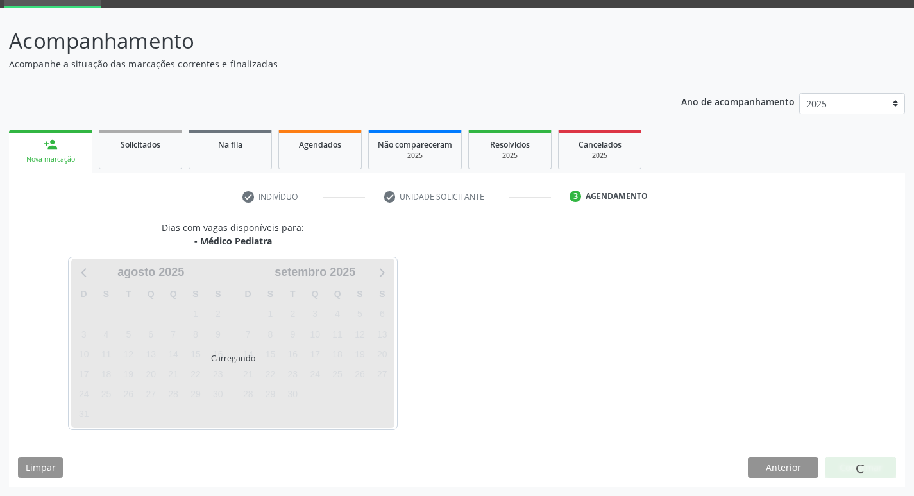
scroll to position [100, 0]
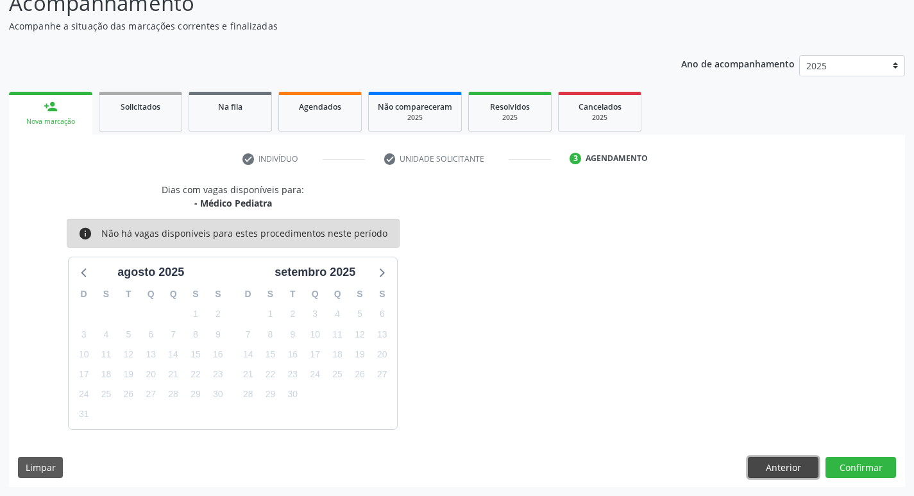
click at [766, 465] on button "Anterior" at bounding box center [783, 468] width 71 height 22
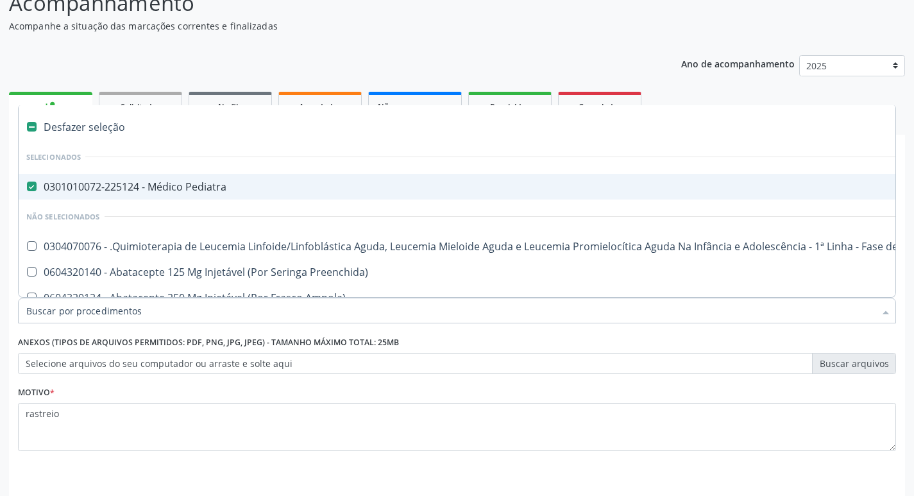
click at [34, 121] on div "Desfazer seleção" at bounding box center [526, 127] width 1014 height 26
checkbox Pediatra "false"
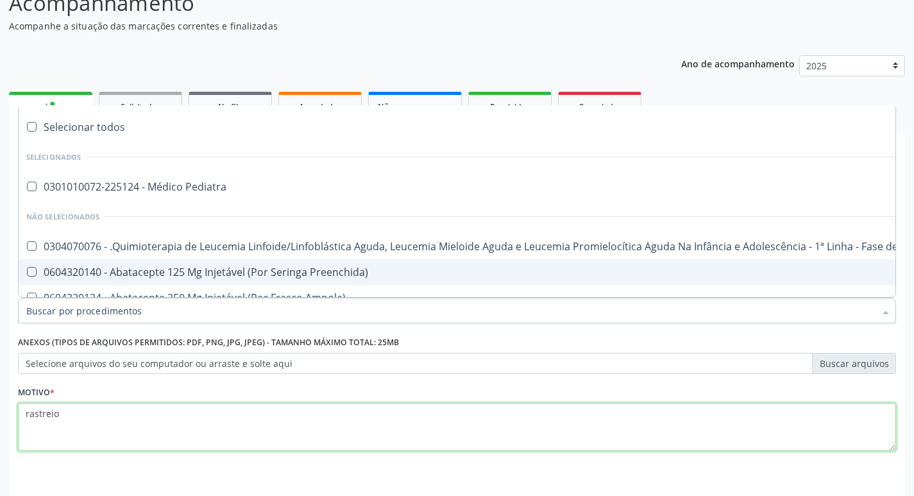
click at [47, 417] on textarea "rastreio" at bounding box center [457, 427] width 878 height 49
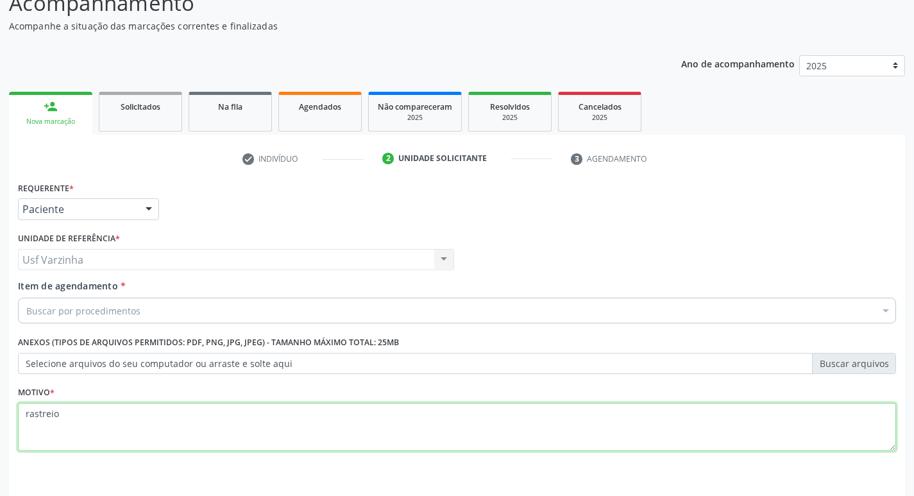
click at [74, 420] on textarea "rastreio" at bounding box center [457, 427] width 878 height 49
type textarea "r"
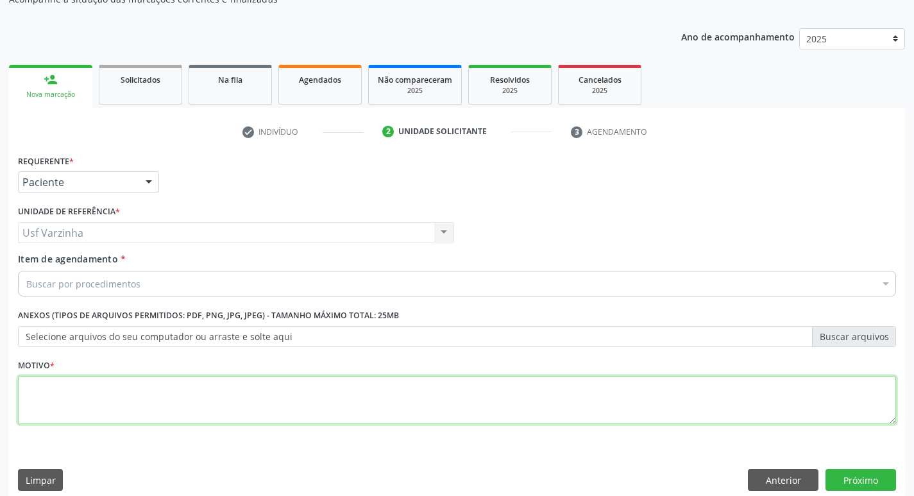
scroll to position [140, 0]
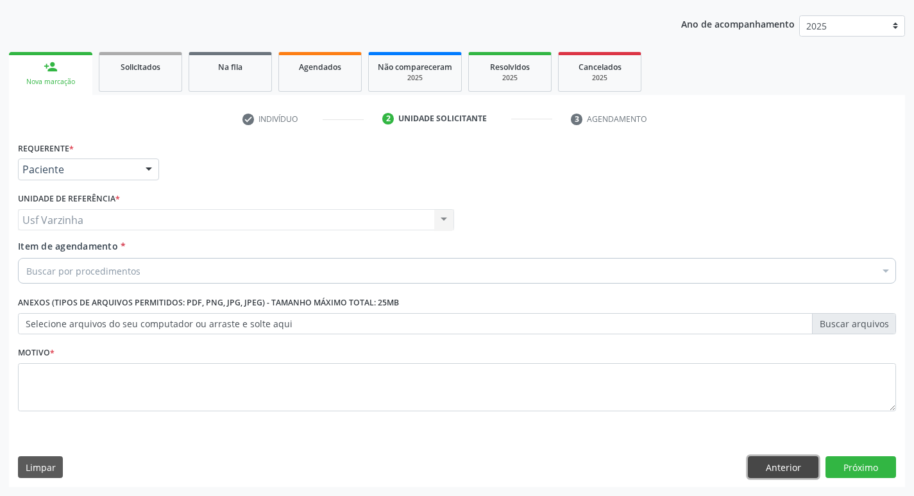
click at [781, 470] on button "Anterior" at bounding box center [783, 467] width 71 height 22
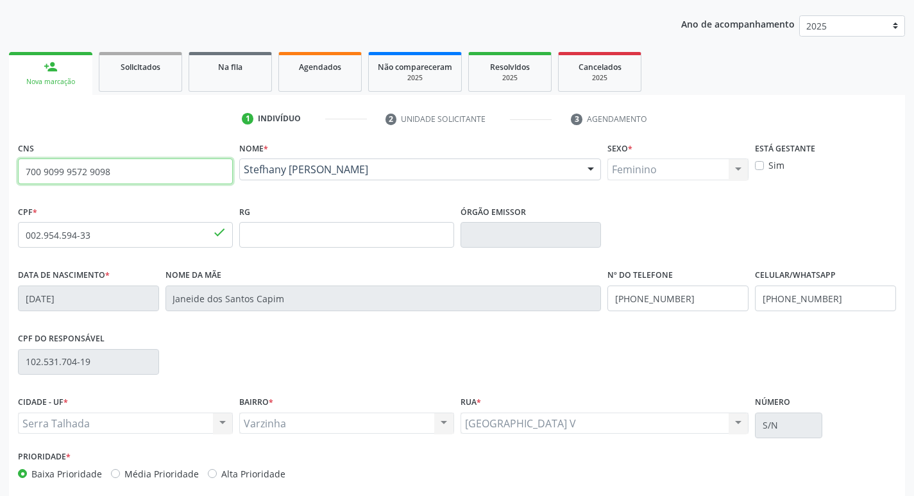
click at [173, 179] on input "700 9099 9572 9098" at bounding box center [125, 171] width 215 height 26
type input "7"
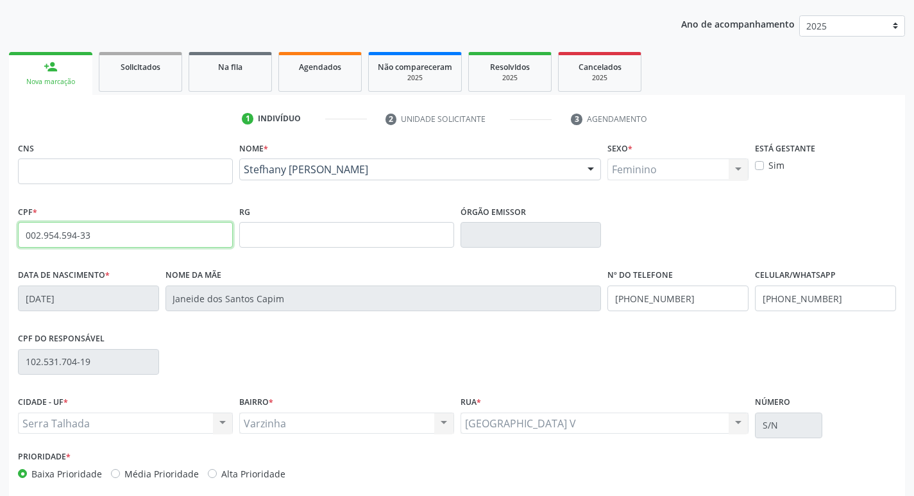
click at [90, 240] on input "002.954.594-33" at bounding box center [125, 235] width 215 height 26
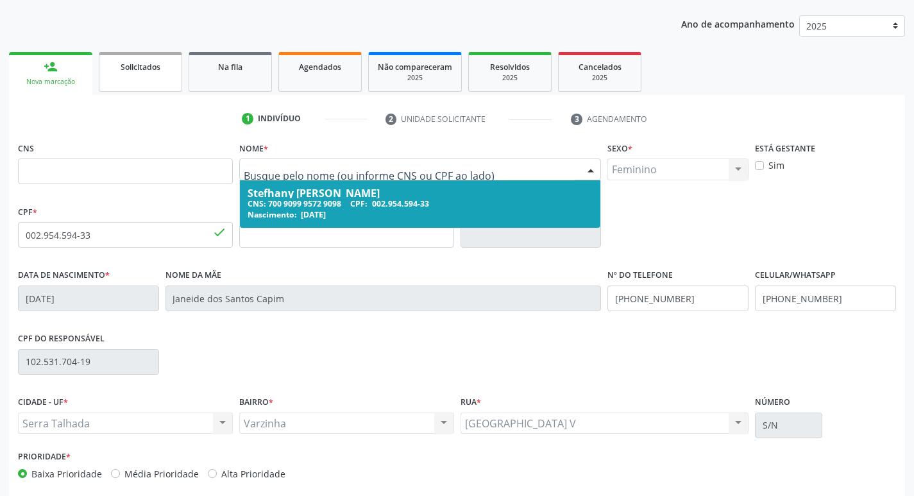
click at [132, 81] on link "Solicitados" at bounding box center [140, 72] width 83 height 40
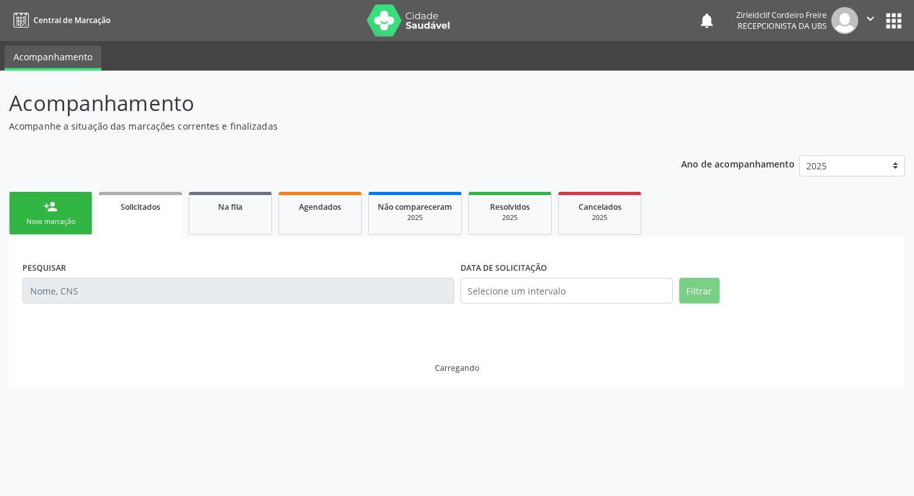
scroll to position [0, 0]
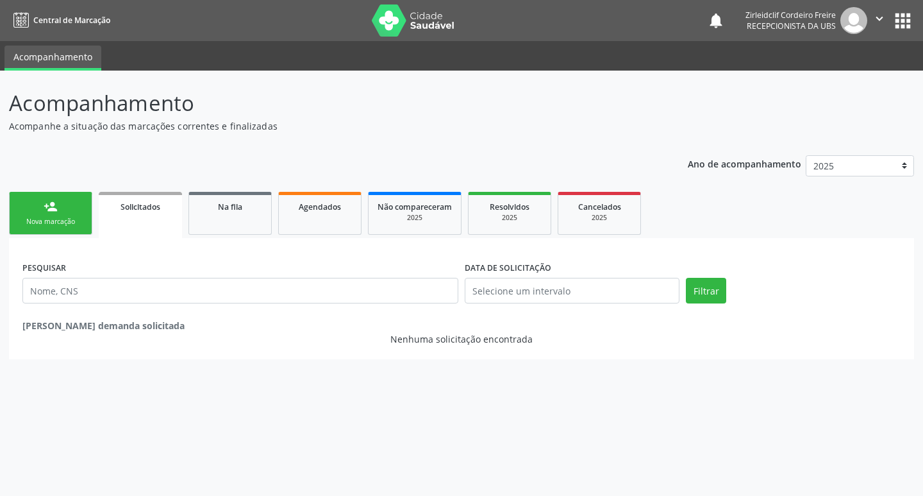
drag, startPoint x: 251, startPoint y: 58, endPoint x: 613, endPoint y: 124, distance: 368.3
click at [614, 124] on p "Acompanhe a situação das marcações correntes e finalizadas" at bounding box center [326, 125] width 634 height 13
click at [58, 224] on div "Nova marcação" at bounding box center [51, 222] width 64 height 10
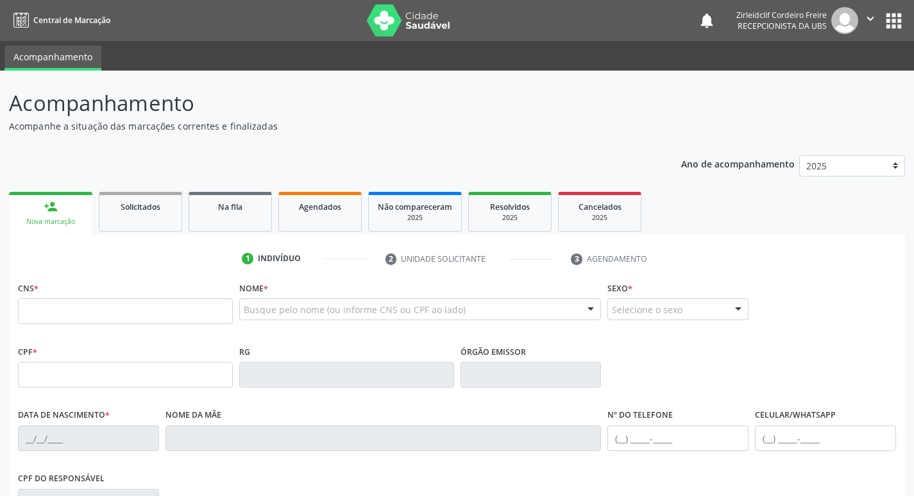
click at [314, 296] on div "Nome * Busque pelo nome (ou informe CNS ou CPF ao lado) Nenhum resultado encont…" at bounding box center [420, 303] width 362 height 50
click at [259, 316] on input "text" at bounding box center [410, 316] width 332 height 26
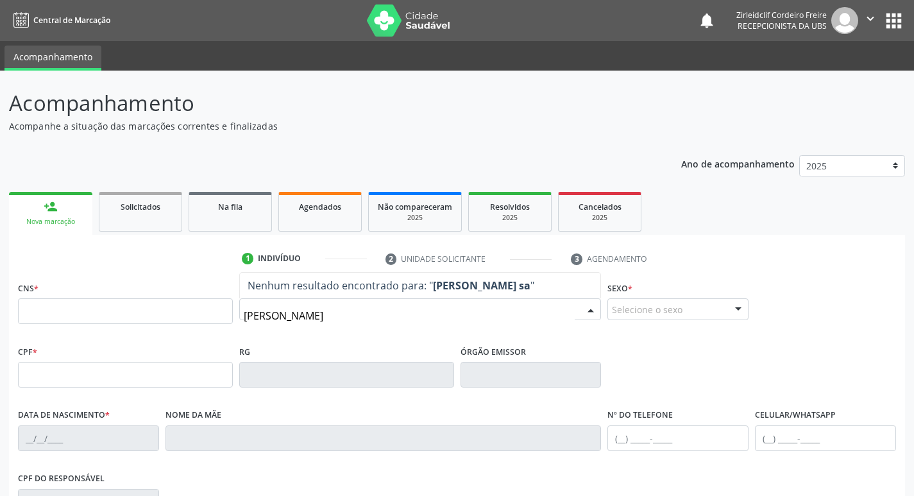
type input "[PERSON_NAME]"
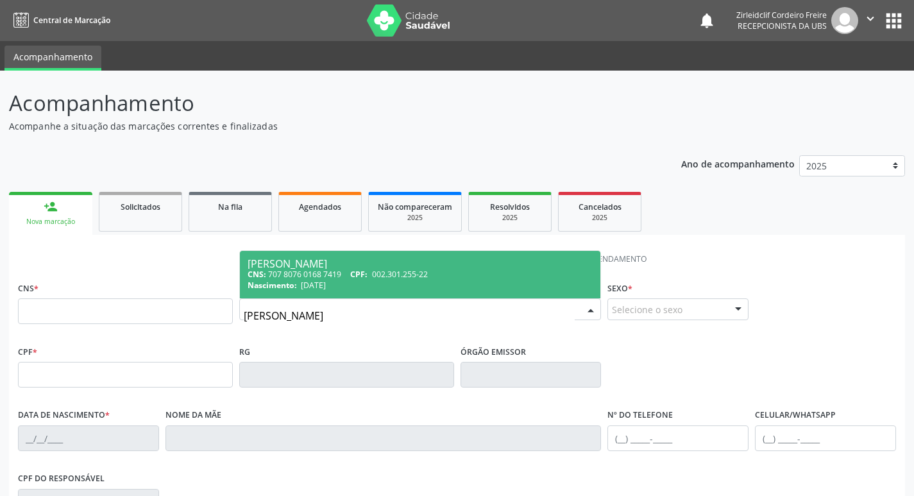
click at [381, 273] on span "002.301.255-22" at bounding box center [400, 274] width 56 height 11
type input "707 8076 0168 7419"
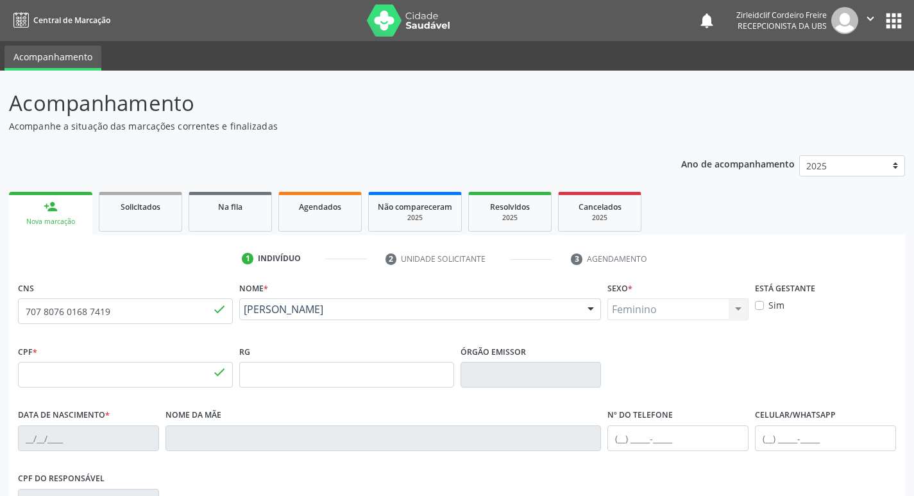
type input "002.301.255-22"
type input "[DATE]"
type input "Doralici [PERSON_NAME]"
type input "[PHONE_NUMBER]"
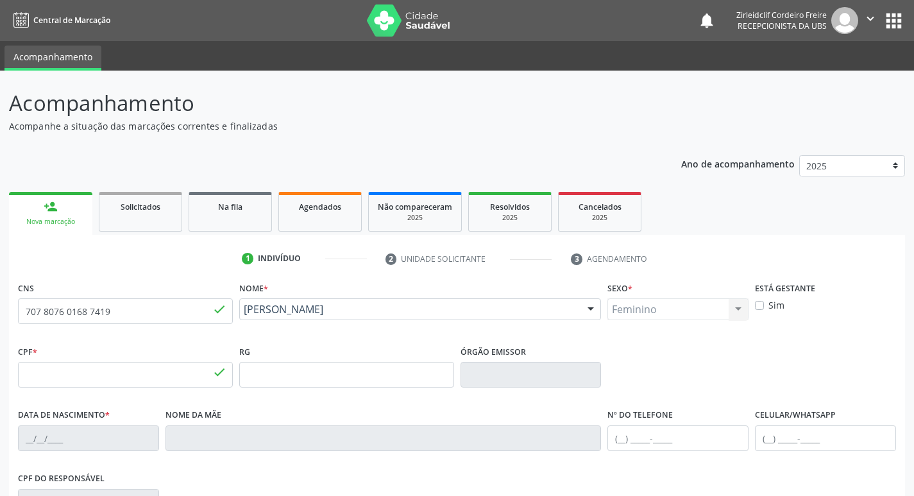
type input "S/N"
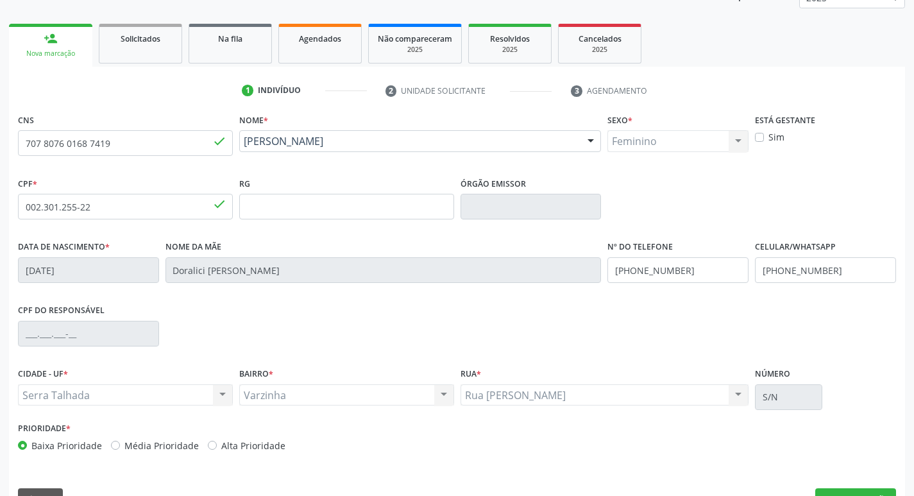
scroll to position [199, 0]
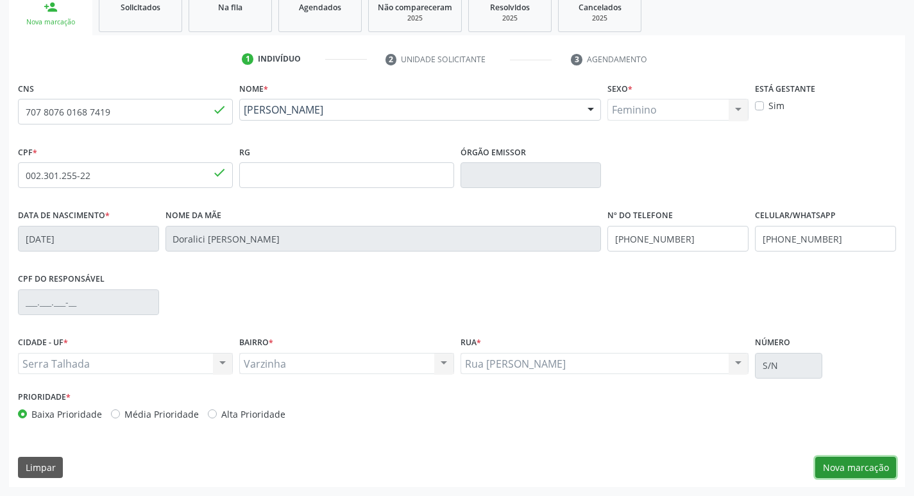
click at [850, 469] on button "Nova marcação" at bounding box center [855, 468] width 81 height 22
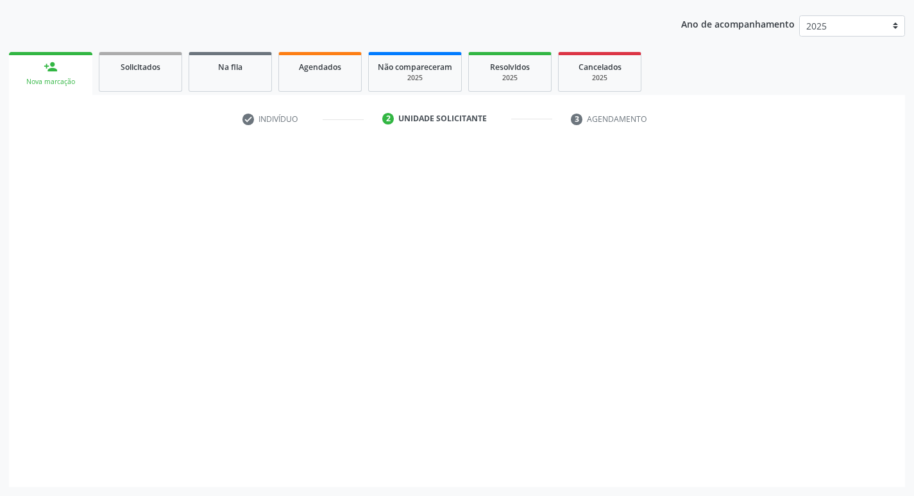
scroll to position [140, 0]
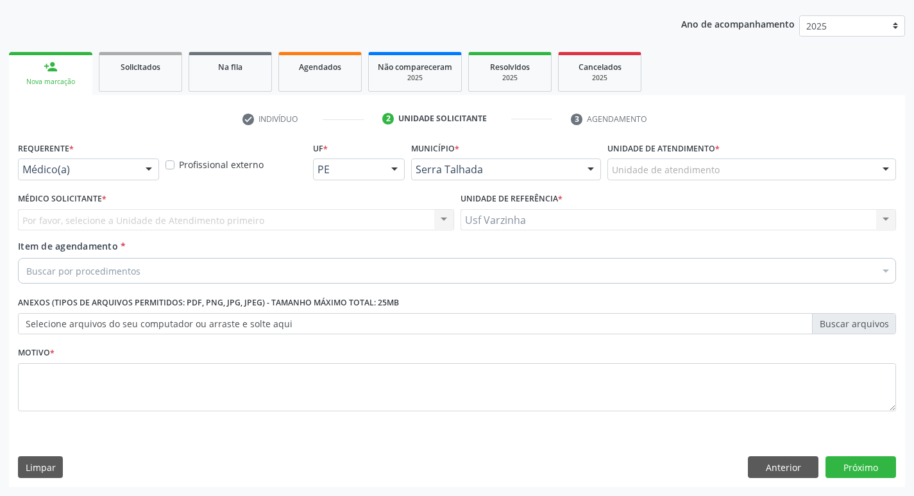
drag, startPoint x: 149, startPoint y: 166, endPoint x: 144, endPoint y: 178, distance: 13.5
click at [149, 167] on div at bounding box center [148, 170] width 19 height 22
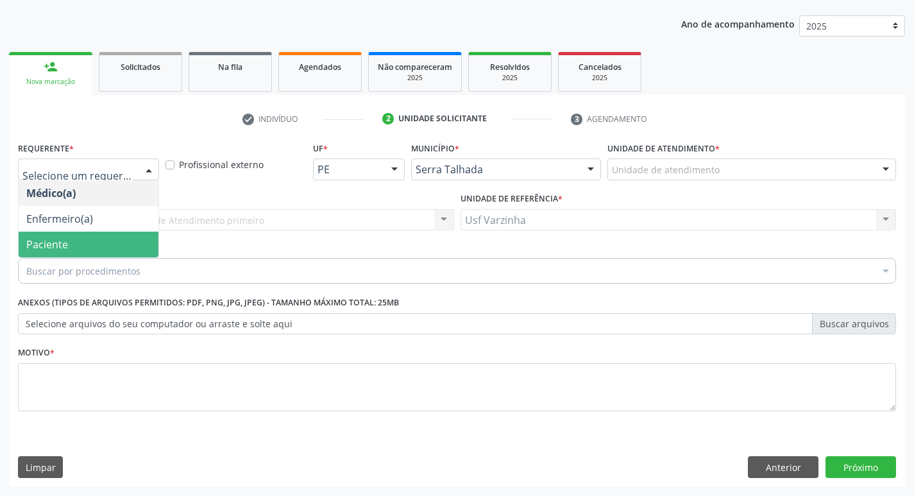
click at [106, 239] on span "Paciente" at bounding box center [89, 245] width 140 height 26
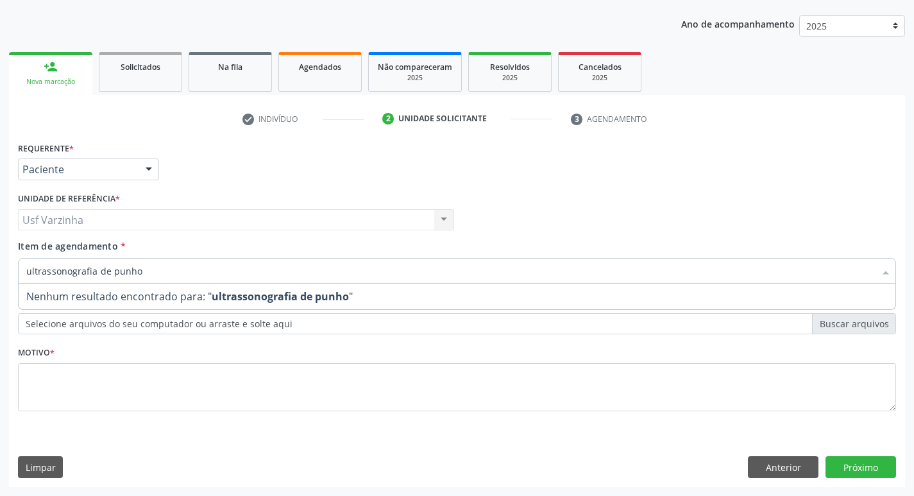
click at [108, 272] on input "ultrassonografia de punho" at bounding box center [450, 271] width 848 height 26
click at [139, 274] on input "ultrassonografia punho" at bounding box center [450, 271] width 848 height 26
click at [97, 273] on input "ultrassonografia punhos" at bounding box center [450, 271] width 848 height 26
click at [132, 276] on input "ultrassonografi punhos" at bounding box center [450, 271] width 848 height 26
type input "u"
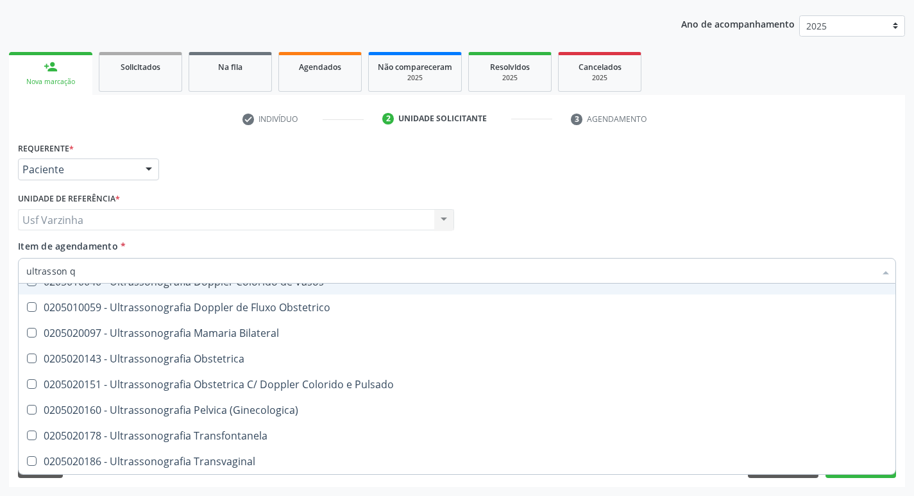
scroll to position [0, 0]
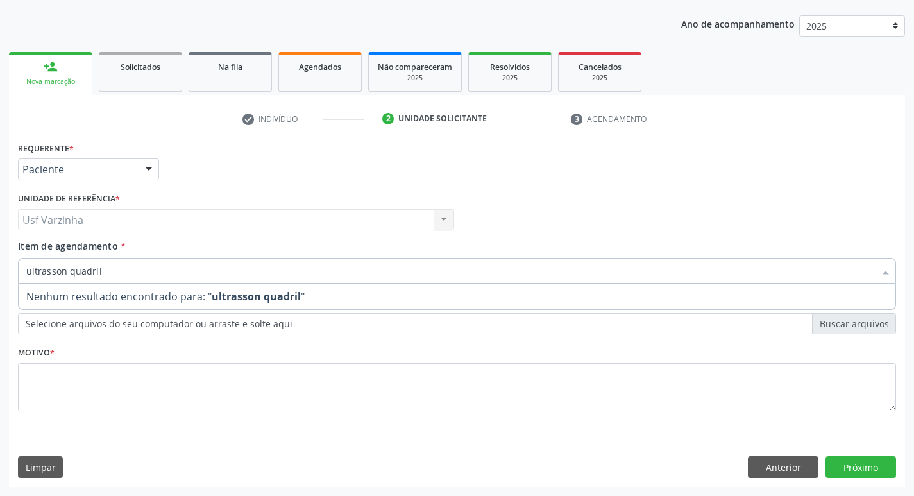
click at [65, 270] on input "ultrasson quadril" at bounding box center [450, 271] width 848 height 26
click at [136, 270] on input "ultrassonografia quadril" at bounding box center [450, 271] width 848 height 26
type input "u"
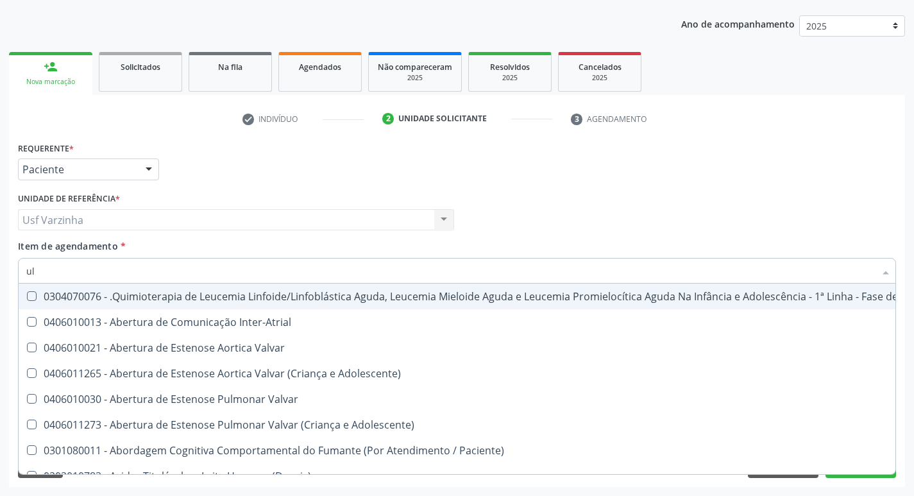
type input "u"
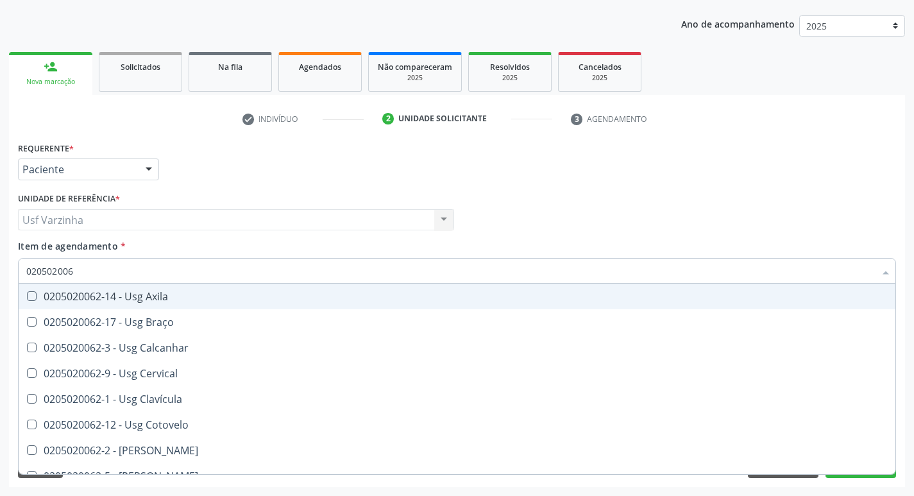
type input "0205020062"
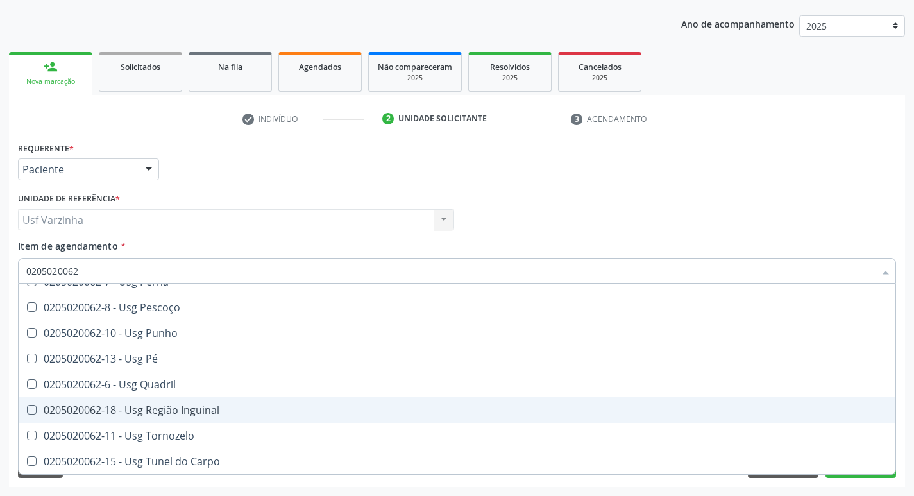
scroll to position [233, 0]
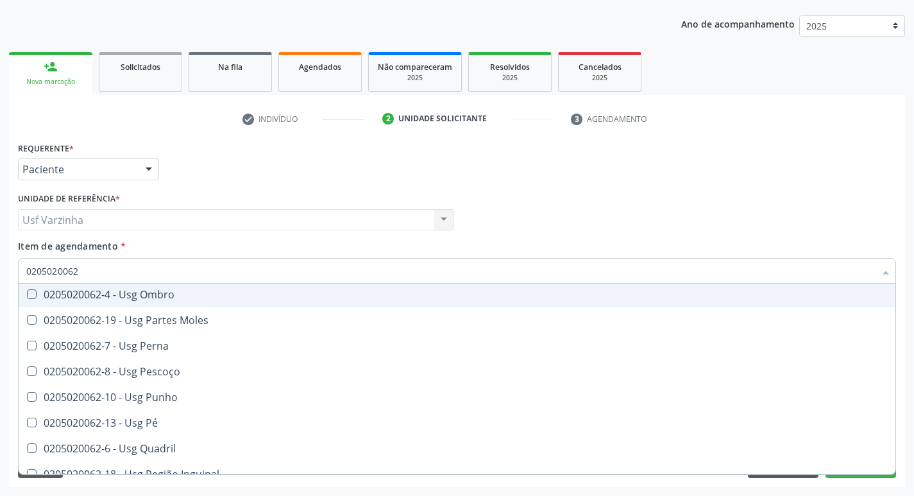
click at [185, 295] on div "0205020062-4 - Usg Ombro" at bounding box center [456, 294] width 861 height 10
checkbox Ombro "true"
click at [153, 171] on div at bounding box center [148, 170] width 19 height 22
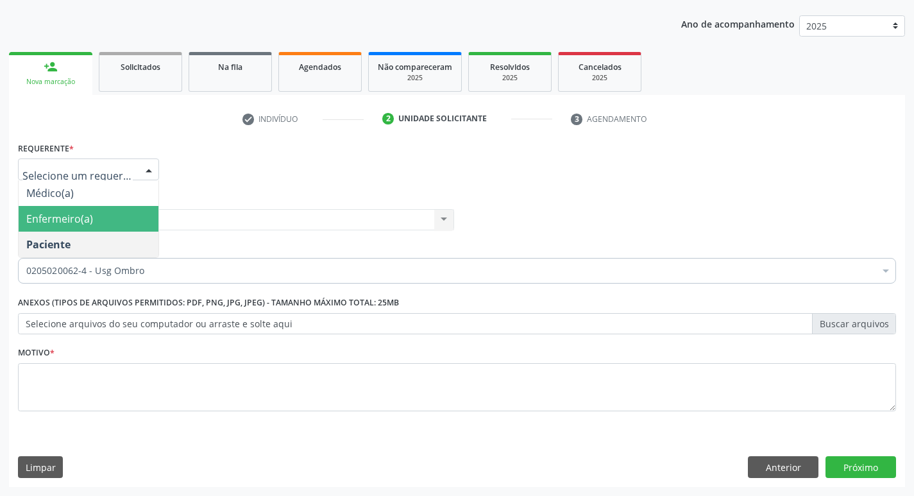
scroll to position [0, 0]
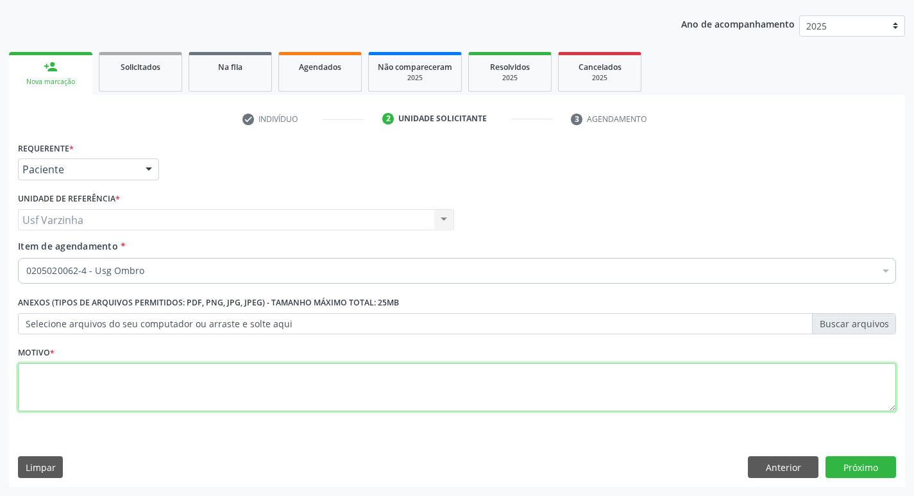
click at [59, 385] on textarea at bounding box center [457, 387] width 878 height 49
type textarea "rastreio"
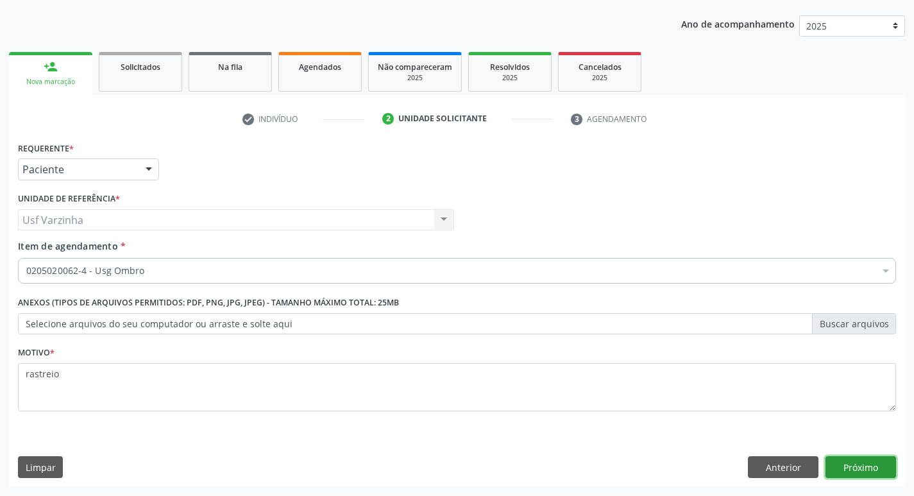
click at [847, 469] on button "Próximo" at bounding box center [860, 467] width 71 height 22
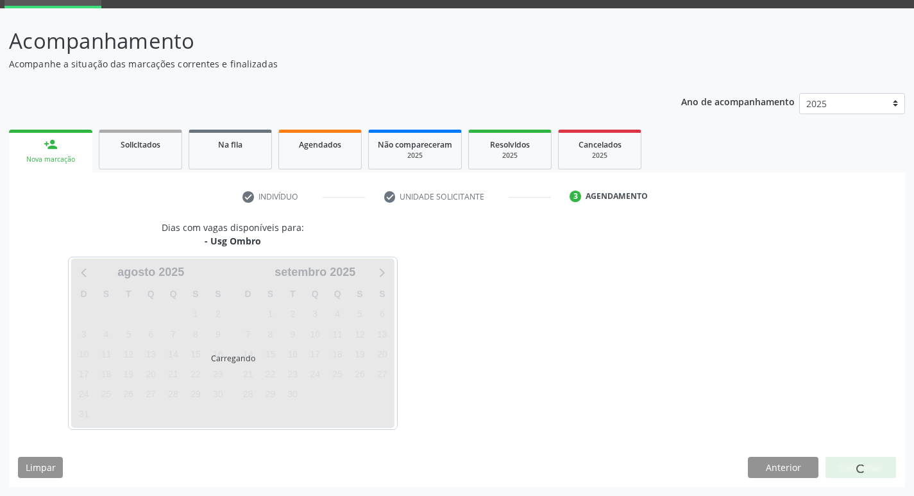
scroll to position [62, 0]
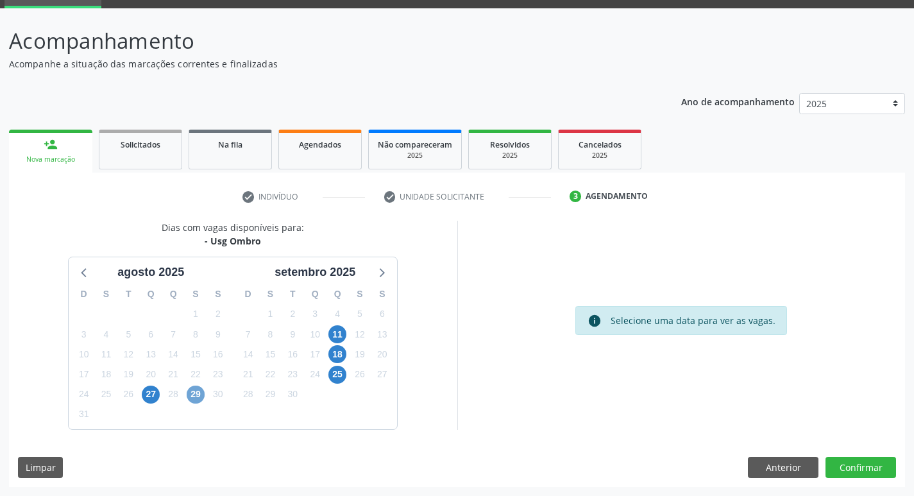
click at [192, 395] on span "29" at bounding box center [196, 394] width 18 height 18
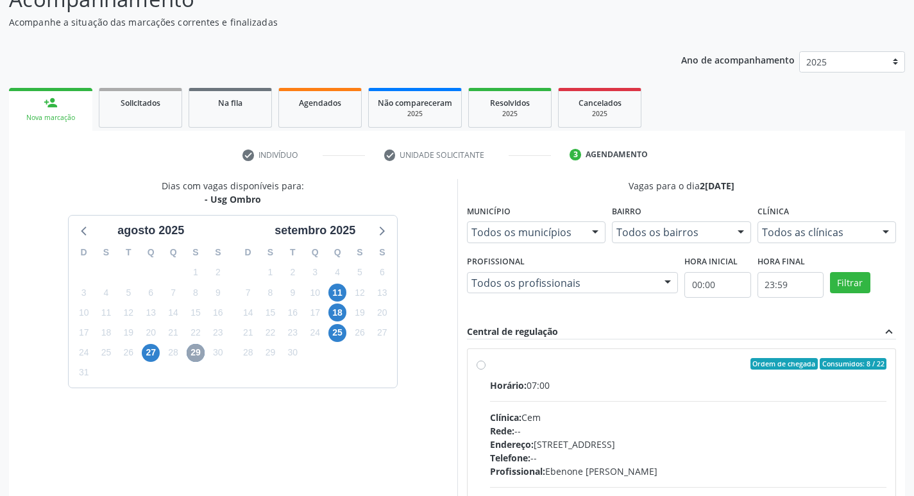
scroll to position [190, 0]
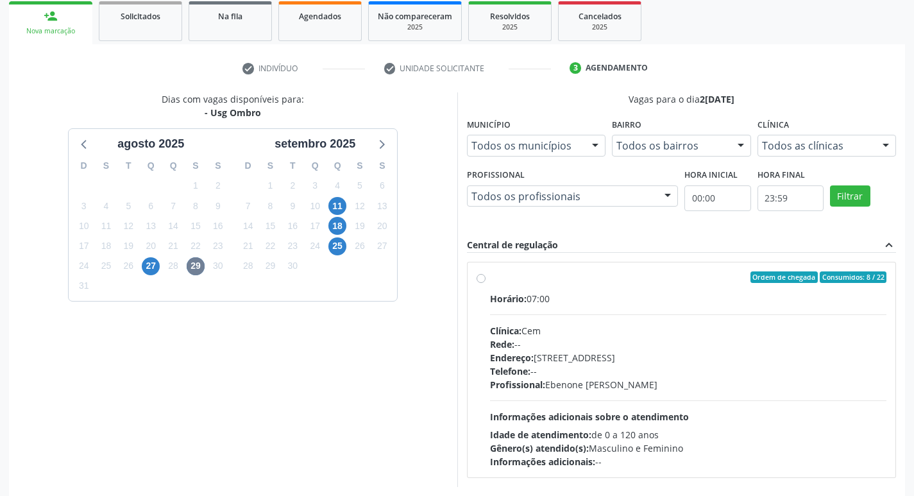
click at [490, 282] on label "Ordem de chegada Consumidos: 8 / 22 Horário: 07:00 Clínica: Cem Rede: -- Endere…" at bounding box center [688, 369] width 397 height 197
click at [482, 282] on input "Ordem de chegada Consumidos: 8 / 22 Horário: 07:00 Clínica: Cem Rede: -- Endere…" at bounding box center [480, 277] width 9 height 12
radio input "true"
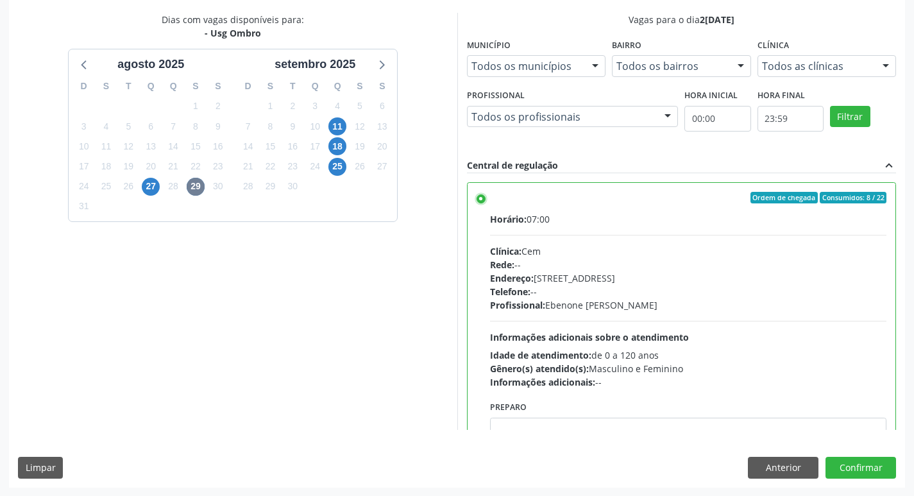
scroll to position [271, 0]
click at [757, 466] on button "Anterior" at bounding box center [783, 467] width 71 height 22
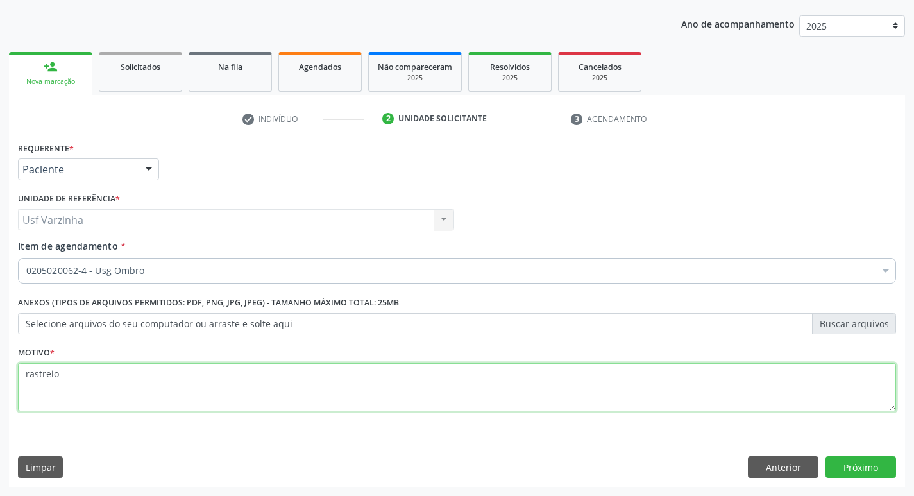
click at [83, 383] on textarea "rastreio" at bounding box center [457, 387] width 878 height 49
type textarea "r"
type textarea "esquerdo"
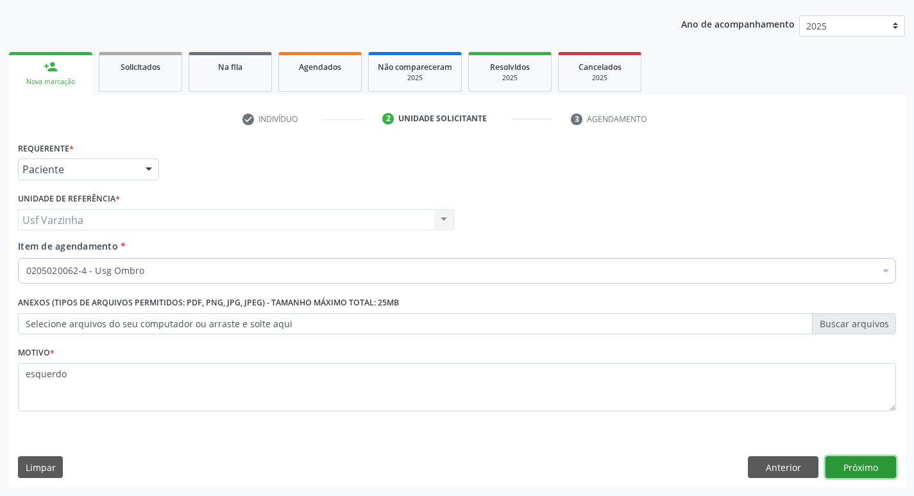
click at [830, 464] on button "Próximo" at bounding box center [860, 467] width 71 height 22
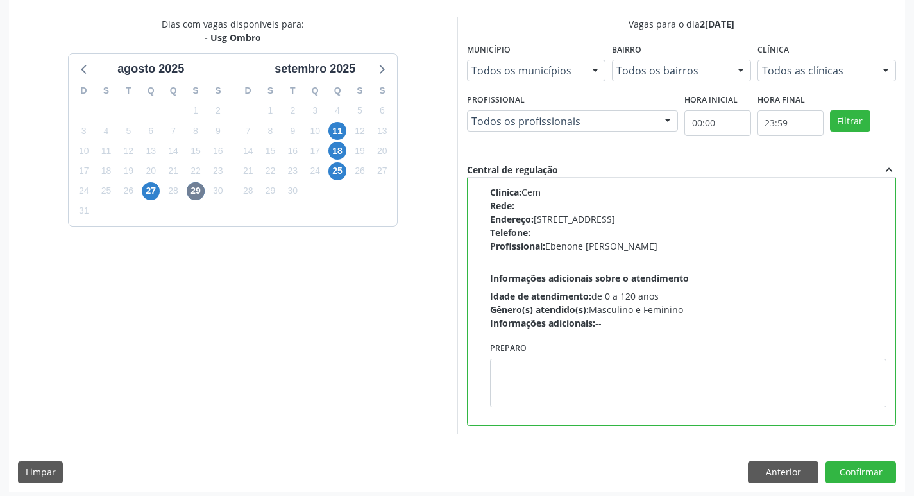
scroll to position [271, 0]
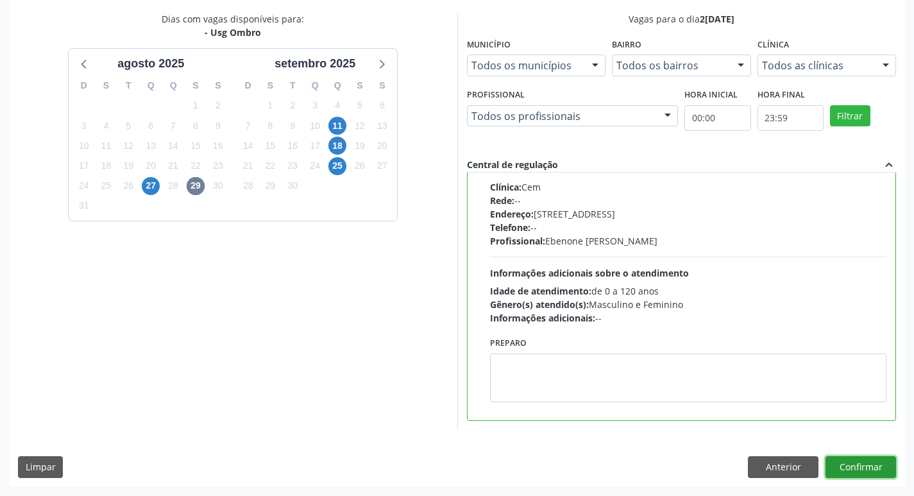
click at [849, 459] on button "Confirmar" at bounding box center [860, 467] width 71 height 22
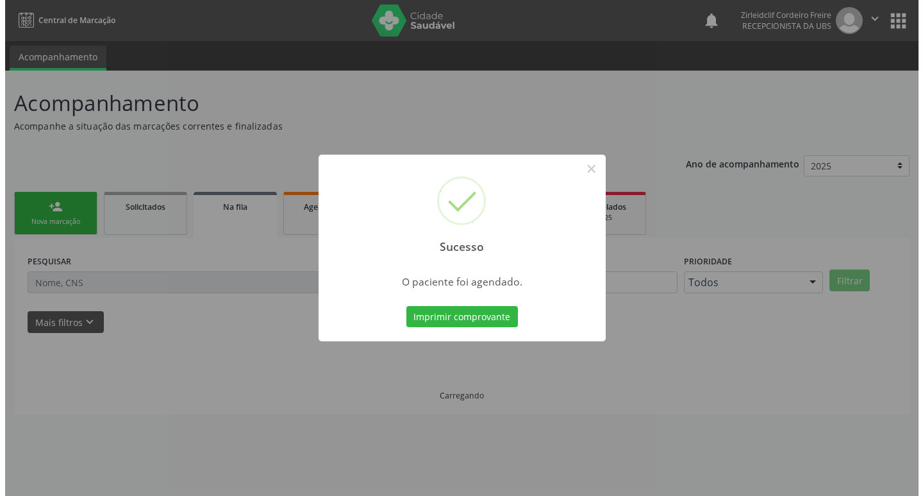
scroll to position [0, 0]
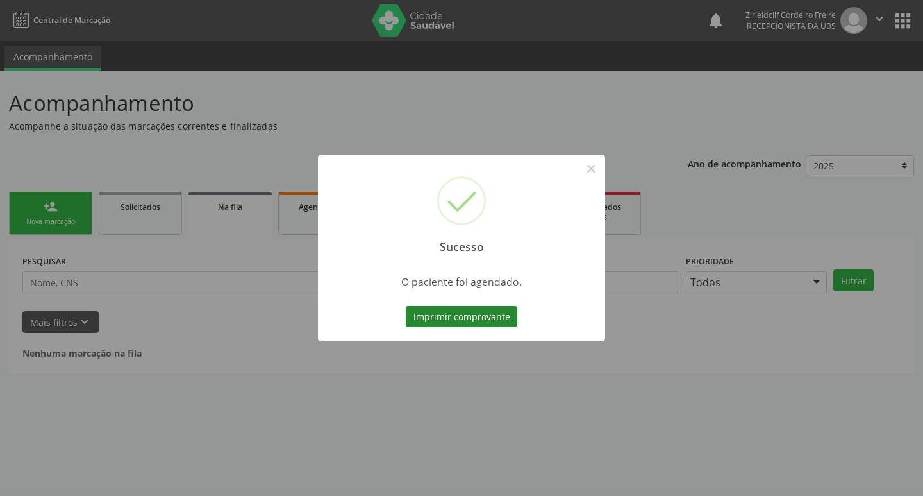
click at [470, 319] on button "Imprimir comprovante" at bounding box center [462, 317] width 112 height 22
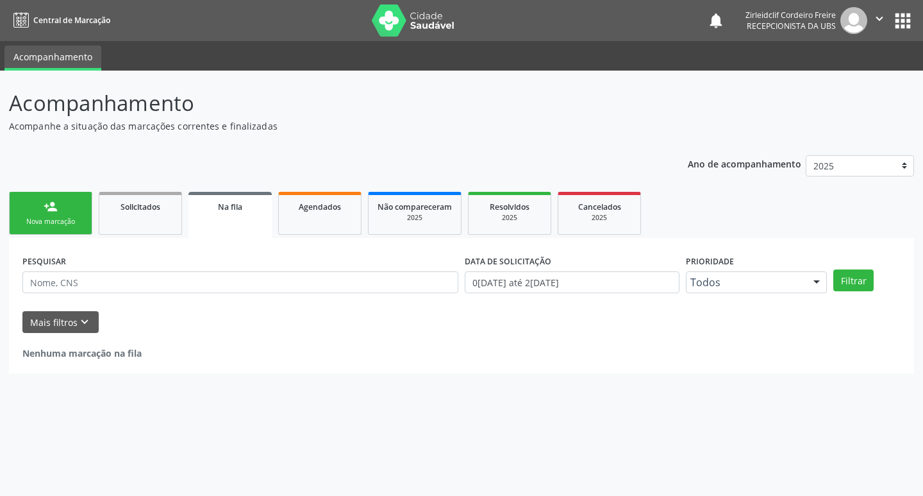
click at [63, 216] on link "person_add Nova marcação" at bounding box center [50, 213] width 83 height 43
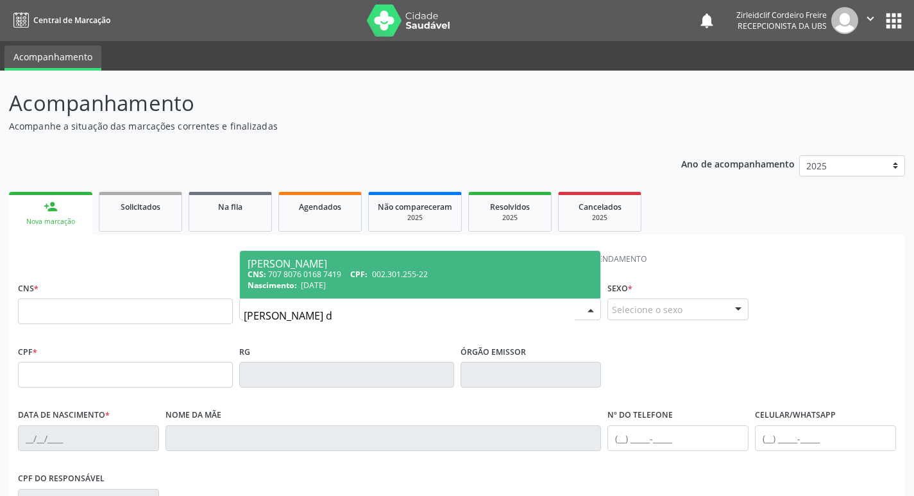
type input "maria edilsa de"
click at [301, 258] on div "[PERSON_NAME]" at bounding box center [421, 263] width 346 height 10
type input "707 8076 0168 7419"
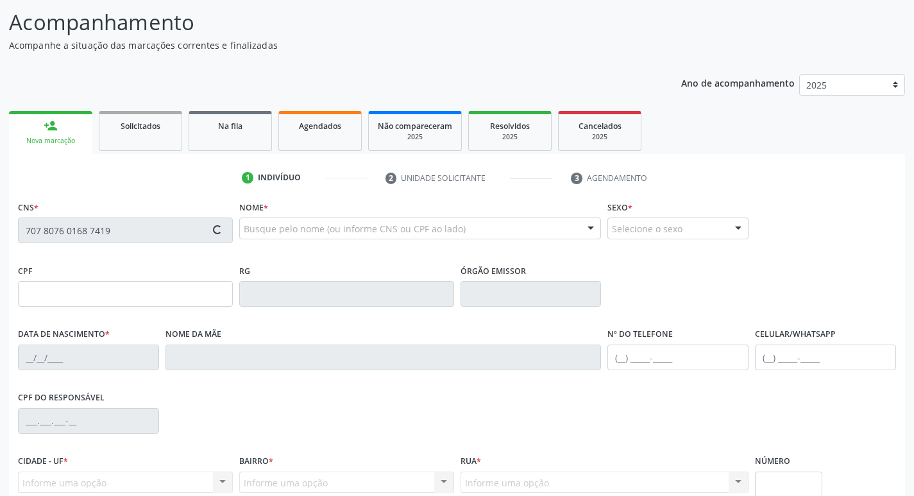
type input "002.301.255-22"
type input "[DATE]"
type input "Doralici [PERSON_NAME]"
type input "[PHONE_NUMBER]"
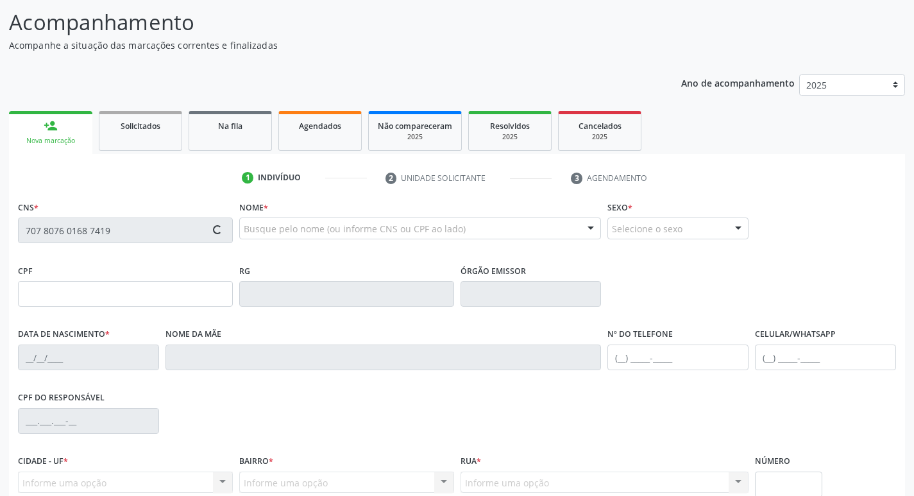
type input "S/N"
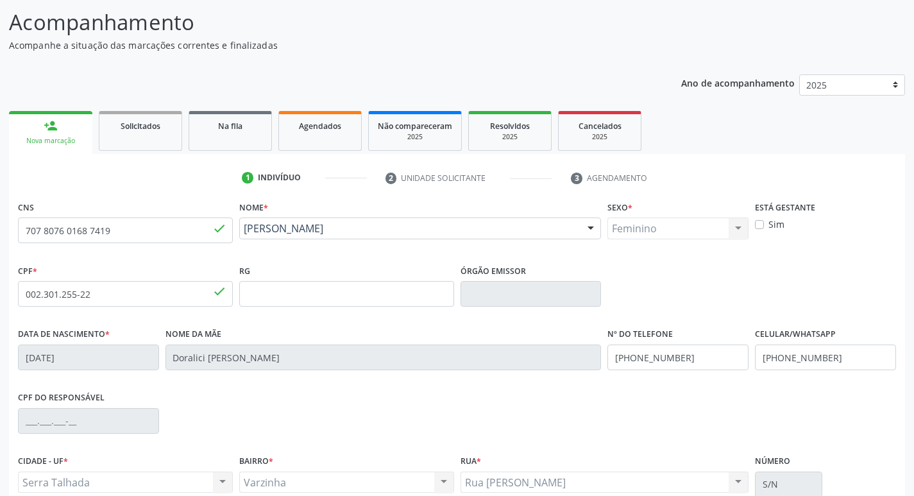
scroll to position [199, 0]
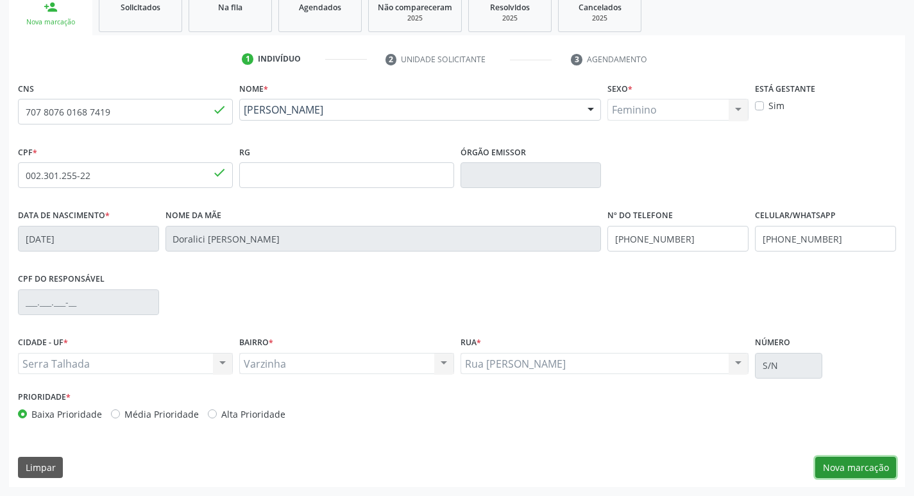
click at [832, 466] on button "Nova marcação" at bounding box center [855, 468] width 81 height 22
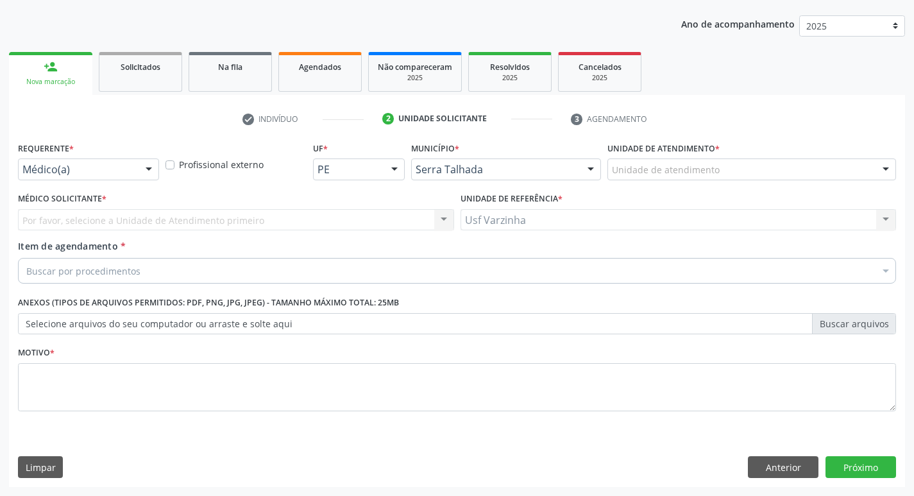
scroll to position [140, 0]
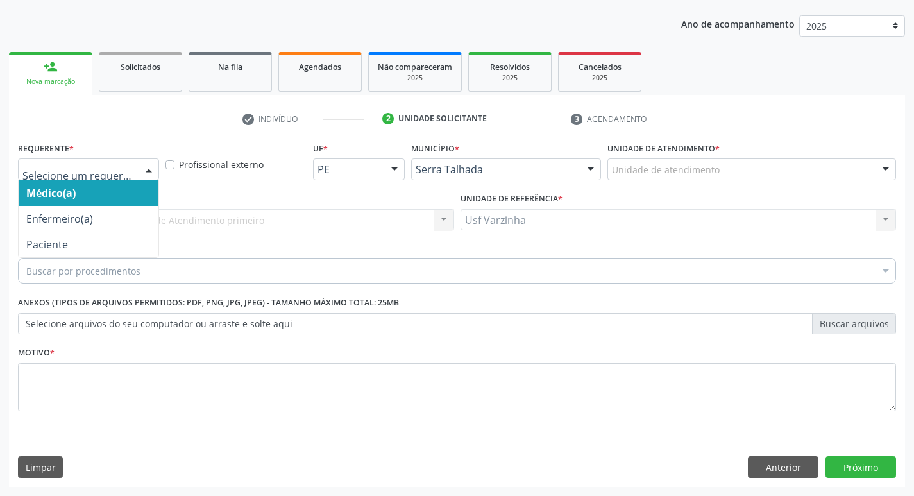
click at [149, 164] on div at bounding box center [148, 170] width 19 height 22
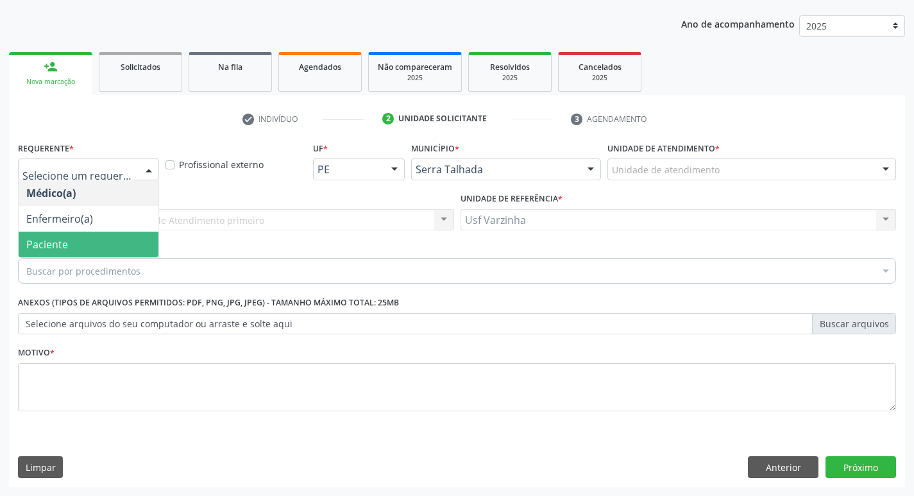
click at [103, 240] on span "Paciente" at bounding box center [89, 245] width 140 height 26
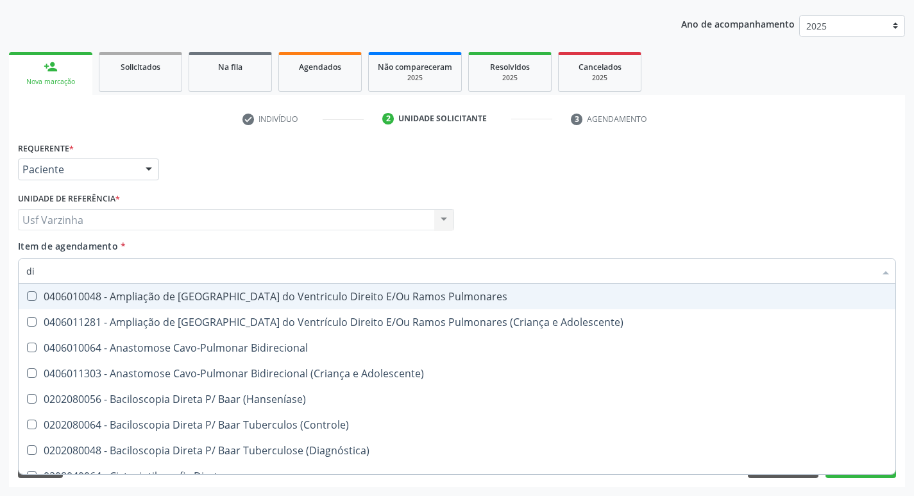
type input "d"
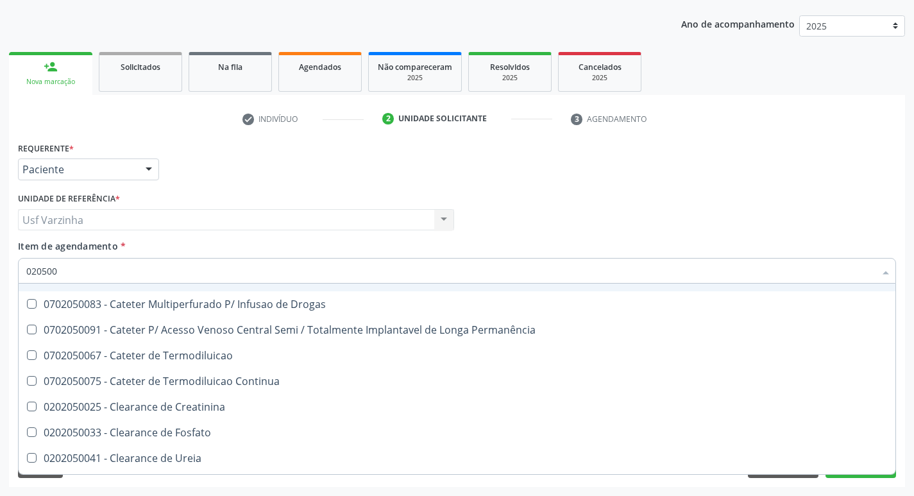
scroll to position [257, 0]
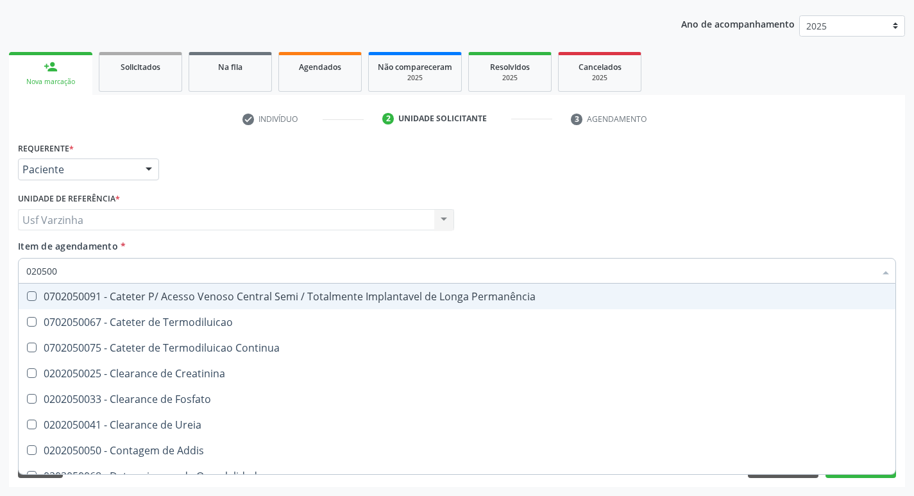
click at [87, 274] on input "020500" at bounding box center [450, 271] width 848 height 26
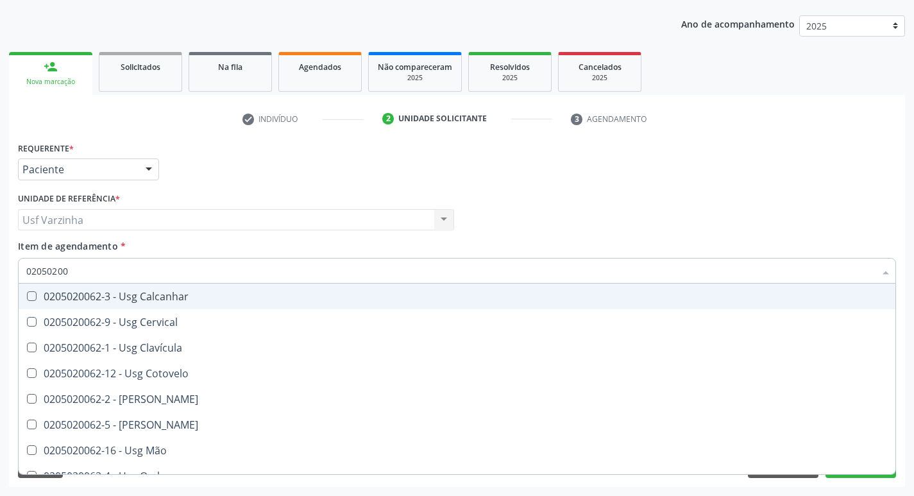
type input "020502006"
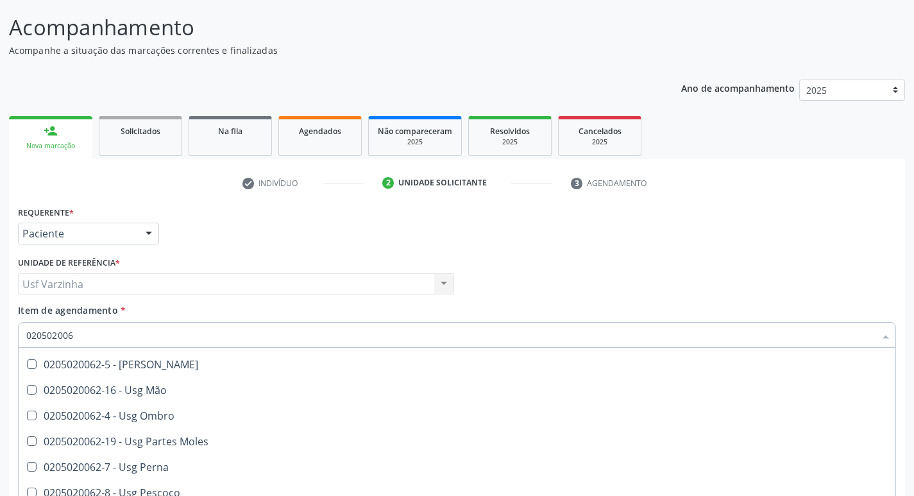
scroll to position [192, 0]
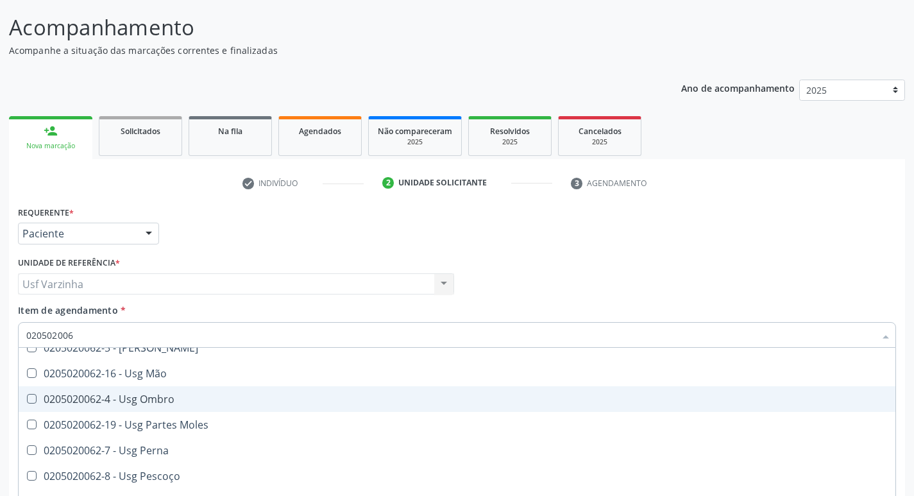
click at [231, 407] on span "0205020062-4 - Usg Ombro" at bounding box center [457, 399] width 877 height 26
checkbox Ombro "true"
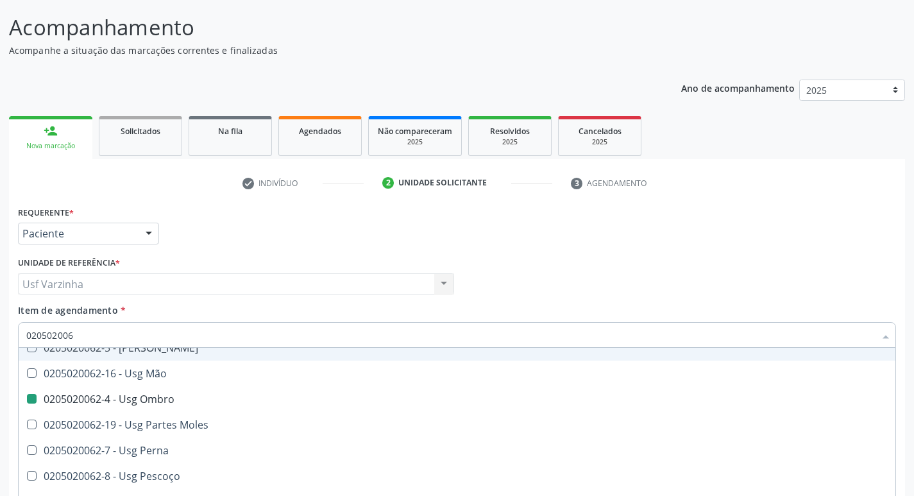
click at [151, 232] on div at bounding box center [148, 234] width 19 height 22
click at [149, 233] on div at bounding box center [148, 234] width 19 height 22
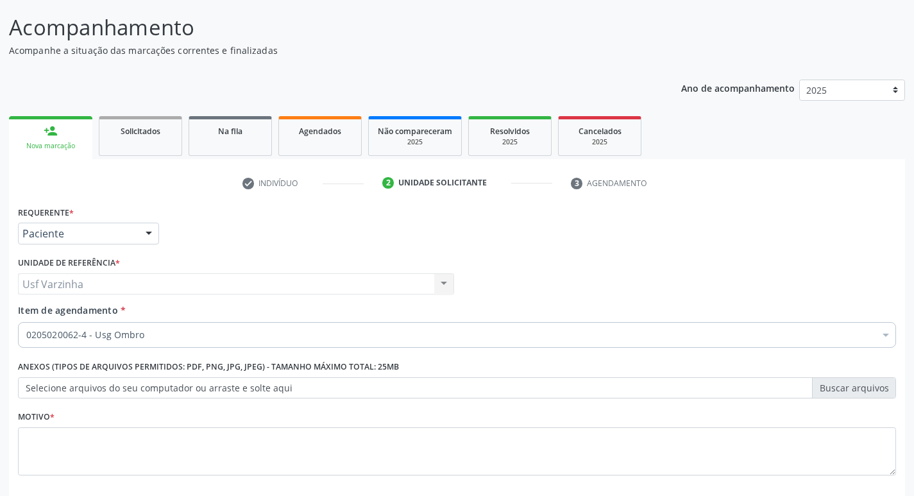
scroll to position [0, 0]
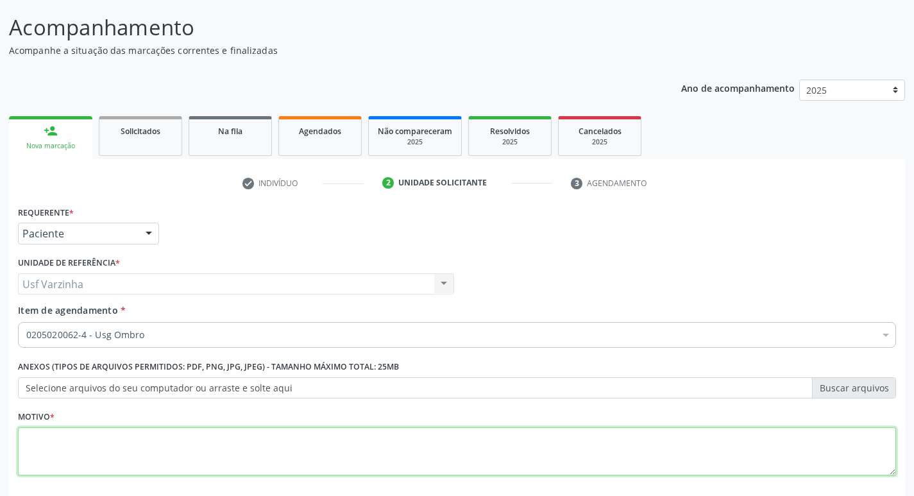
click at [83, 451] on textarea at bounding box center [457, 451] width 878 height 49
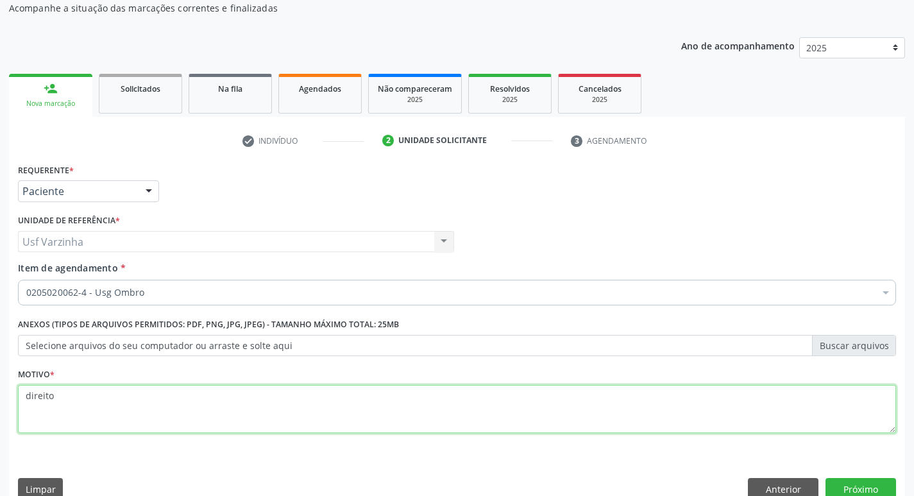
scroll to position [140, 0]
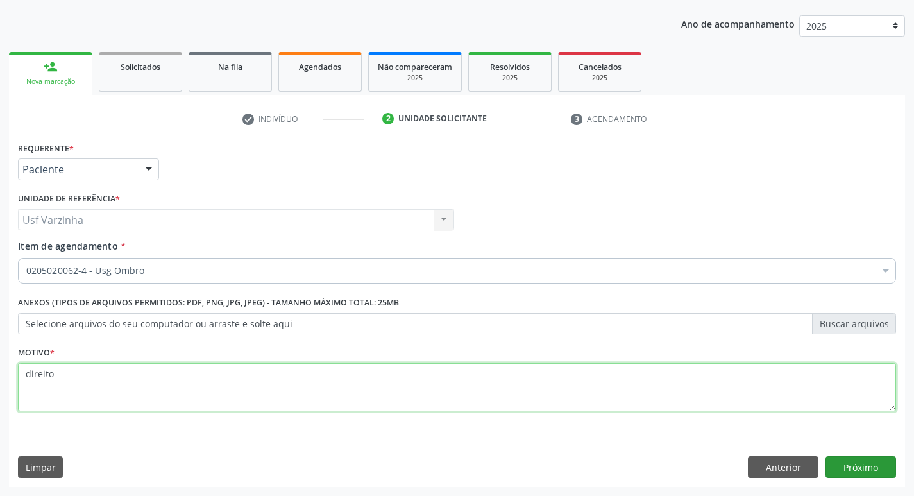
type textarea "direito"
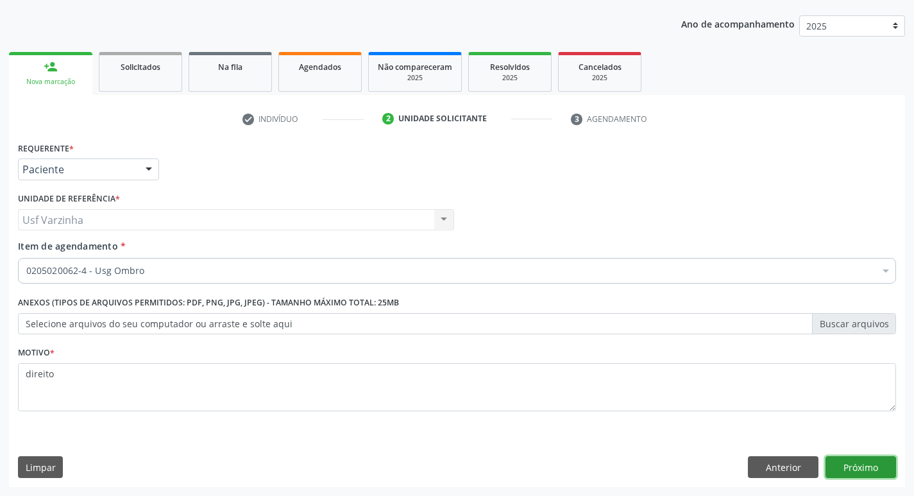
click at [866, 461] on button "Próximo" at bounding box center [860, 467] width 71 height 22
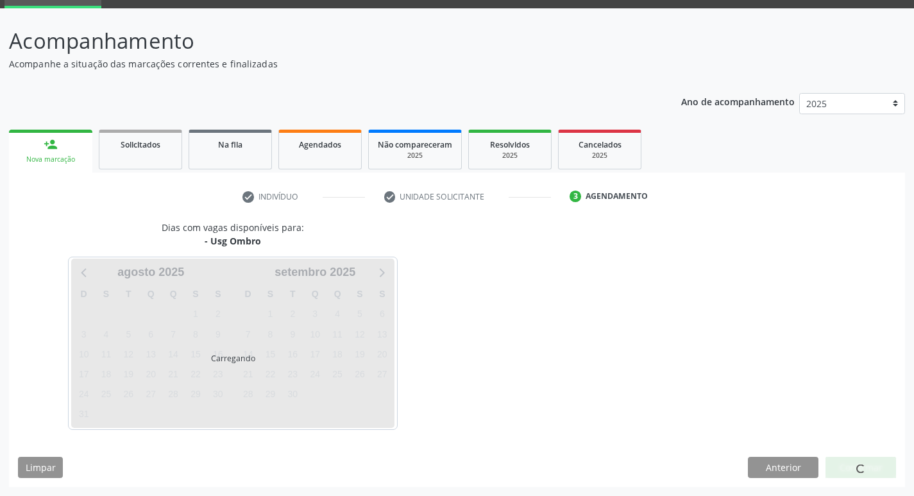
scroll to position [62, 0]
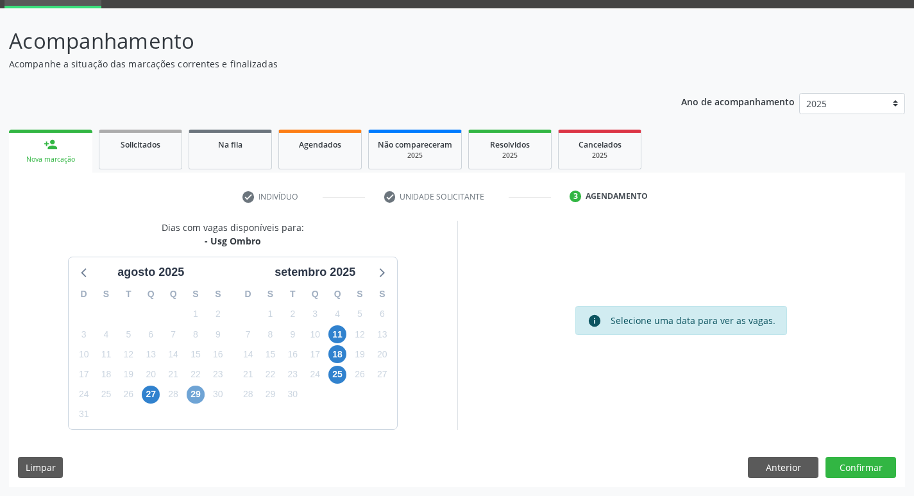
click at [198, 394] on span "29" at bounding box center [196, 394] width 18 height 18
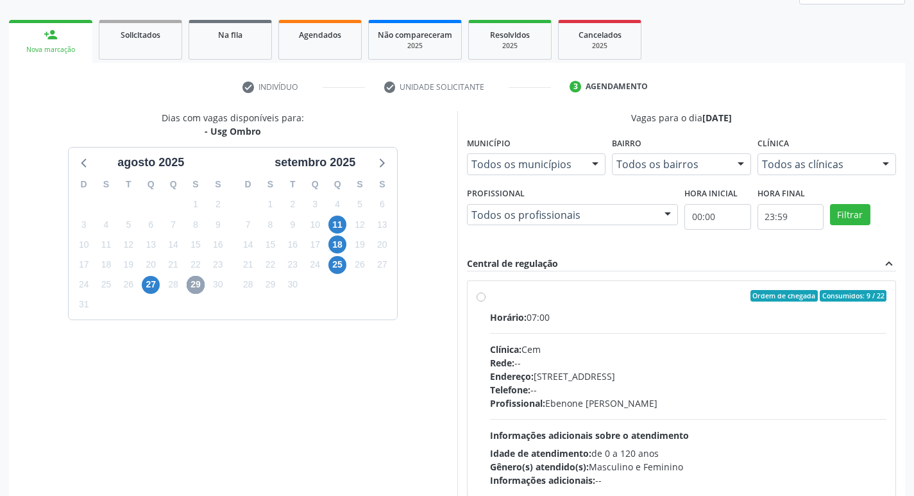
scroll to position [190, 0]
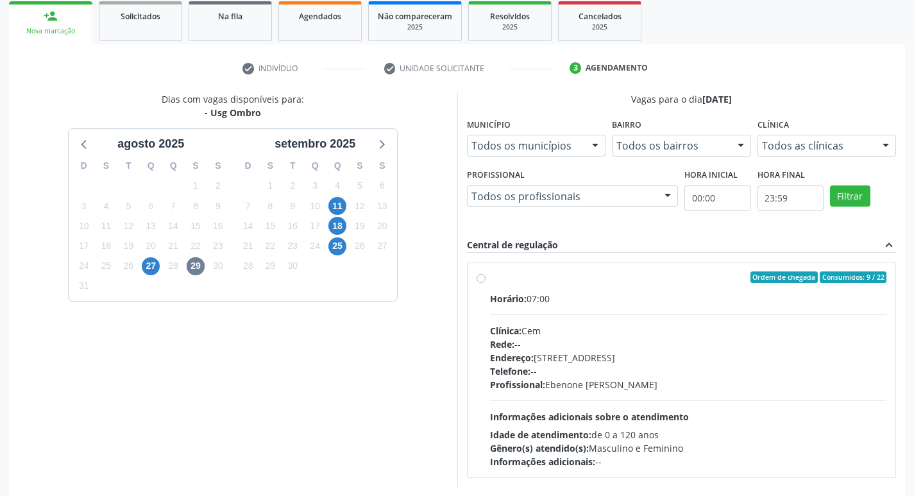
click at [490, 280] on label "Ordem de chegada Consumidos: 9 / 22 Horário: 07:00 Clínica: Cem Rede: -- Endere…" at bounding box center [688, 369] width 397 height 197
click at [483, 280] on input "Ordem de chegada Consumidos: 9 / 22 Horário: 07:00 Clínica: Cem Rede: -- Endere…" at bounding box center [480, 277] width 9 height 12
radio input "true"
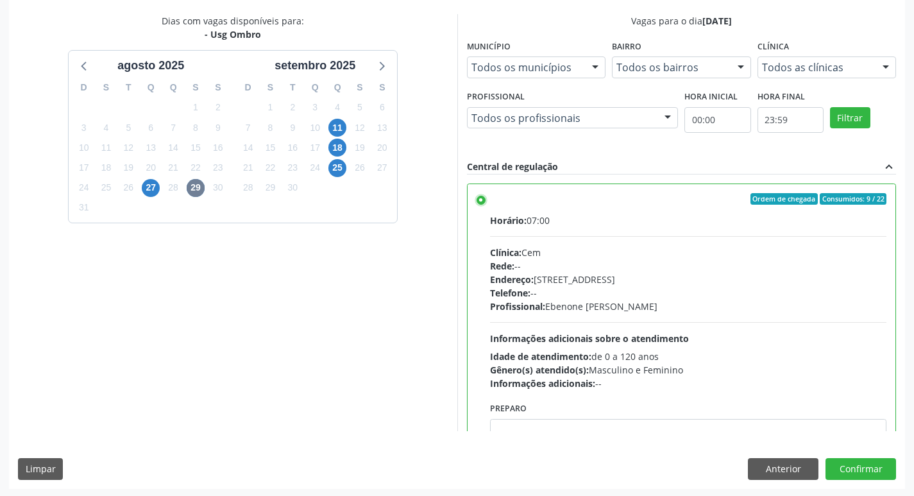
scroll to position [271, 0]
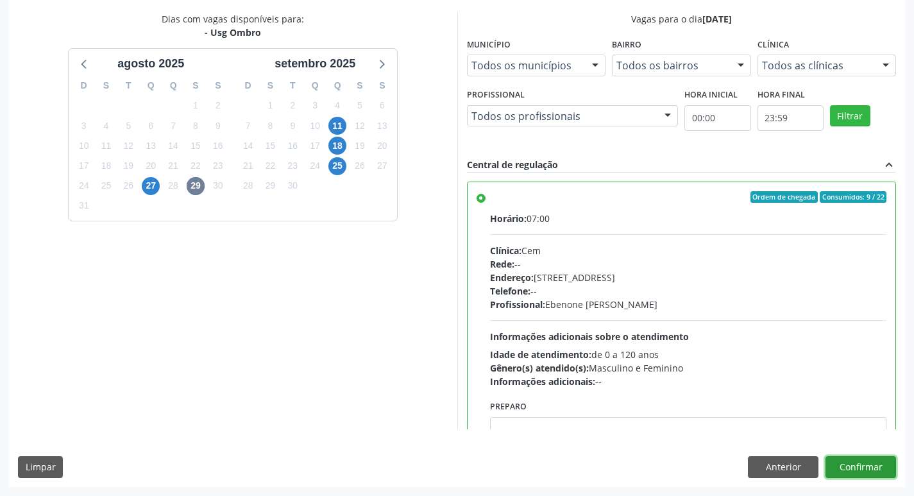
click at [873, 461] on button "Confirmar" at bounding box center [860, 467] width 71 height 22
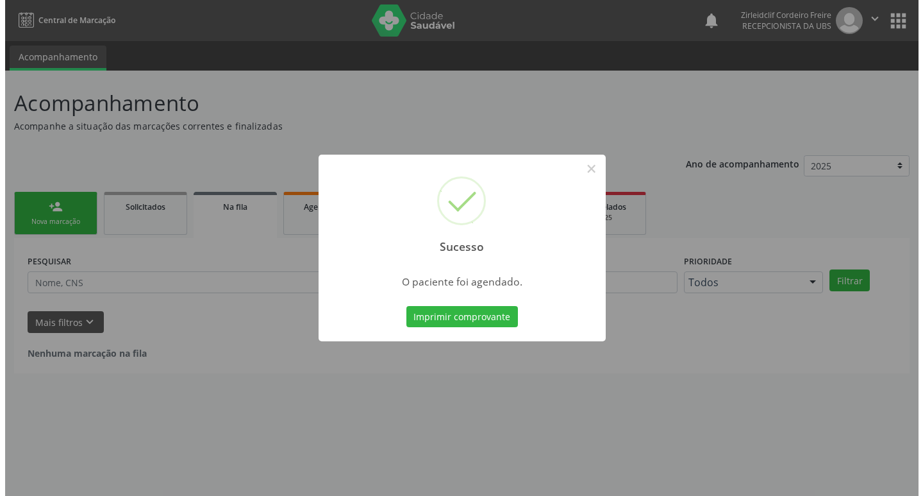
scroll to position [0, 0]
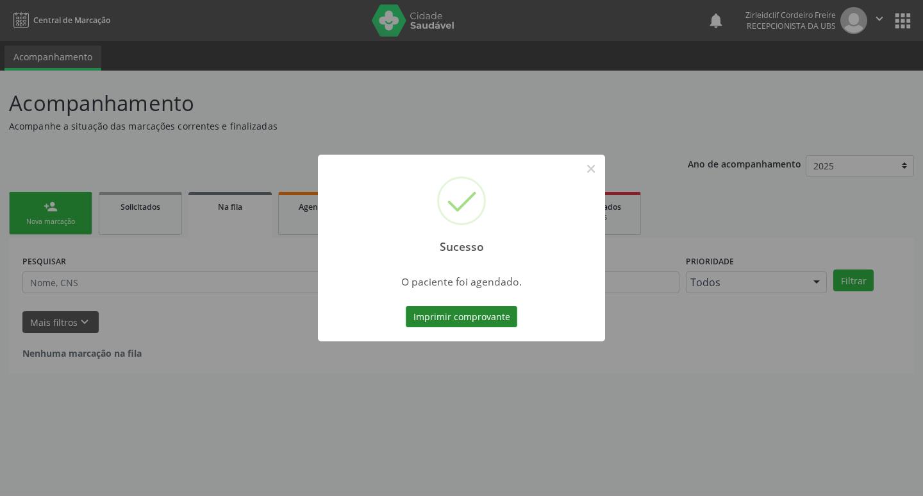
click at [450, 315] on button "Imprimir comprovante" at bounding box center [462, 317] width 112 height 22
